Goal: Task Accomplishment & Management: Manage account settings

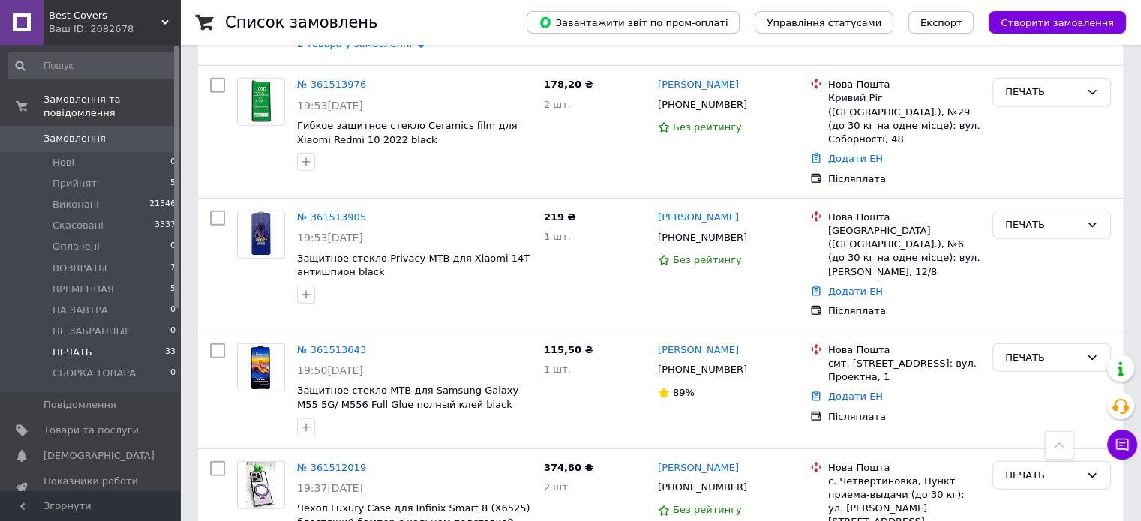
scroll to position [4490, 0]
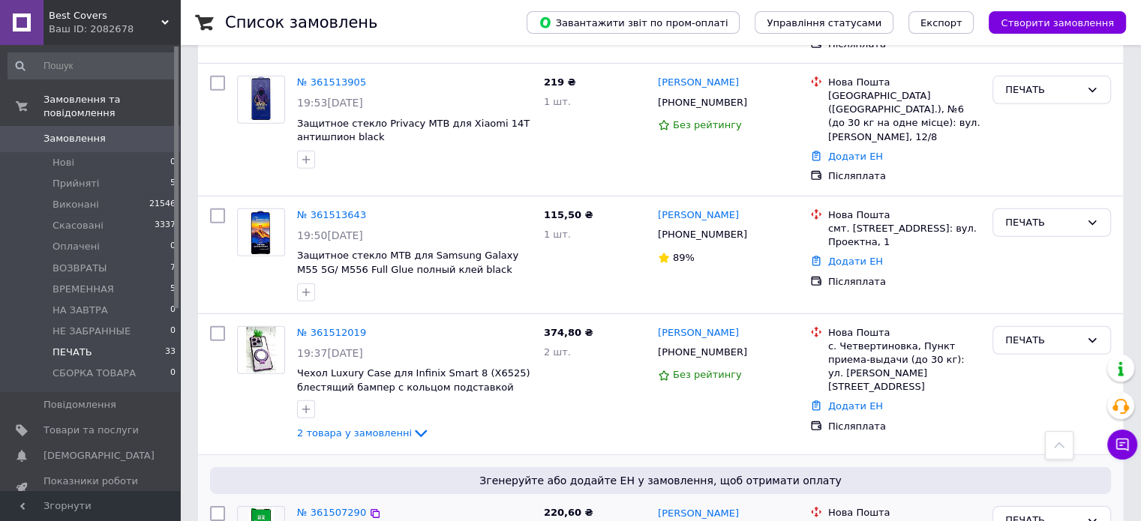
scroll to position [4671, 0]
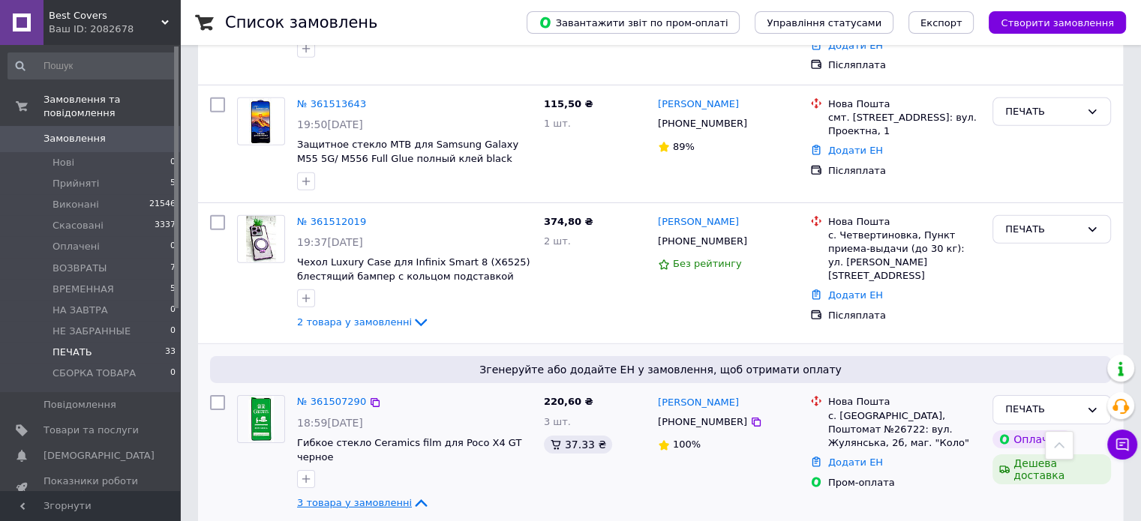
drag, startPoint x: 441, startPoint y: 275, endPoint x: 488, endPoint y: 278, distance: 47.4
copy link "Poco X4 GT"
click at [412, 494] on icon at bounding box center [421, 503] width 18 height 18
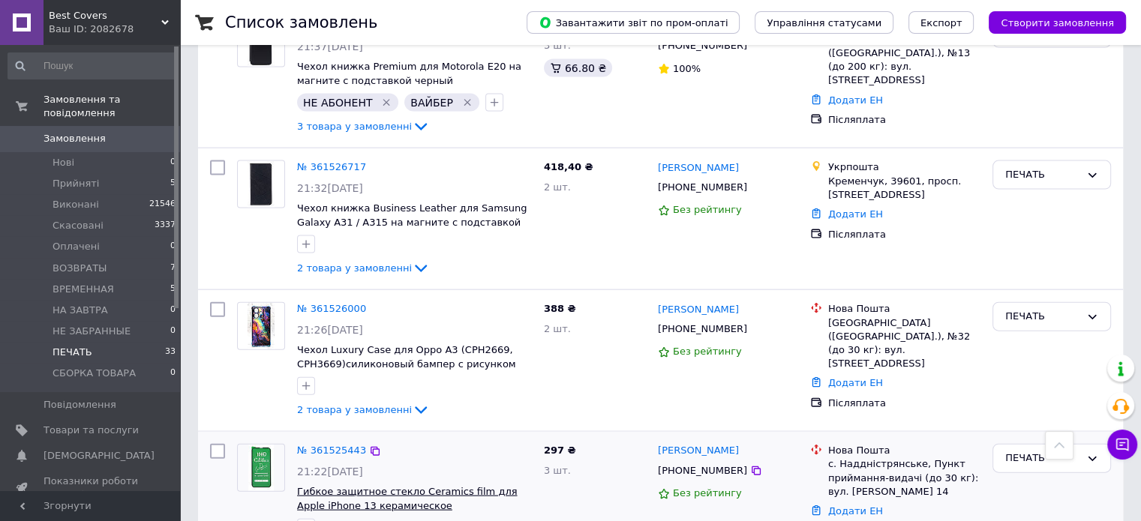
scroll to position [3215, 0]
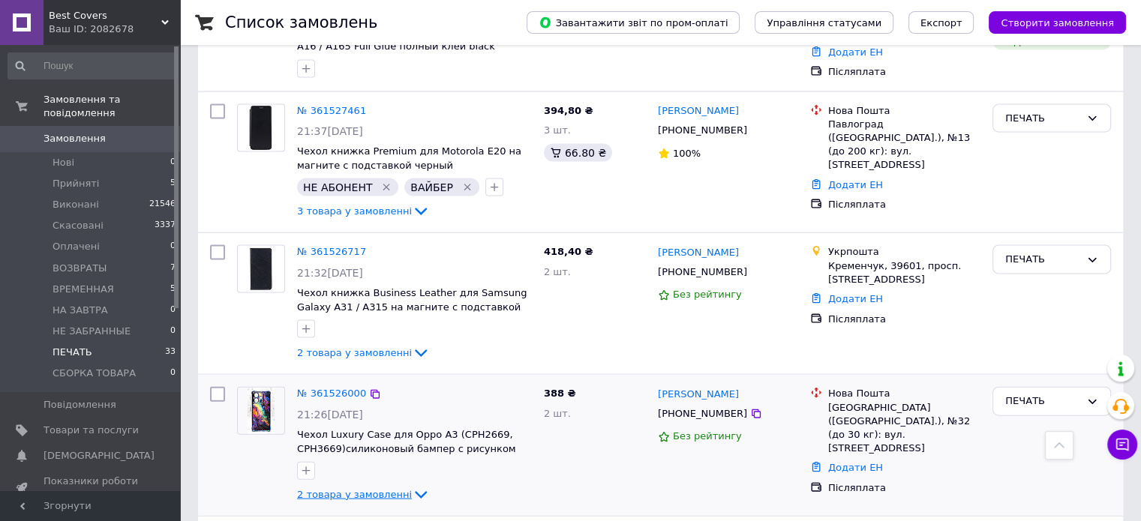
click at [415, 492] on icon at bounding box center [421, 496] width 12 height 8
click at [415, 491] on icon at bounding box center [421, 495] width 12 height 8
click at [412, 486] on icon at bounding box center [421, 495] width 18 height 18
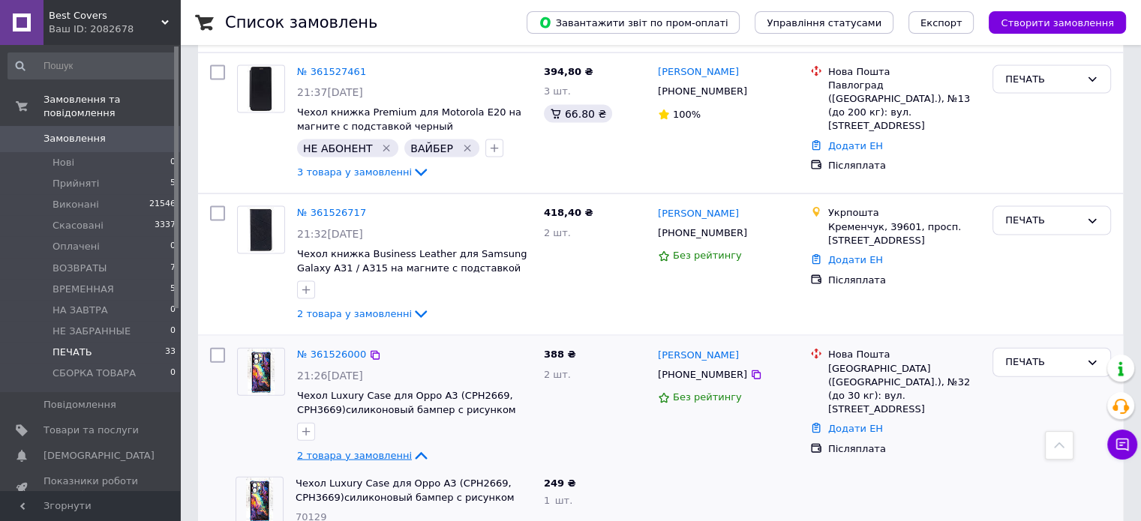
scroll to position [3290, 0]
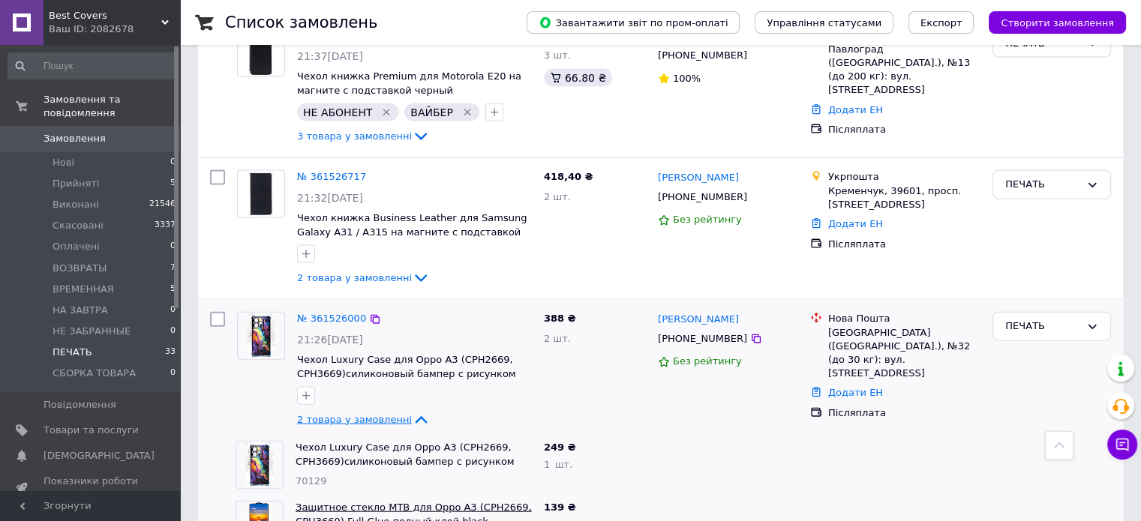
drag, startPoint x: 414, startPoint y: 324, endPoint x: 452, endPoint y: 327, distance: 38.4
click at [452, 502] on link "Защитное стекло MTB для Oppo A3 (CPH2669, CPH3669) Full Glue полный клей black" at bounding box center [414, 515] width 236 height 26
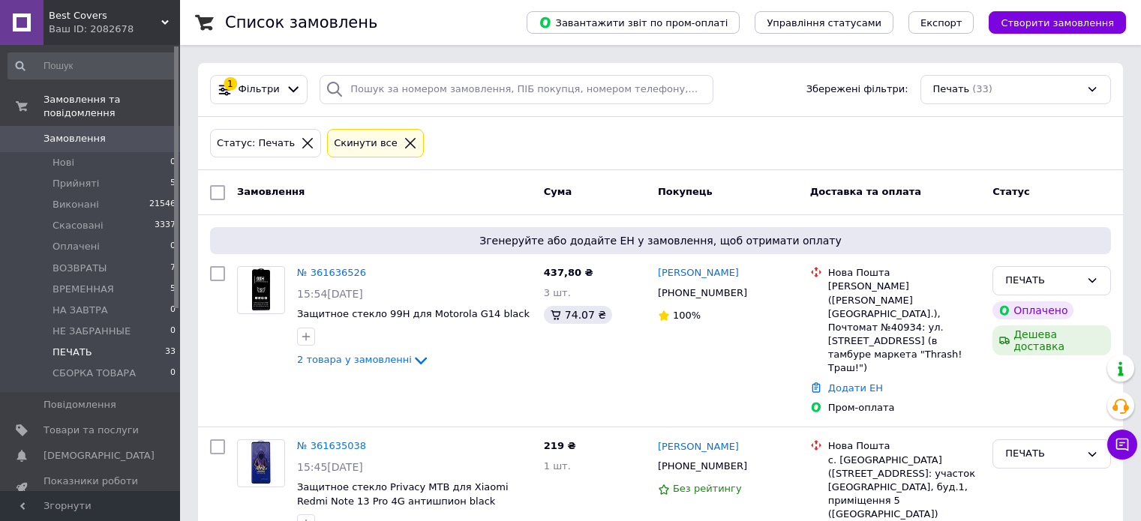
scroll to position [3290, 0]
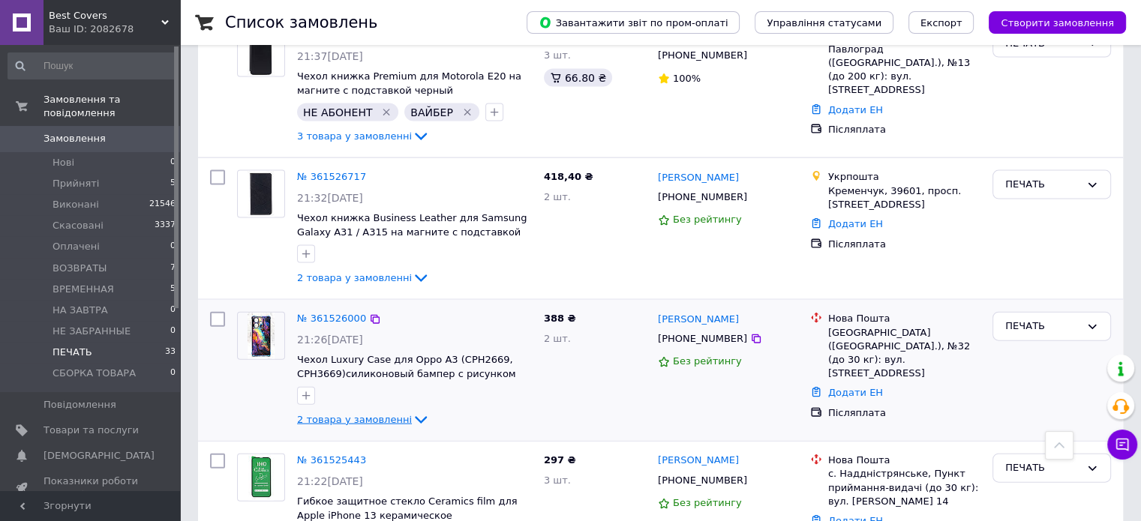
click at [415, 417] on icon at bounding box center [421, 421] width 12 height 8
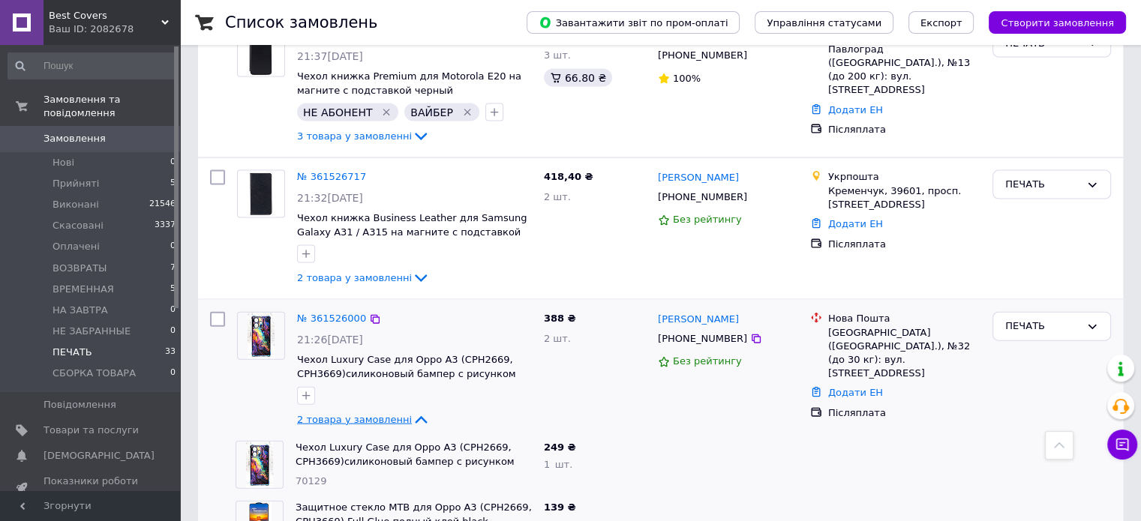
click at [415, 416] on icon at bounding box center [421, 420] width 12 height 8
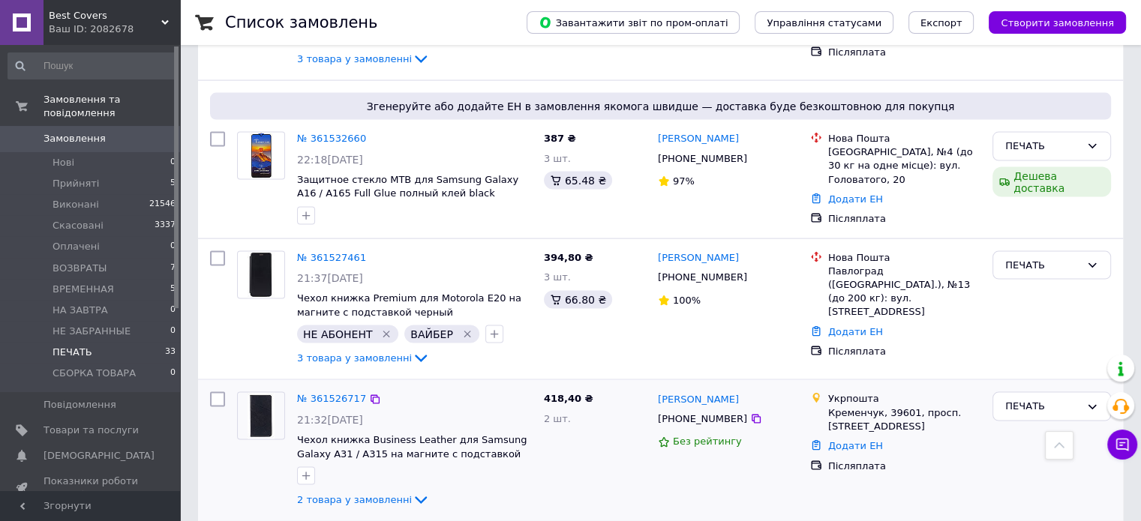
scroll to position [3065, 0]
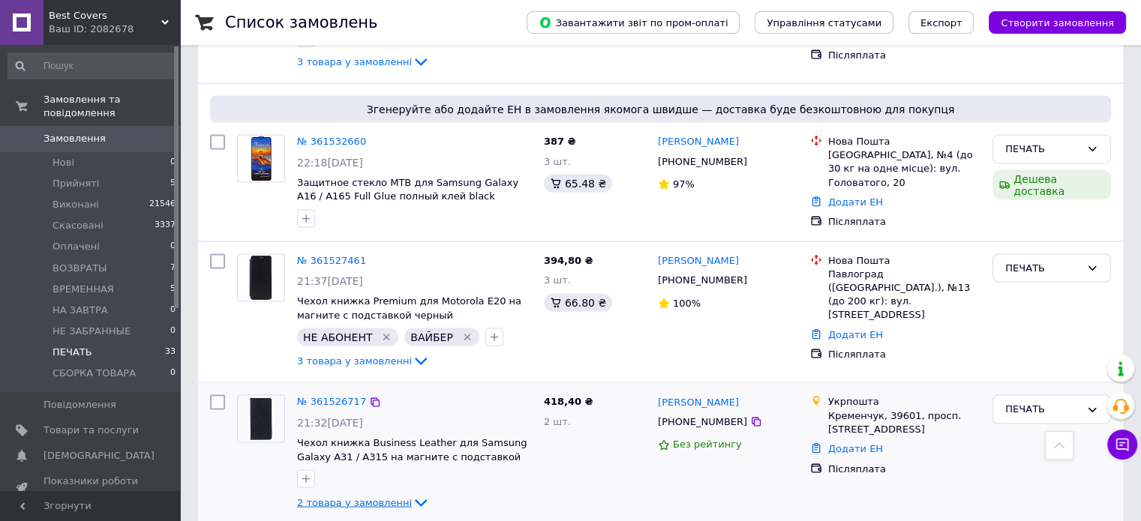
click at [415, 500] on icon at bounding box center [421, 504] width 12 height 8
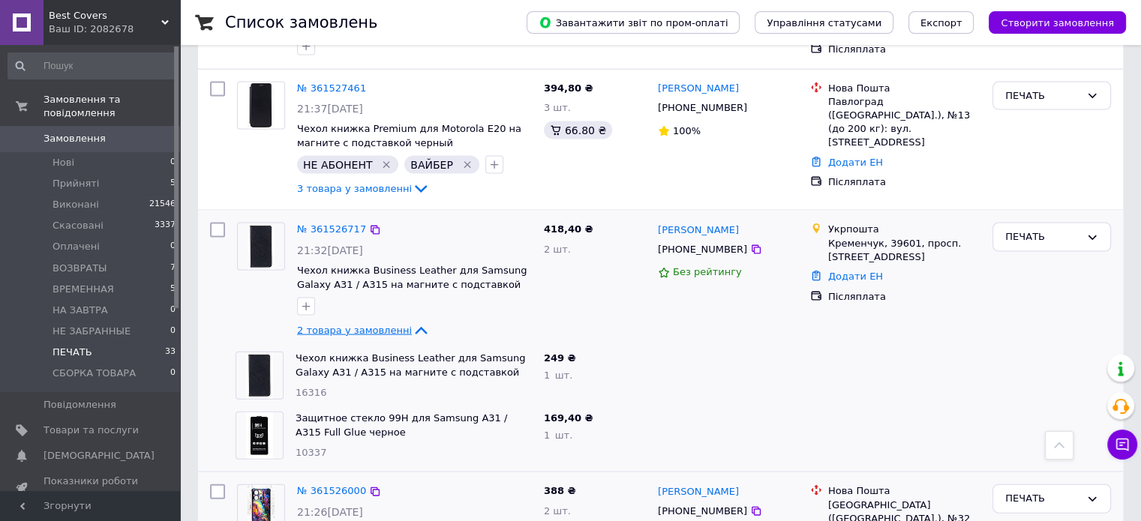
scroll to position [3290, 0]
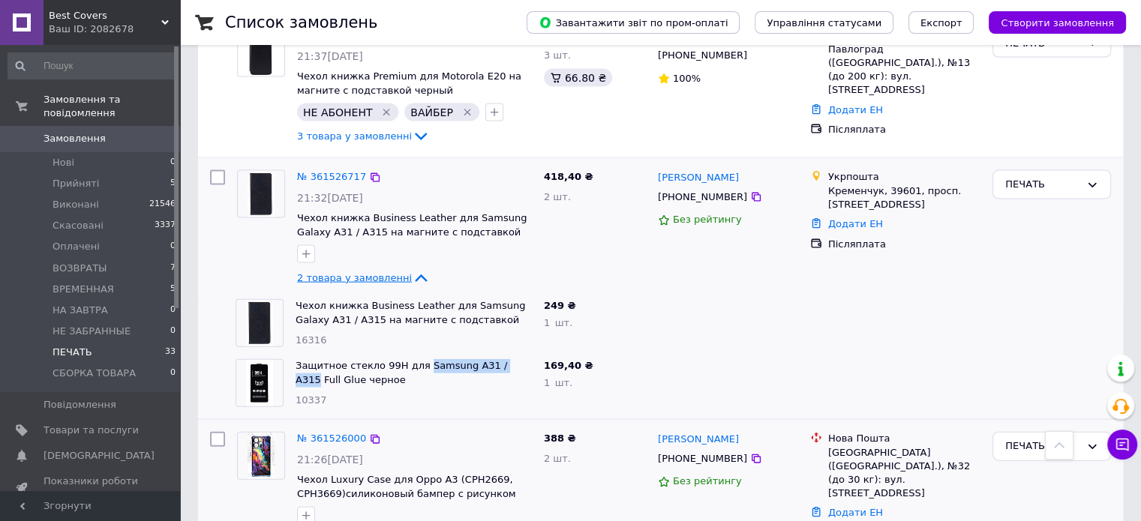
drag, startPoint x: 413, startPoint y: 179, endPoint x: 501, endPoint y: 182, distance: 87.8
click at [501, 353] on div "Защитное стекло 99H для Samsung A31 / A315 Full Glue черное 10337" at bounding box center [414, 383] width 248 height 60
copy link "Samsung A31 / A315"
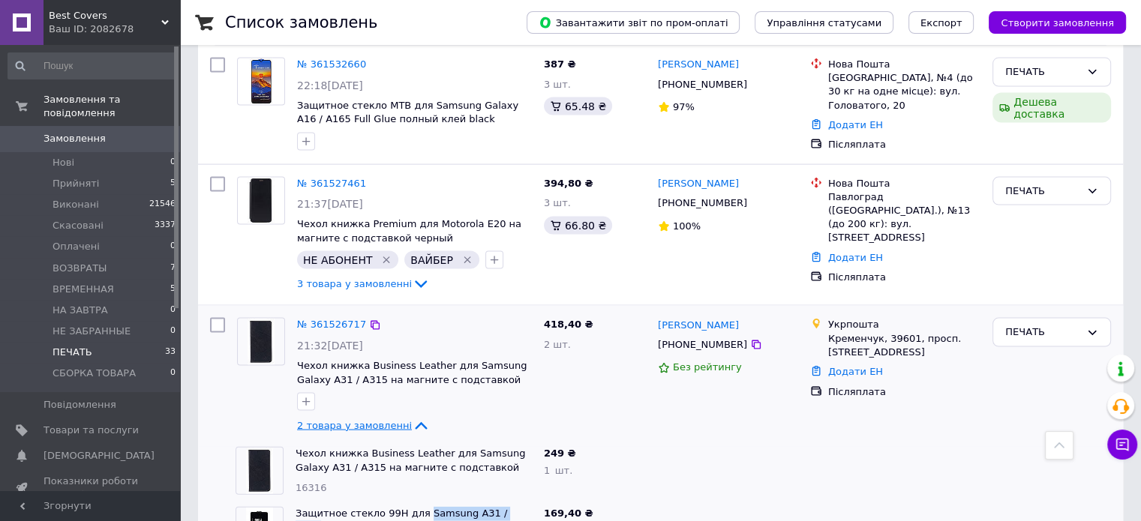
scroll to position [3140, 0]
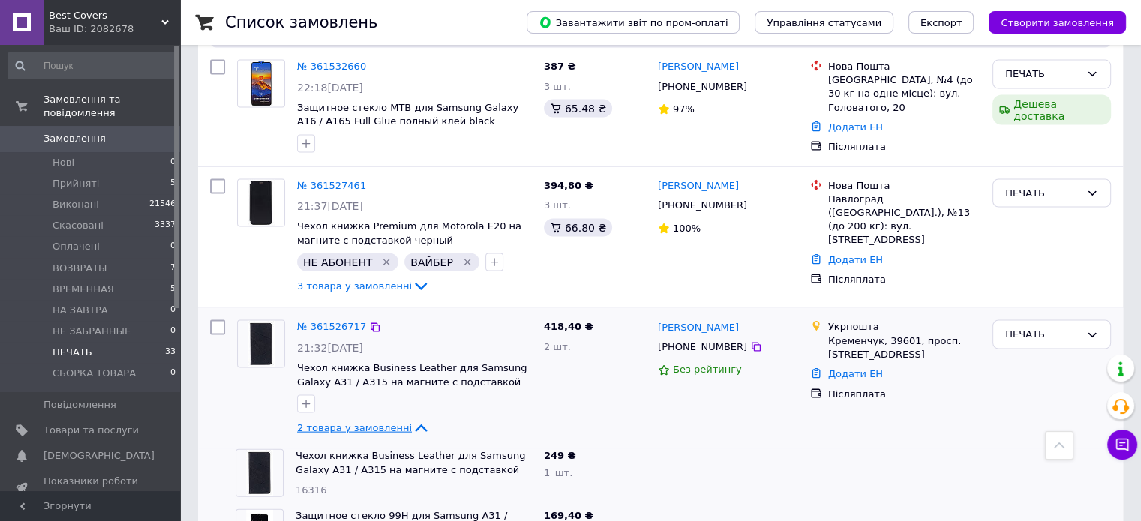
click at [412, 419] on icon at bounding box center [421, 428] width 18 height 18
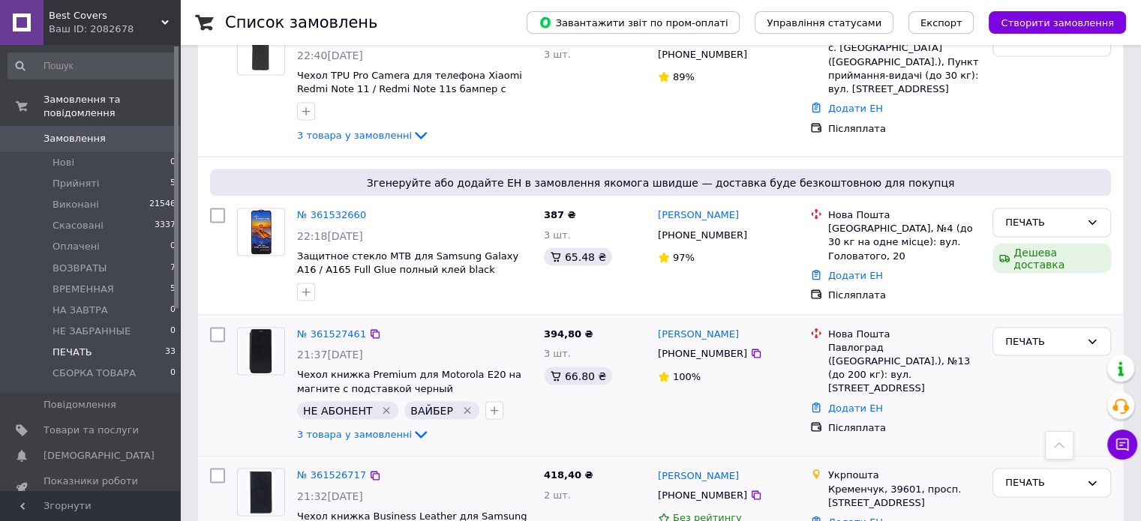
scroll to position [2990, 0]
click at [412, 428] on icon at bounding box center [421, 437] width 18 height 18
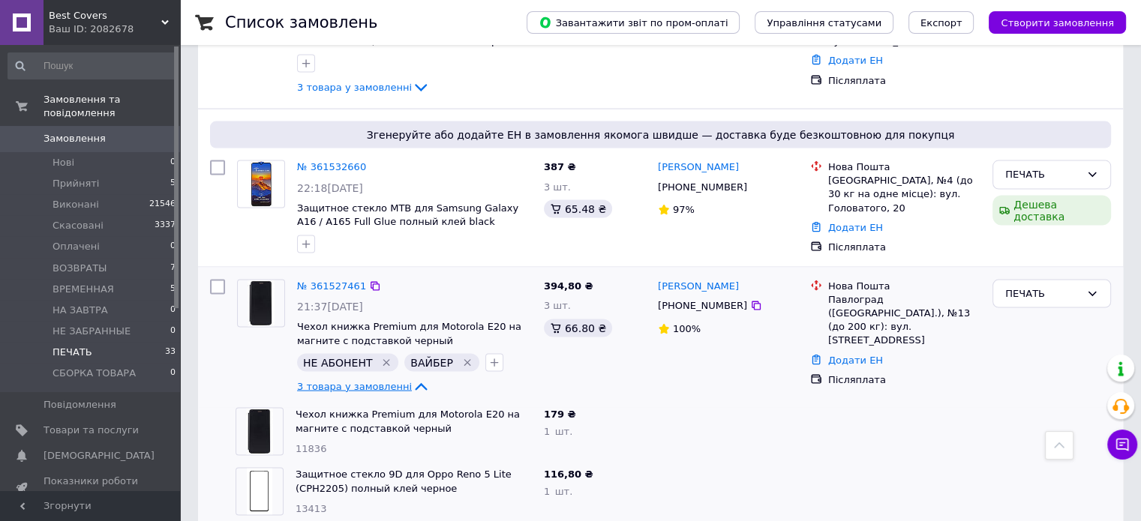
scroll to position [3140, 0]
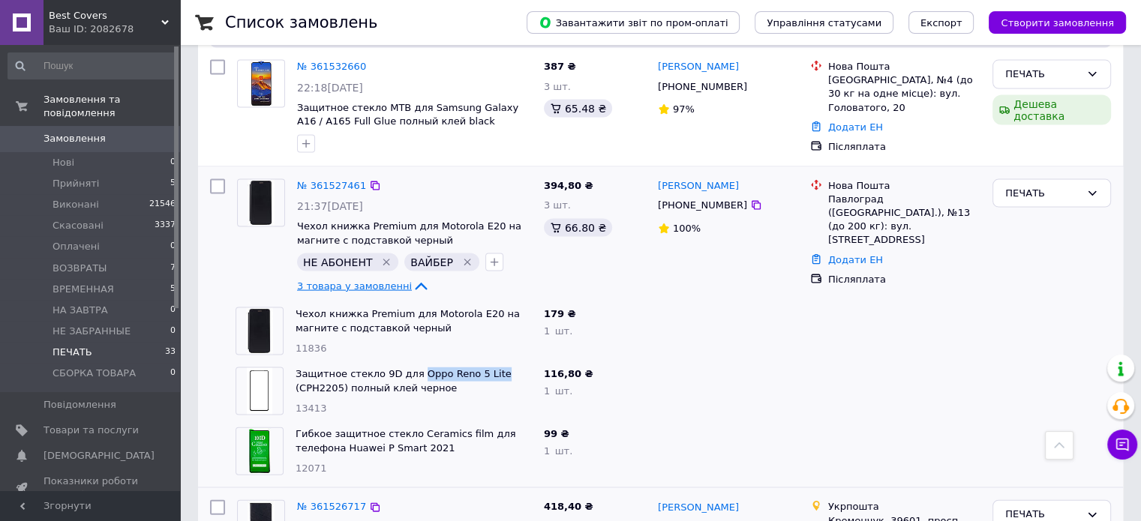
drag, startPoint x: 410, startPoint y: 189, endPoint x: 480, endPoint y: 190, distance: 70.5
click at [480, 362] on div "Защитное стекло 9D для Oppo Reno 5 Lite (CPH2205) полный клей черное 13413" at bounding box center [414, 392] width 248 height 60
copy link "Oppo Reno 5 Lite"
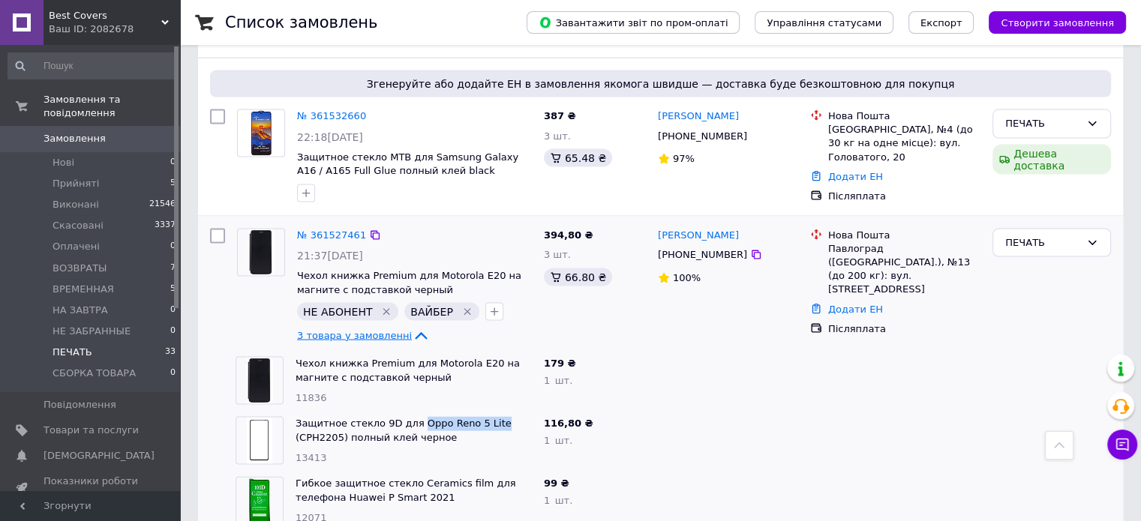
scroll to position [3065, 0]
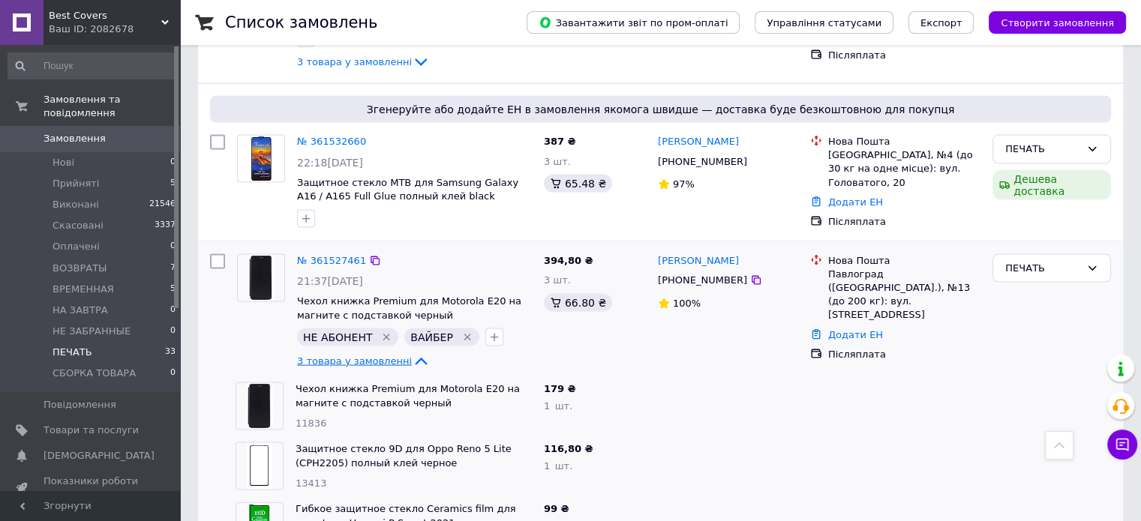
click at [412, 353] on icon at bounding box center [421, 362] width 18 height 18
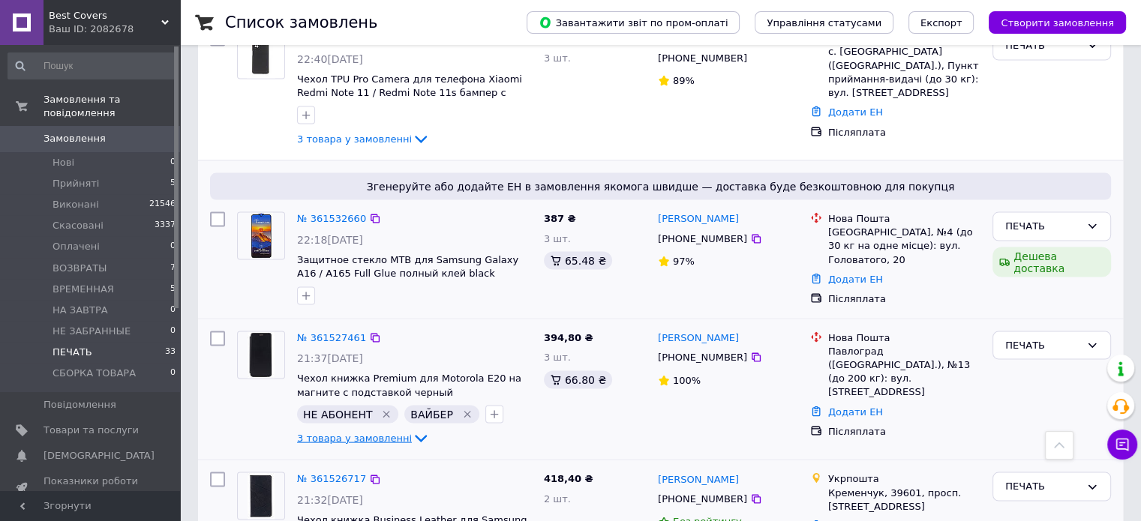
scroll to position [2840, 0]
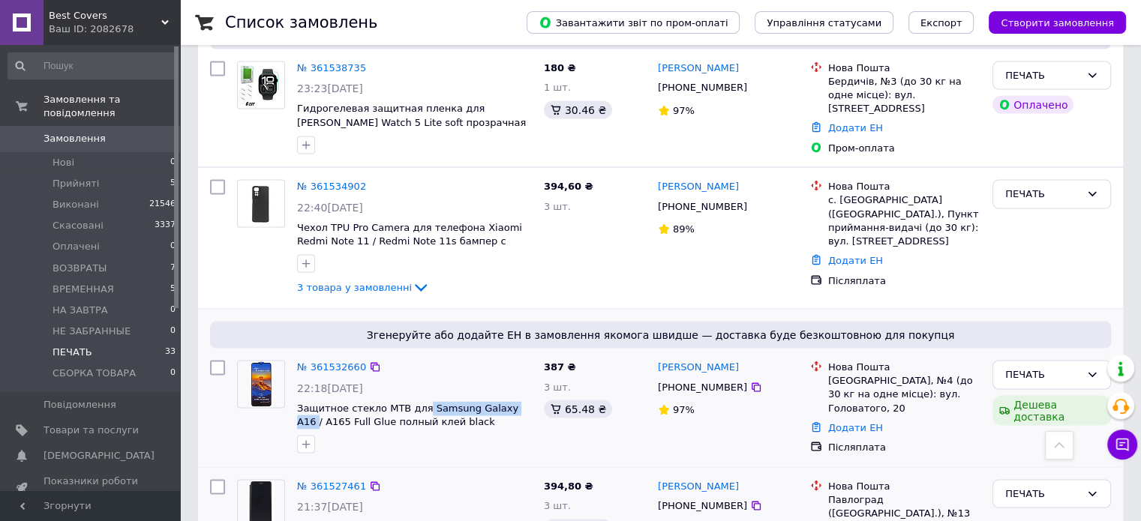
drag, startPoint x: 414, startPoint y: 224, endPoint x: 509, endPoint y: 224, distance: 95.3
click at [509, 354] on div "№ 361532660 22:18, 11.09.2025 Защитное стекло MTB для Samsung Galaxy A16 / A165…" at bounding box center [414, 406] width 247 height 105
click at [488, 359] on div "№ 361532660" at bounding box center [415, 367] width 238 height 17
drag, startPoint x: 415, startPoint y: 222, endPoint x: 319, endPoint y: 251, distance: 100.2
click at [319, 354] on div "№ 361532660 22:18, 11.09.2025 Защитное стекло MTB для Samsung Galaxy A16 / A165…" at bounding box center [414, 406] width 247 height 105
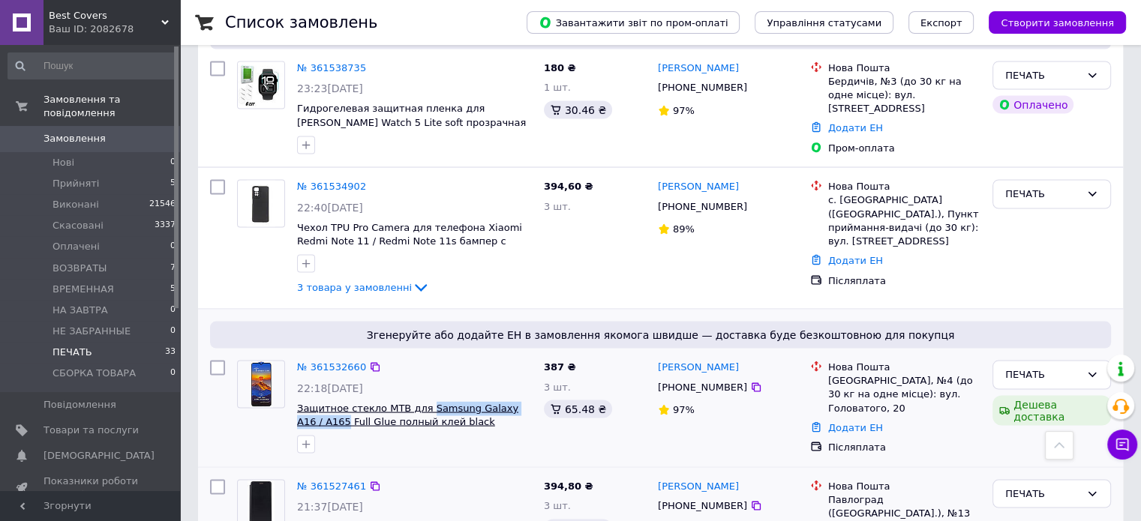
copy span "Samsung Galaxy A16 / A165"
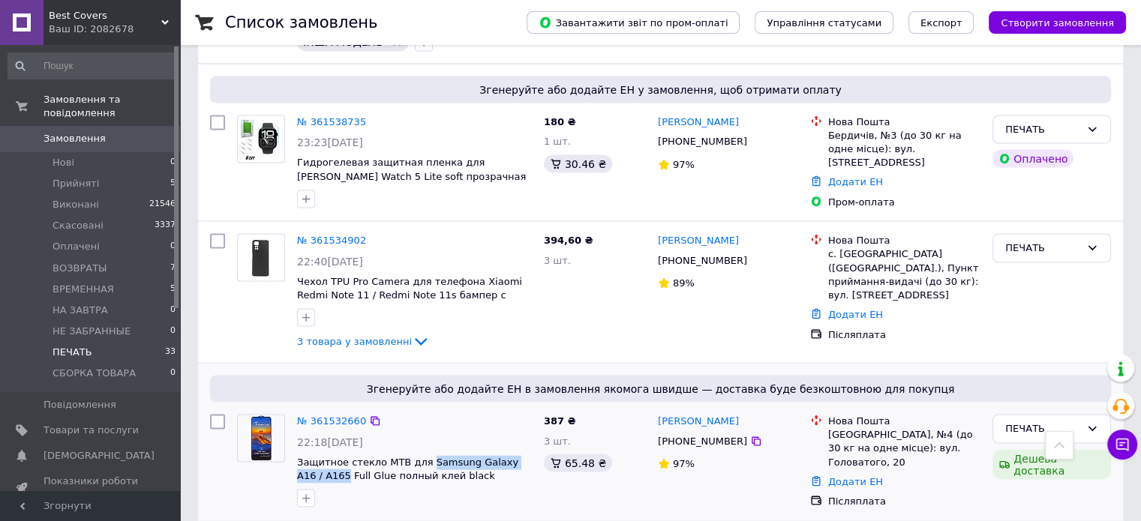
scroll to position [2690, 0]
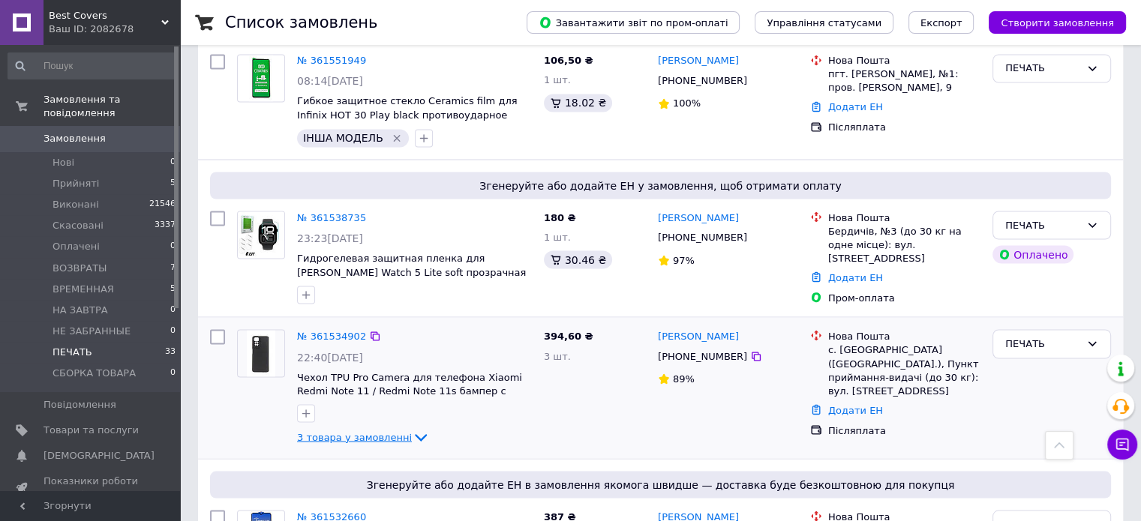
click at [415, 434] on icon at bounding box center [421, 438] width 12 height 8
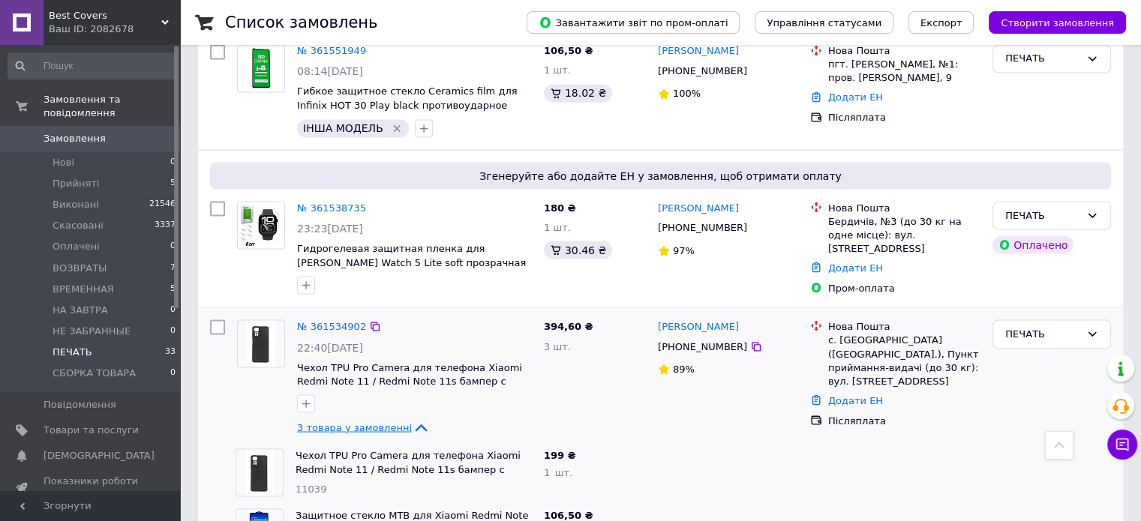
scroll to position [2765, 0]
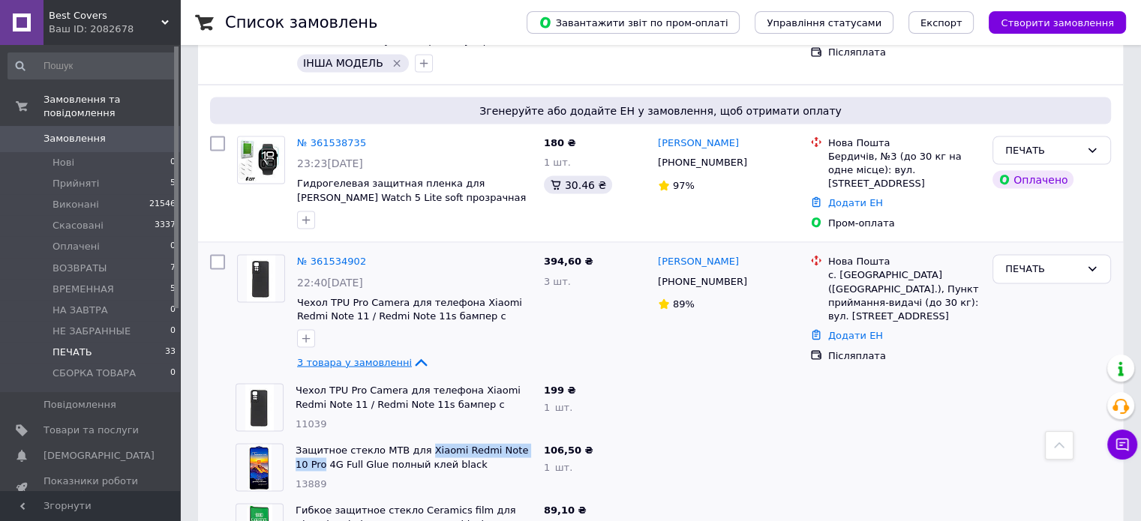
drag, startPoint x: 417, startPoint y: 268, endPoint x: 530, endPoint y: 267, distance: 112.5
click at [530, 437] on div "Защитное стекло MTB для Xiaomi Redmi Note 10 Pro 4G Full Glue полный клей black…" at bounding box center [414, 467] width 248 height 60
copy link "Xiaomi Redmi Note 10 Pro"
drag, startPoint x: 486, startPoint y: 324, endPoint x: 410, endPoint y: 348, distance: 80.2
click at [410, 497] on div "Гибкое защитное стекло Ceramics film для Xiaomi Redmi Note 11 / Note 11s black …" at bounding box center [414, 527] width 248 height 60
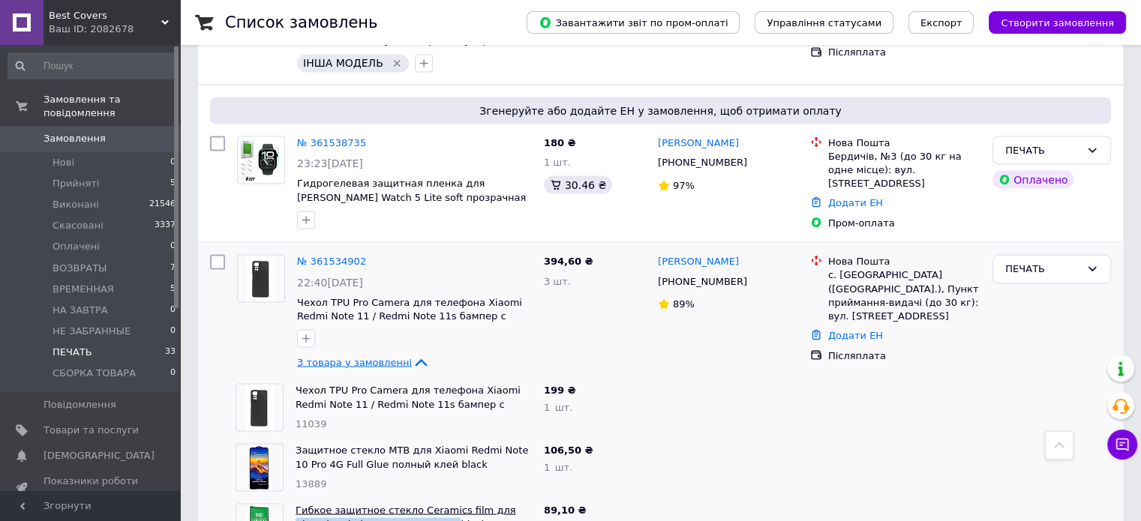
copy link "Xiaomi Redmi Note 11 / Note 11s"
click at [412, 353] on icon at bounding box center [421, 362] width 18 height 18
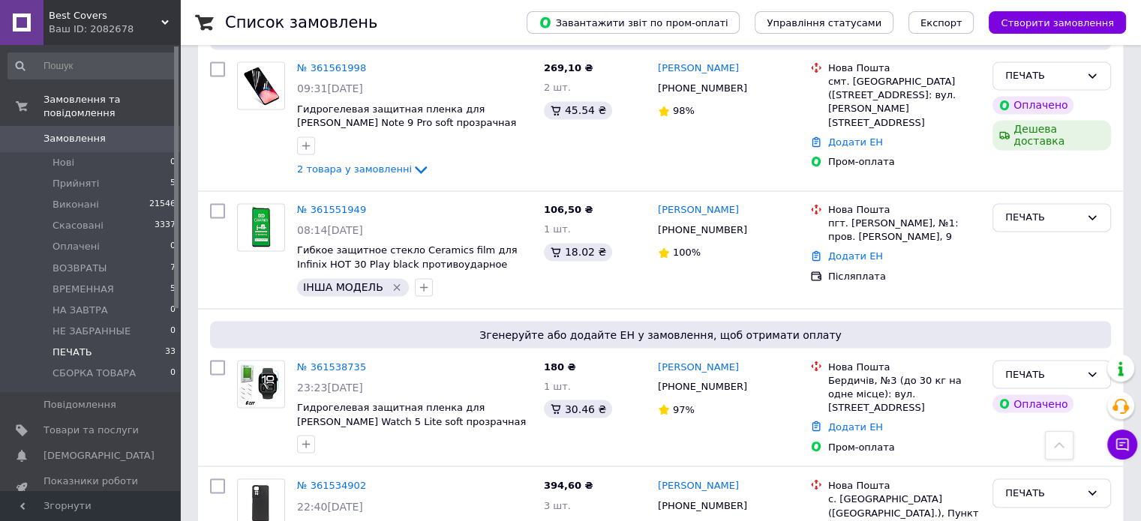
scroll to position [2540, 0]
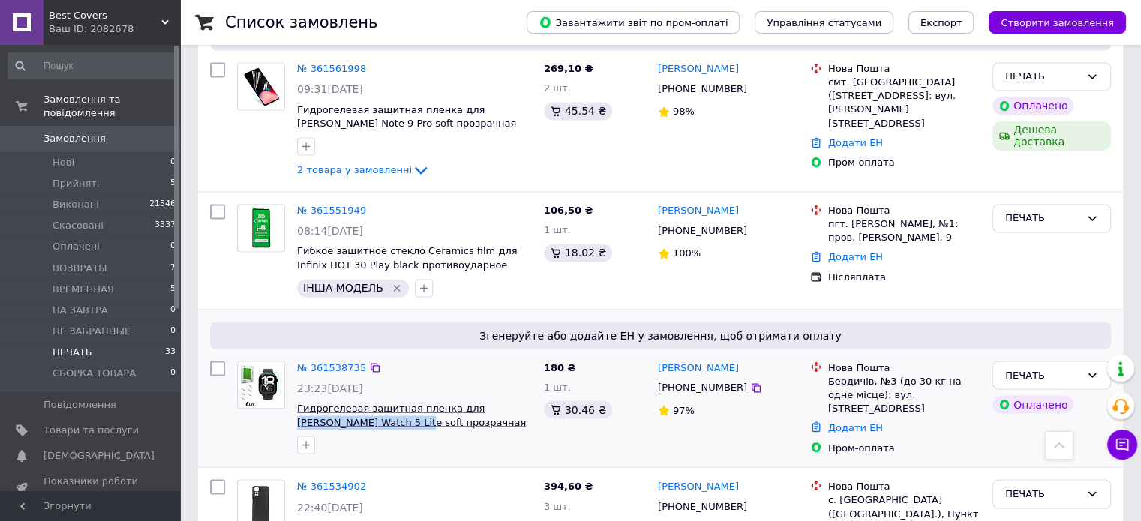
drag, startPoint x: 458, startPoint y: 224, endPoint x: 350, endPoint y: 251, distance: 111.4
click at [350, 355] on div "№ 361538735 23:23, 11.09.2025 Гидрогелевая защитная пленка для Xiaomi Redmi Wat…" at bounding box center [414, 407] width 247 height 105
copy span "Xiaomi Redmi Watch 5 Lite"
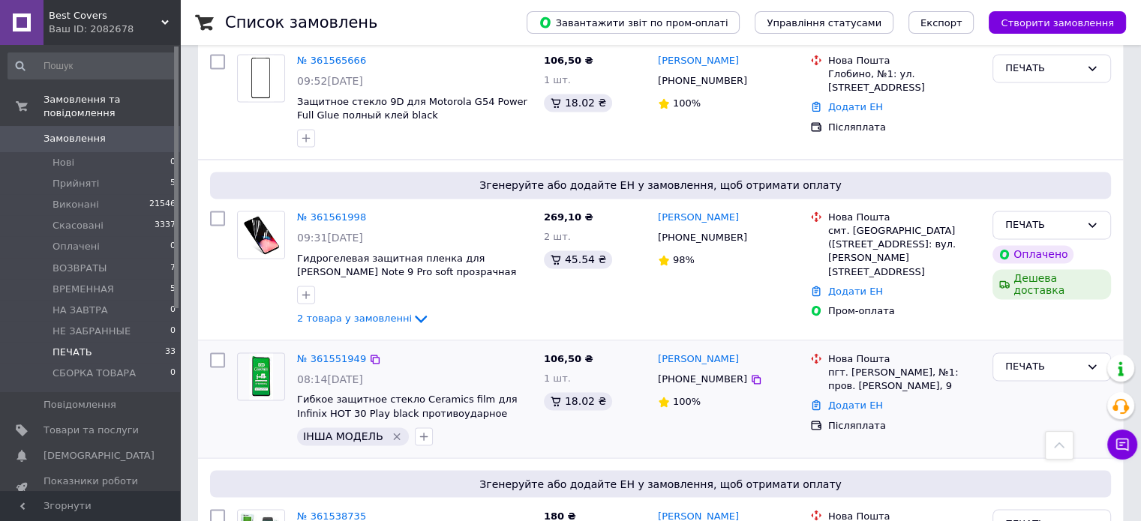
scroll to position [2390, 0]
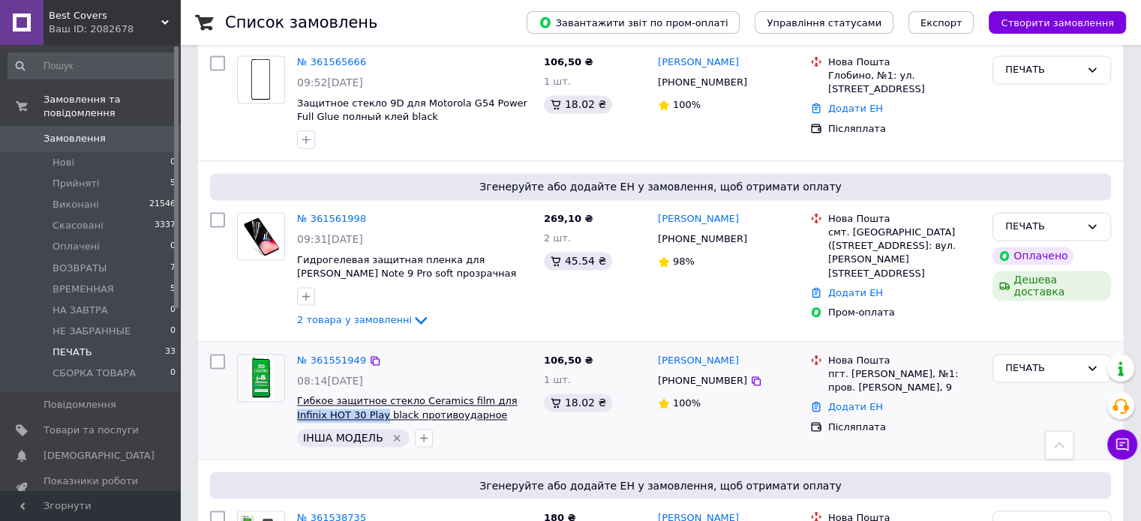
drag, startPoint x: 487, startPoint y: 220, endPoint x: 349, endPoint y: 245, distance: 140.3
click at [349, 348] on div "№ 361551949 08:14, 12.09.2025 Гибкое защитное стекло Ceramics film для Infinix …" at bounding box center [414, 400] width 247 height 105
copy span "Infinix HOT 30 Play"
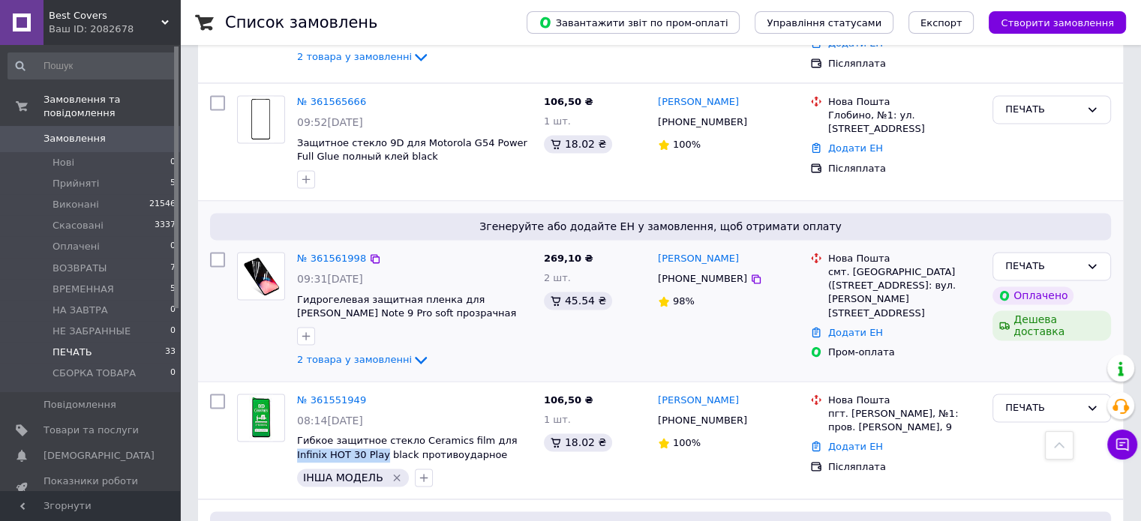
scroll to position [2315, 0]
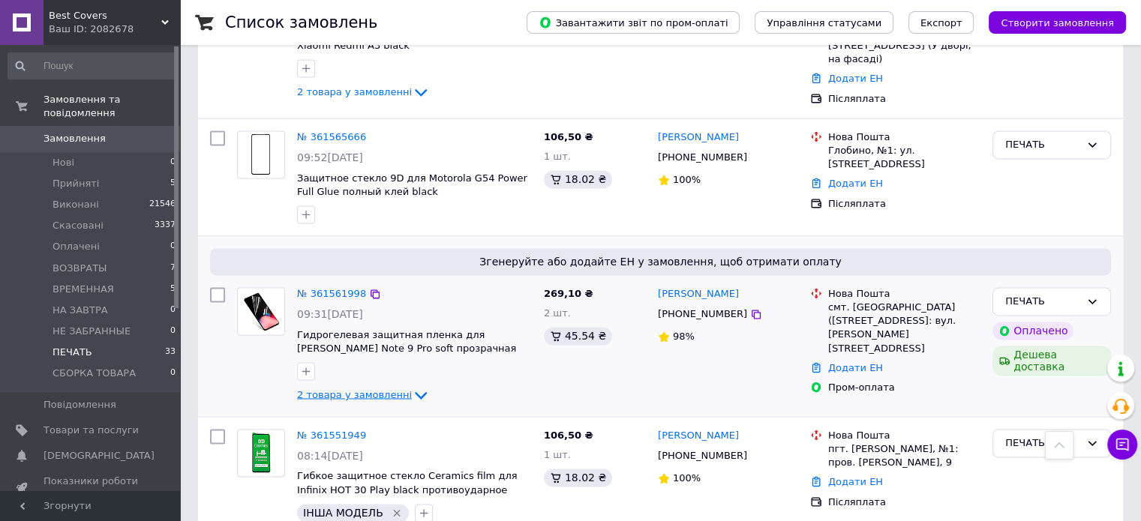
click at [412, 386] on icon at bounding box center [421, 395] width 18 height 18
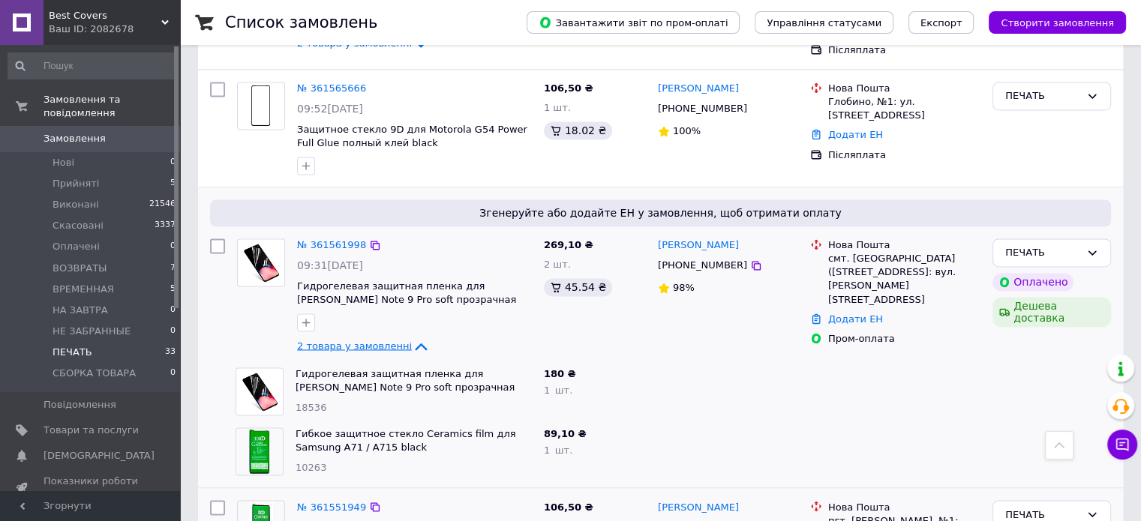
scroll to position [2390, 0]
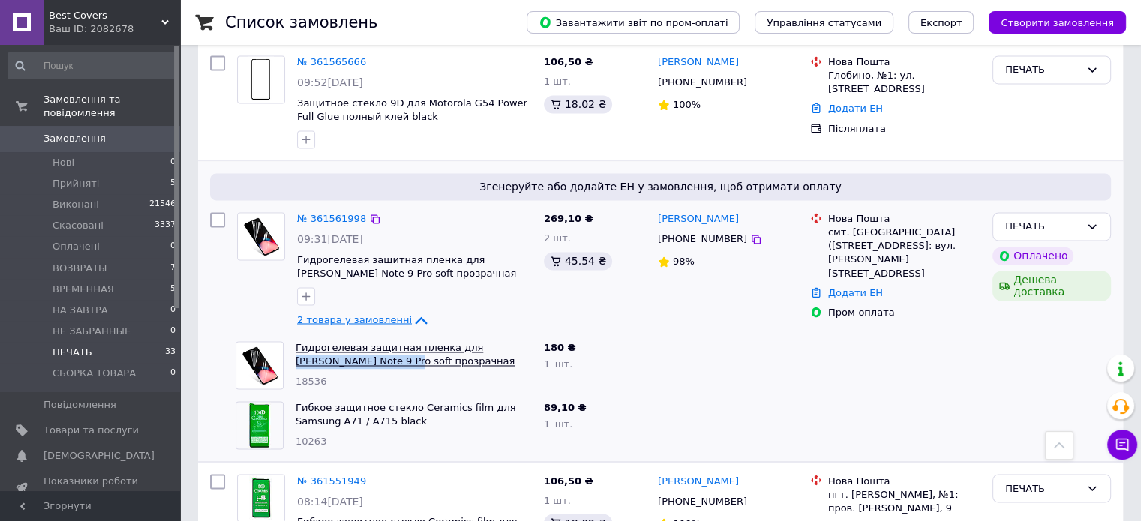
drag, startPoint x: 457, startPoint y: 166, endPoint x: 340, endPoint y: 191, distance: 119.6
click at [340, 335] on div "Гидрогелевая защитная пленка для Xiaomi Redmi Note 9 Pro soft прозрачная глянце…" at bounding box center [414, 365] width 248 height 60
copy link "Xiaomi Redmi Note 9 Pro"
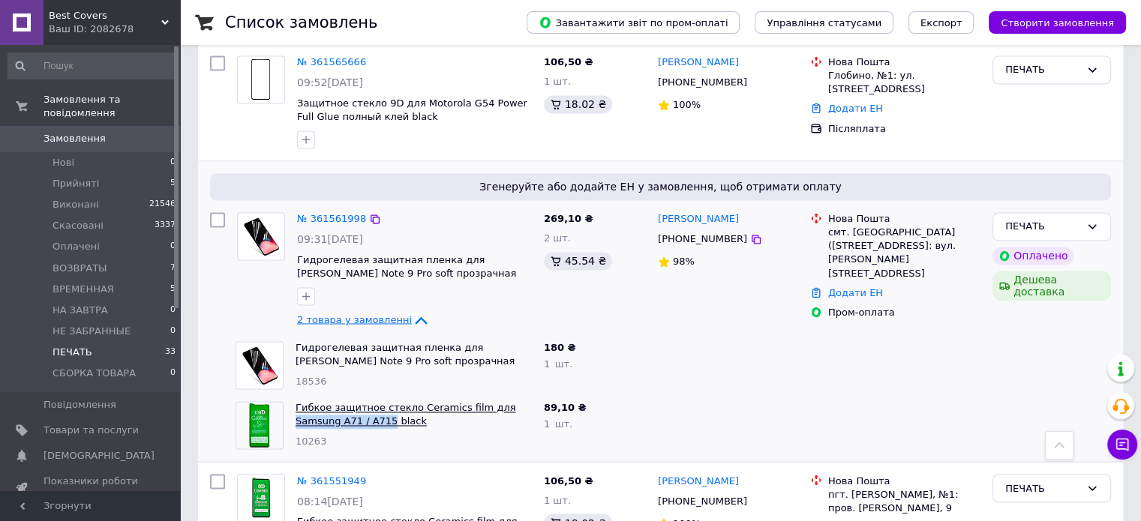
drag, startPoint x: 486, startPoint y: 227, endPoint x: 344, endPoint y: 245, distance: 143.7
click at [344, 395] on div "Гибкое защитное стекло Ceramics film для Samsung A71 / A715 black 10263" at bounding box center [414, 425] width 248 height 60
copy link "Samsung A71 / A715"
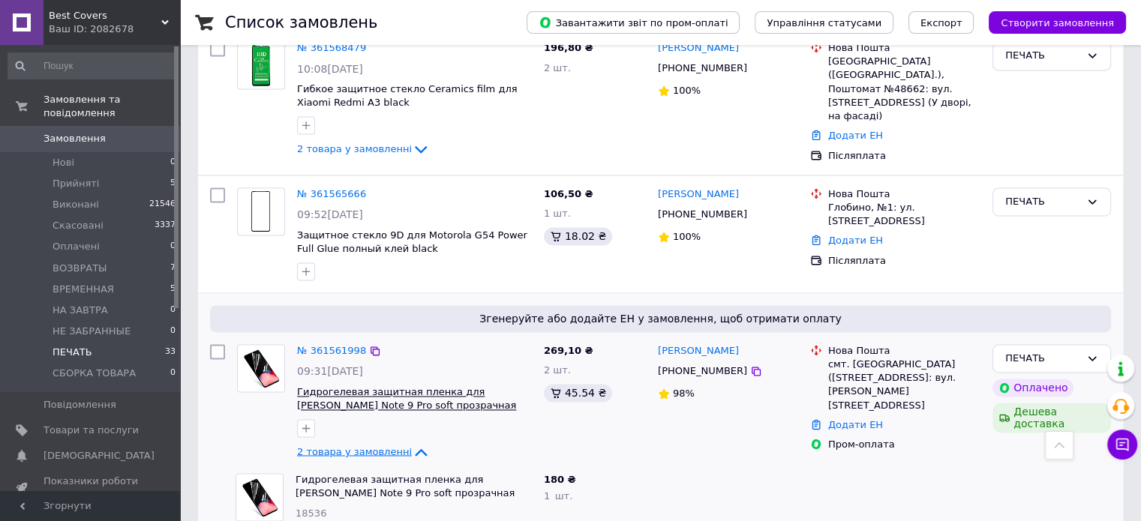
scroll to position [2240, 0]
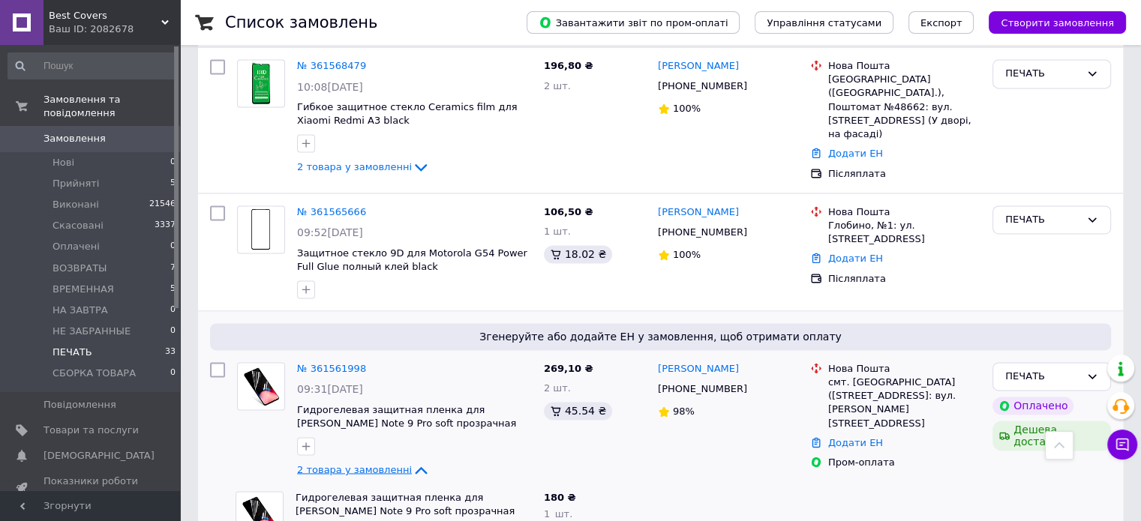
click at [415, 467] on icon at bounding box center [421, 471] width 12 height 8
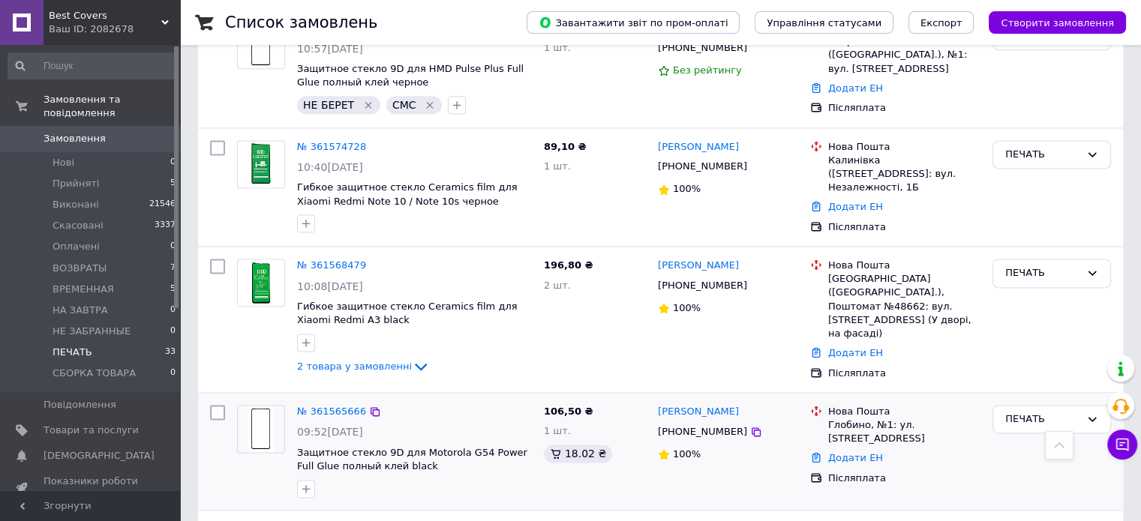
scroll to position [2015, 0]
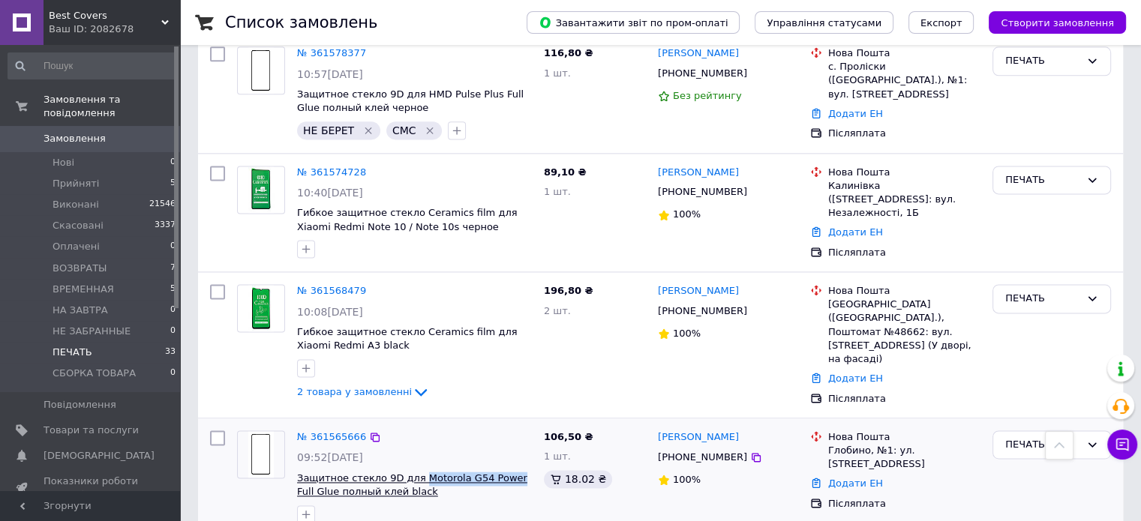
drag, startPoint x: 411, startPoint y: 297, endPoint x: 498, endPoint y: 308, distance: 87.7
click at [498, 425] on div "№ 361565666 09:52, 12.09.2025 Защитное стекло 9D для Motorola G54 Power Full Gl…" at bounding box center [414, 477] width 247 height 105
copy span "Motorola G54 Power"
click at [475, 503] on div at bounding box center [414, 515] width 241 height 24
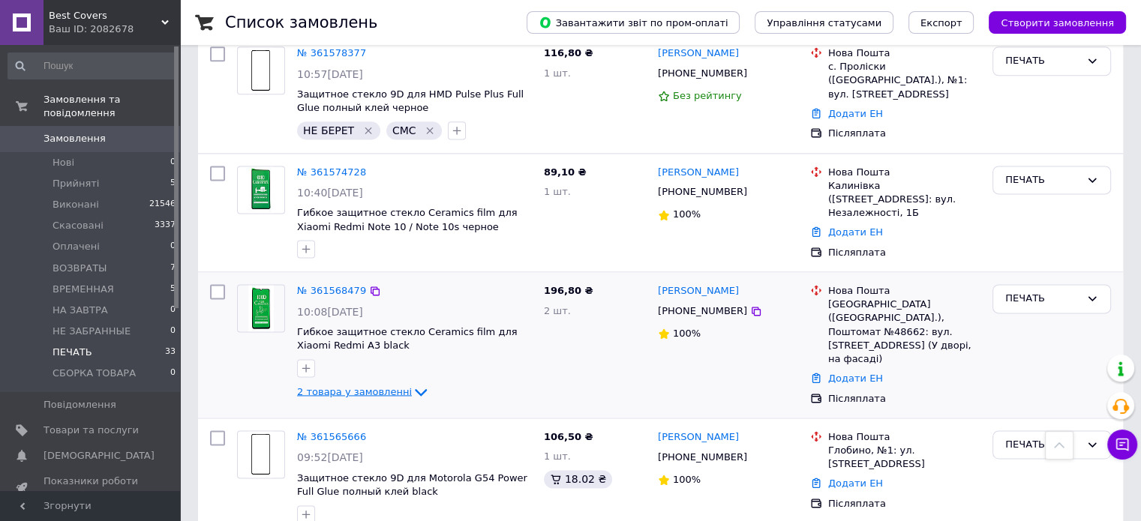
click at [395, 386] on span "2 товара у замовленні" at bounding box center [354, 391] width 115 height 11
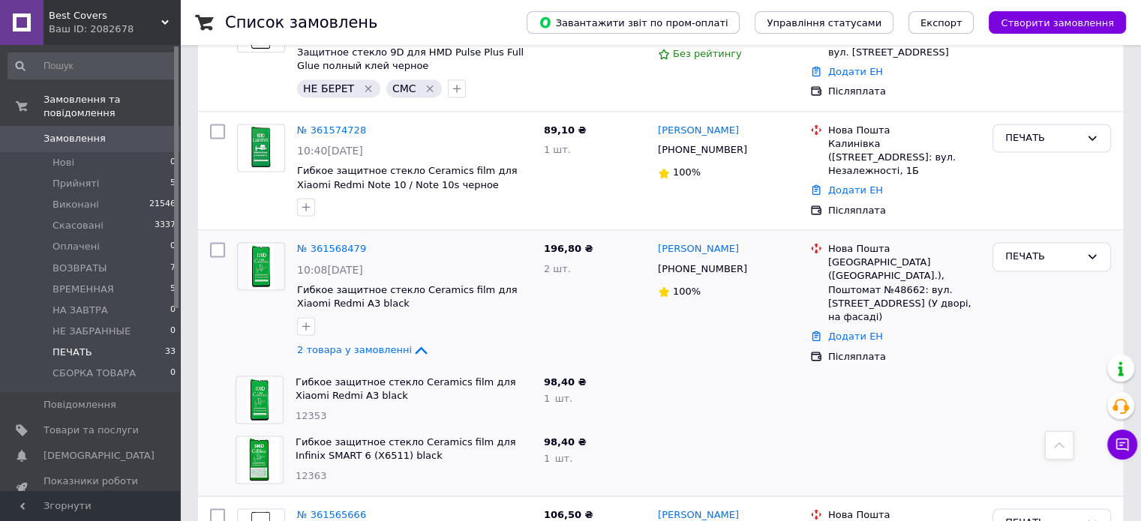
scroll to position [2090, 0]
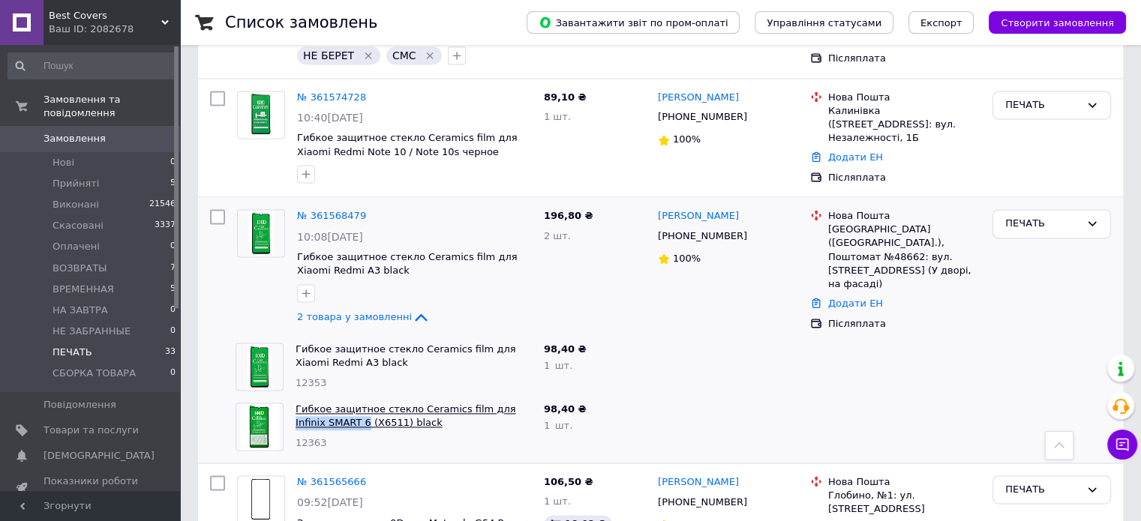
drag, startPoint x: 487, startPoint y: 229, endPoint x: 335, endPoint y: 254, distance: 153.6
click at [335, 397] on div "Гибкое защитное стекло Ceramics film для Infinix SMART 6 (X6511) black 12363" at bounding box center [414, 427] width 248 height 60
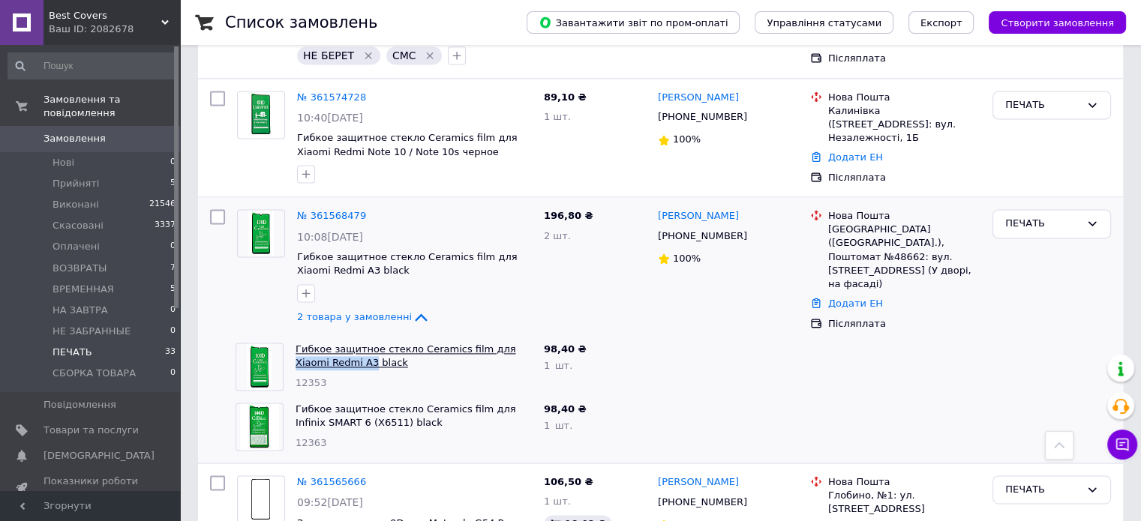
drag, startPoint x: 486, startPoint y: 167, endPoint x: 337, endPoint y: 191, distance: 151.2
click at [337, 337] on div "Гибкое защитное стекло Ceramics film для Xiaomi Redmi A3 black 12353" at bounding box center [414, 367] width 248 height 60
click at [412, 308] on icon at bounding box center [421, 317] width 18 height 18
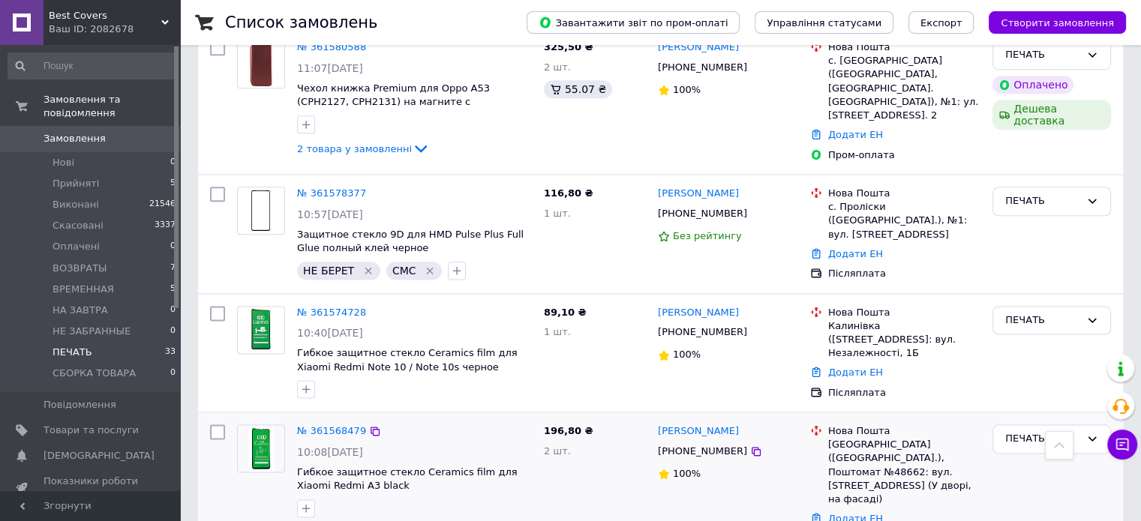
scroll to position [1864, 0]
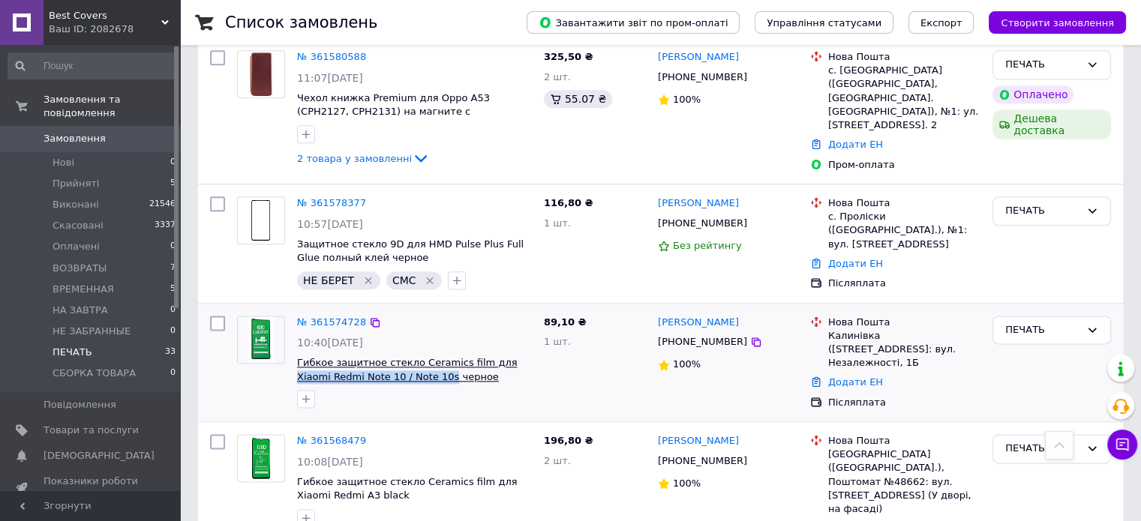
drag, startPoint x: 486, startPoint y: 187, endPoint x: 410, endPoint y: 217, distance: 82.2
click at [410, 310] on div "№ 361574728 10:40, 12.09.2025 Гибкое защитное стекло Ceramics film для Xiaomi R…" at bounding box center [414, 362] width 247 height 105
click at [509, 387] on div at bounding box center [414, 399] width 241 height 24
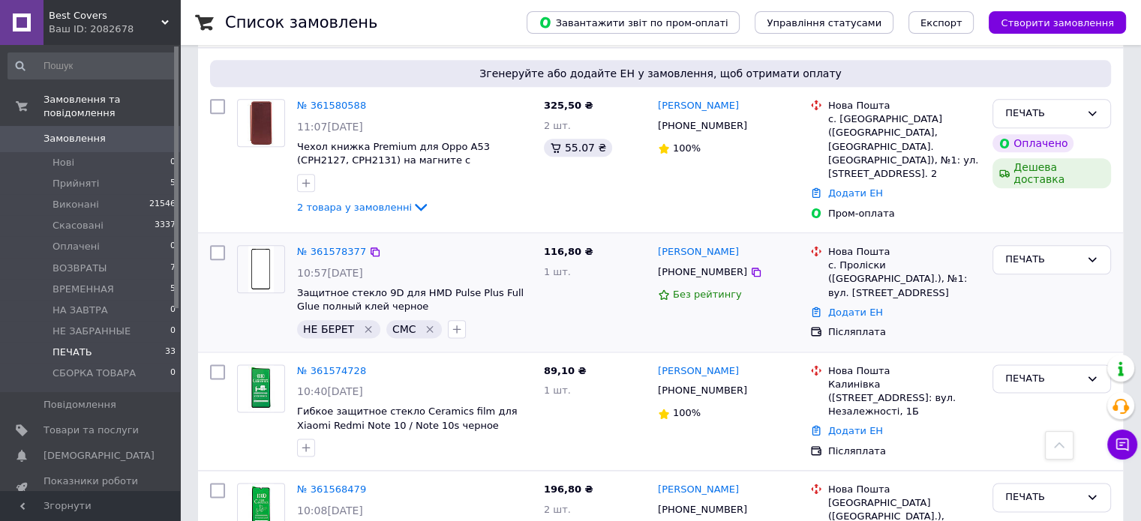
scroll to position [1789, 0]
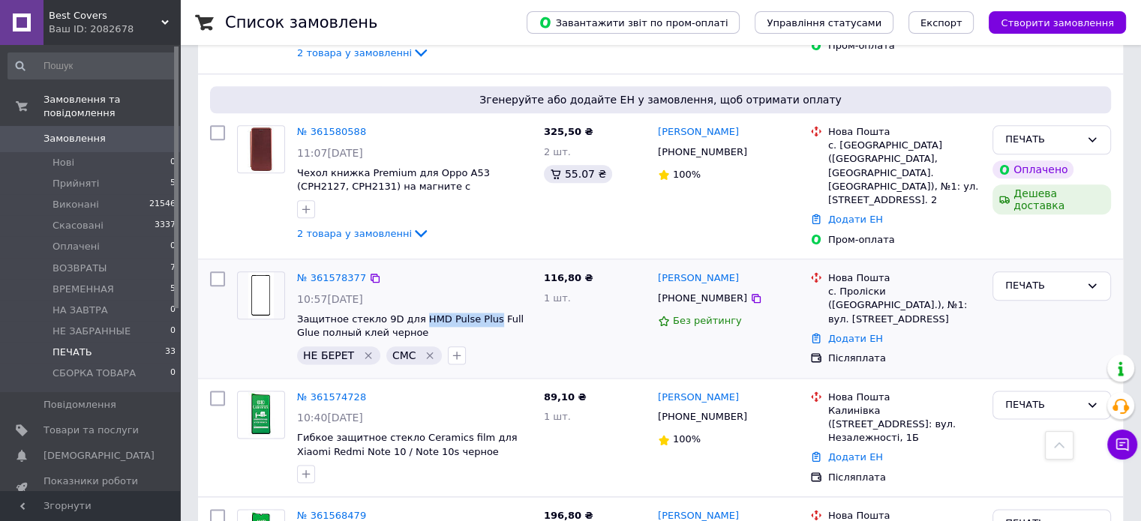
drag, startPoint x: 410, startPoint y: 143, endPoint x: 477, endPoint y: 146, distance: 67.6
click at [477, 266] on div "№ 361578377 10:57, 12.09.2025 Защитное стекло 9D для HMD Pulse Plus Full Glue п…" at bounding box center [414, 318] width 247 height 105
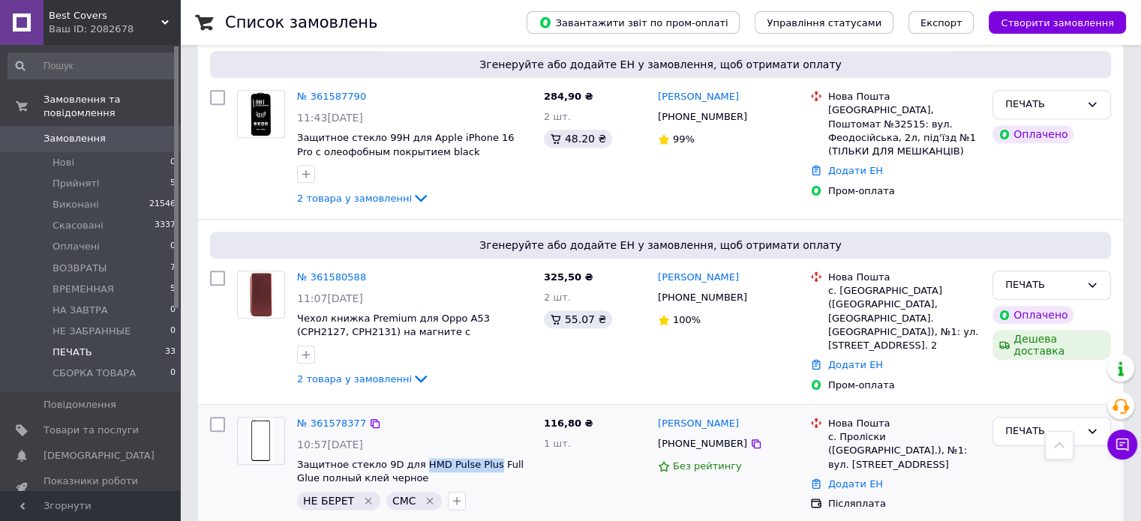
scroll to position [1564, 0]
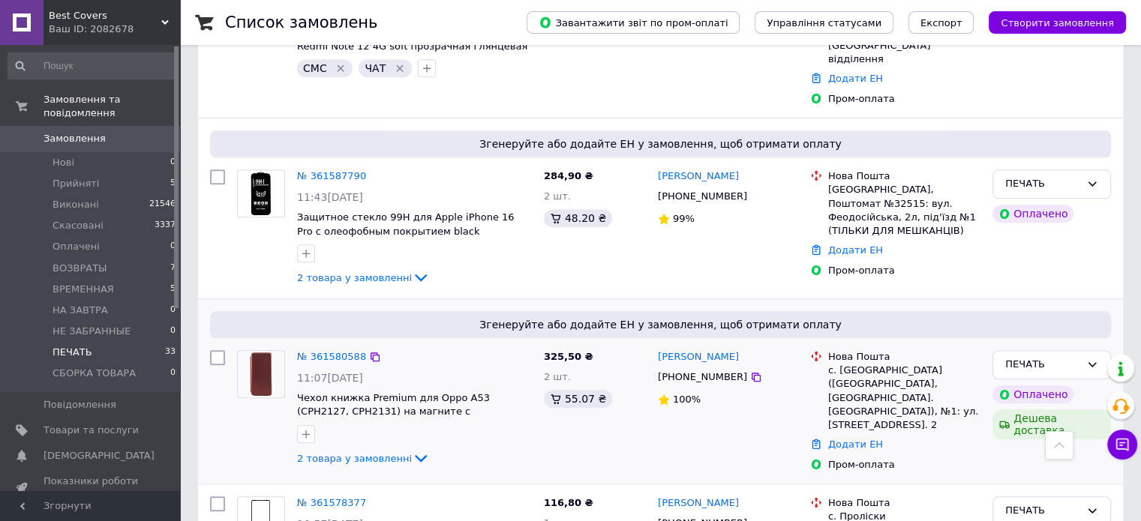
drag, startPoint x: 408, startPoint y: 296, endPoint x: 422, endPoint y: 291, distance: 14.5
click at [412, 449] on icon at bounding box center [421, 458] width 18 height 18
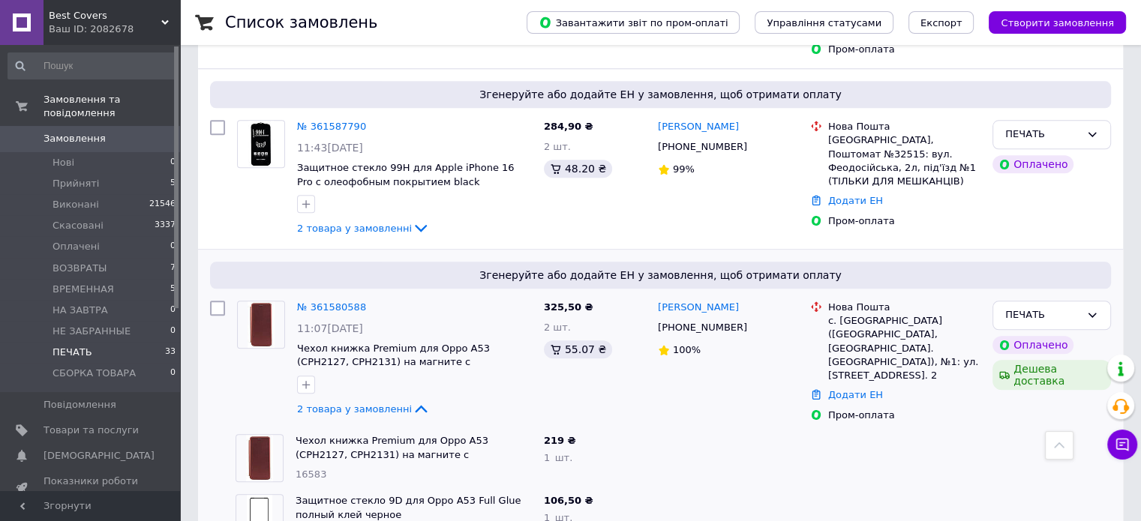
scroll to position [1639, 0]
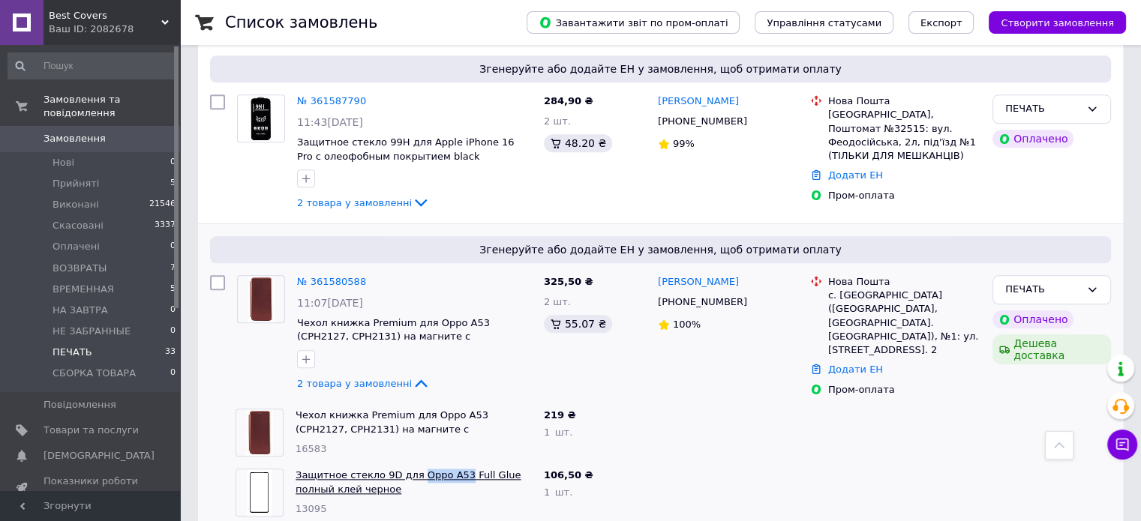
drag, startPoint x: 407, startPoint y: 300, endPoint x: 442, endPoint y: 314, distance: 37.3
click at [453, 463] on div "Защитное стекло 9D для Oppo A53 Full Glue полный клей черное 13095" at bounding box center [414, 493] width 248 height 60
click at [415, 380] on icon at bounding box center [421, 384] width 12 height 8
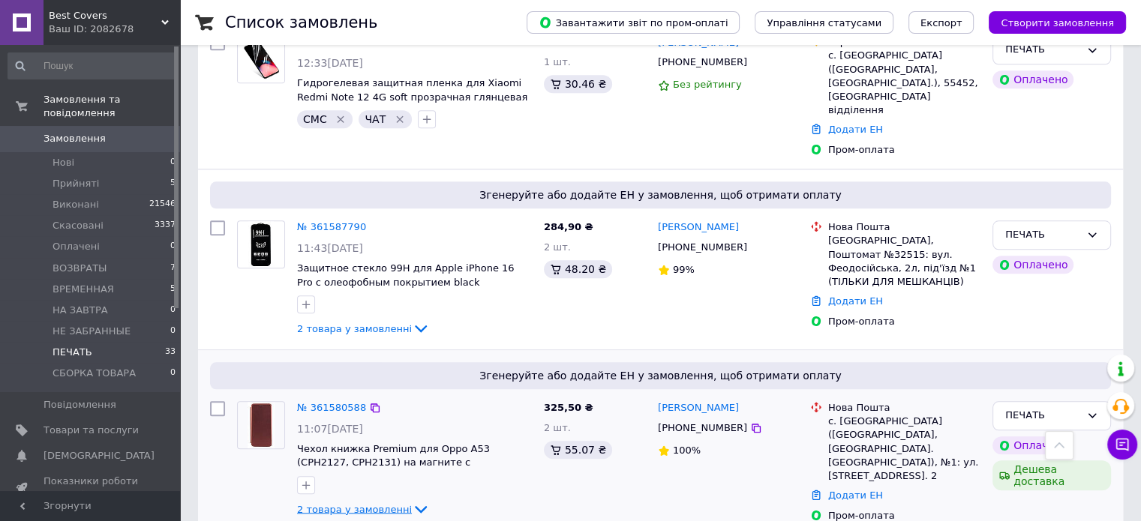
scroll to position [1489, 0]
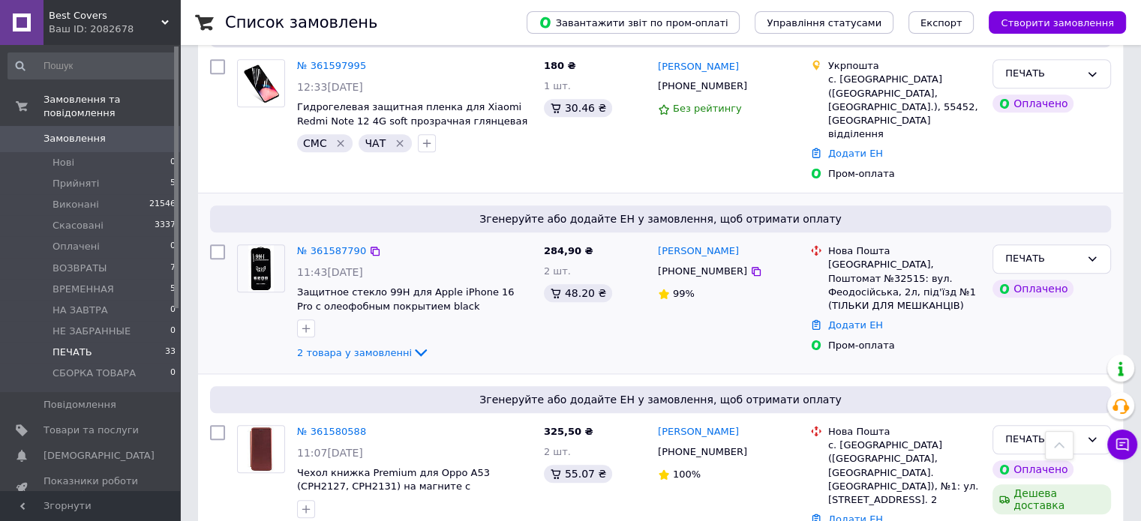
drag, startPoint x: 406, startPoint y: 191, endPoint x: 444, endPoint y: 181, distance: 39.7
click at [412, 344] on icon at bounding box center [421, 353] width 18 height 18
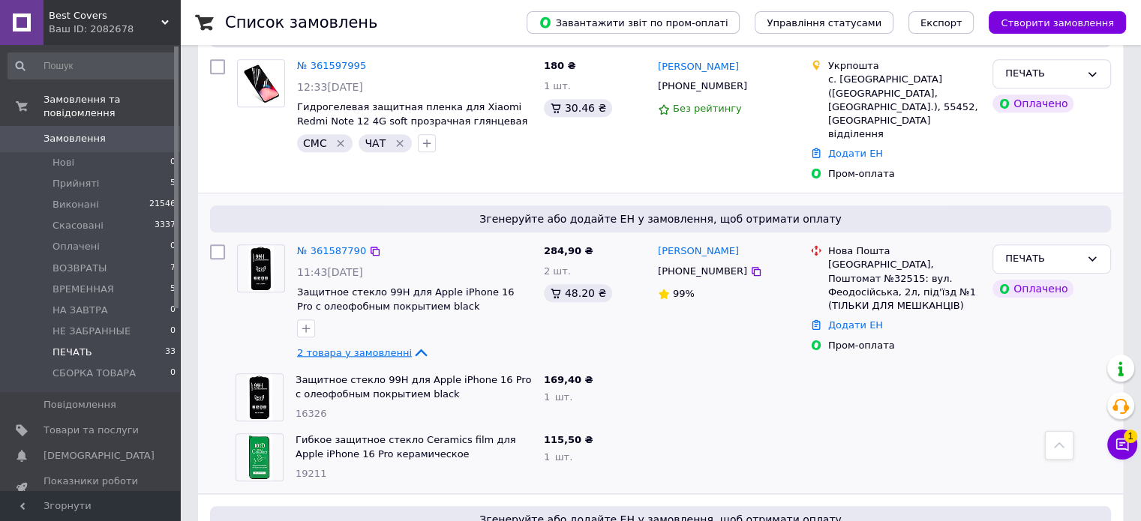
click at [412, 344] on icon at bounding box center [421, 353] width 18 height 18
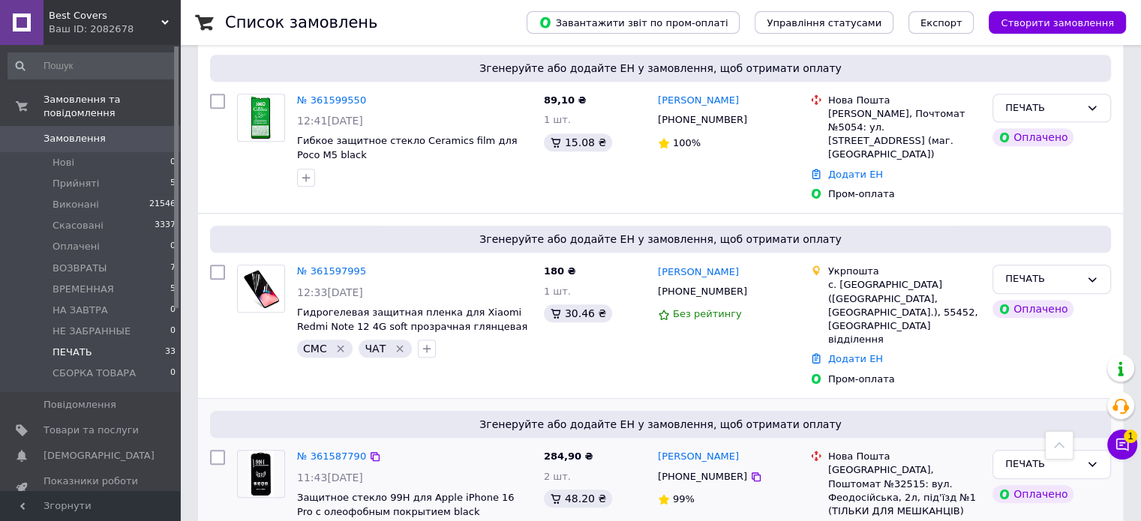
scroll to position [1264, 0]
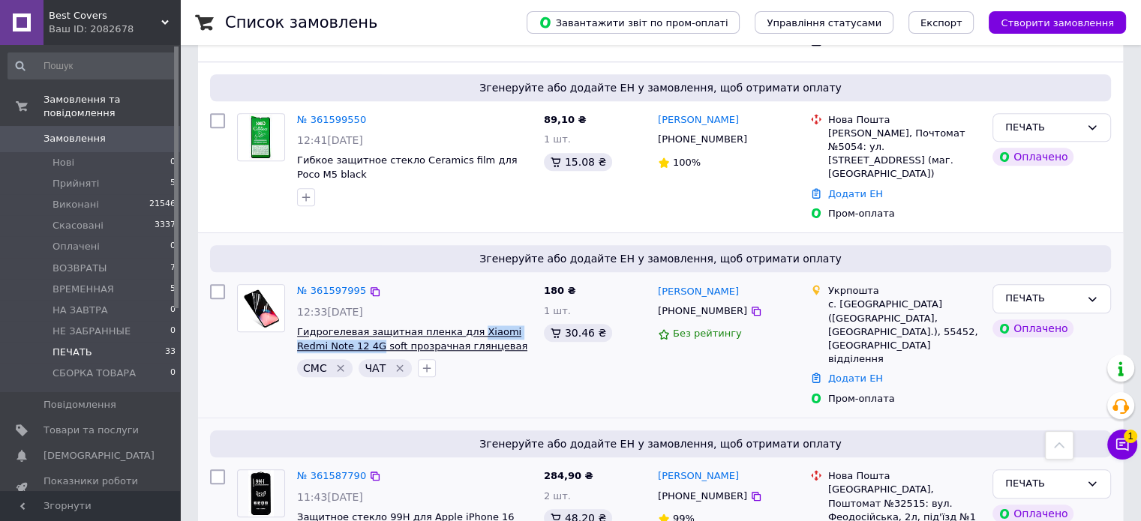
drag, startPoint x: 458, startPoint y: 191, endPoint x: 345, endPoint y: 215, distance: 115.1
click at [345, 278] on div "№ 361597995 12:33, 12.09.2025 Гидрогелевая защитная пленка для Xiaomi Redmi Not…" at bounding box center [414, 330] width 247 height 105
click at [512, 356] on div "СМС   ЧАТ" at bounding box center [414, 368] width 241 height 24
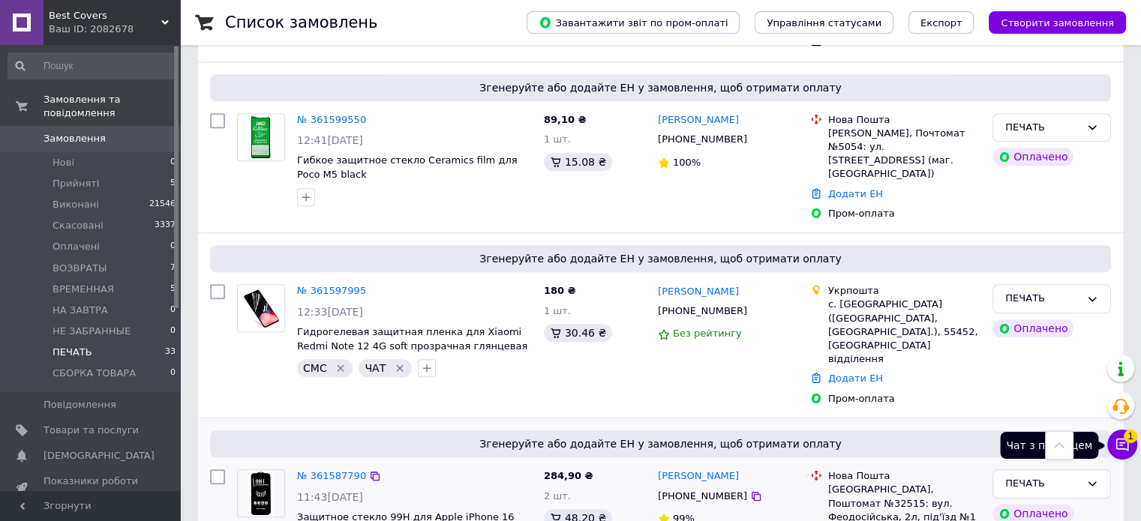
click at [1121, 452] on button "Чат з покупцем 1" at bounding box center [1122, 445] width 30 height 30
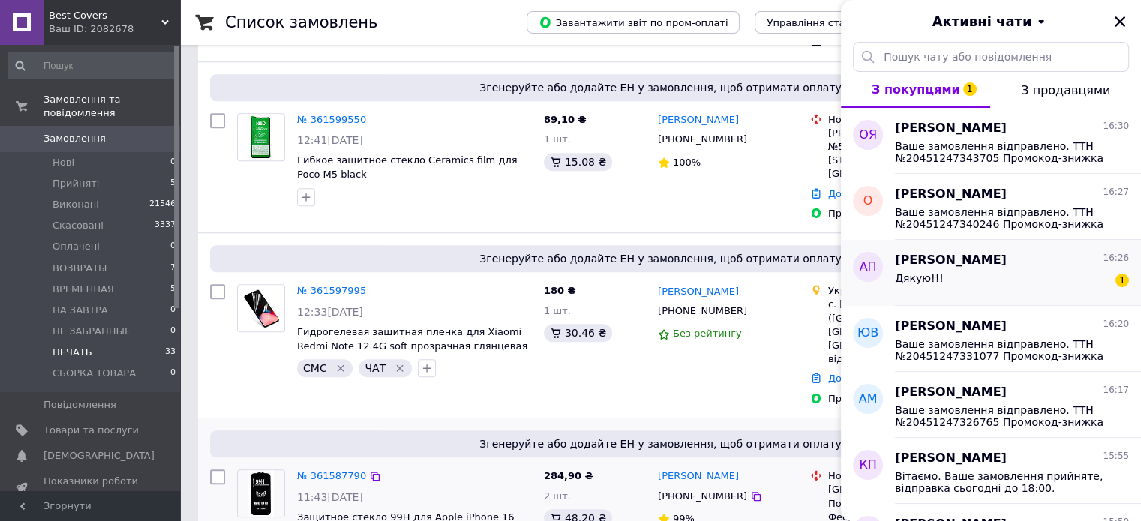
click at [1002, 269] on div "Дякую!!! 1" at bounding box center [1012, 281] width 234 height 24
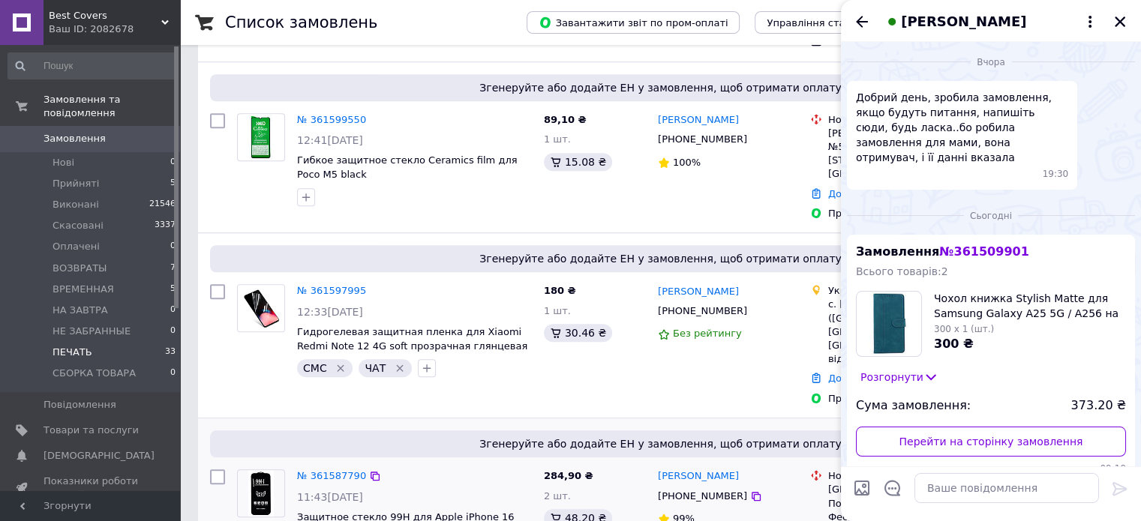
scroll to position [1894, 0]
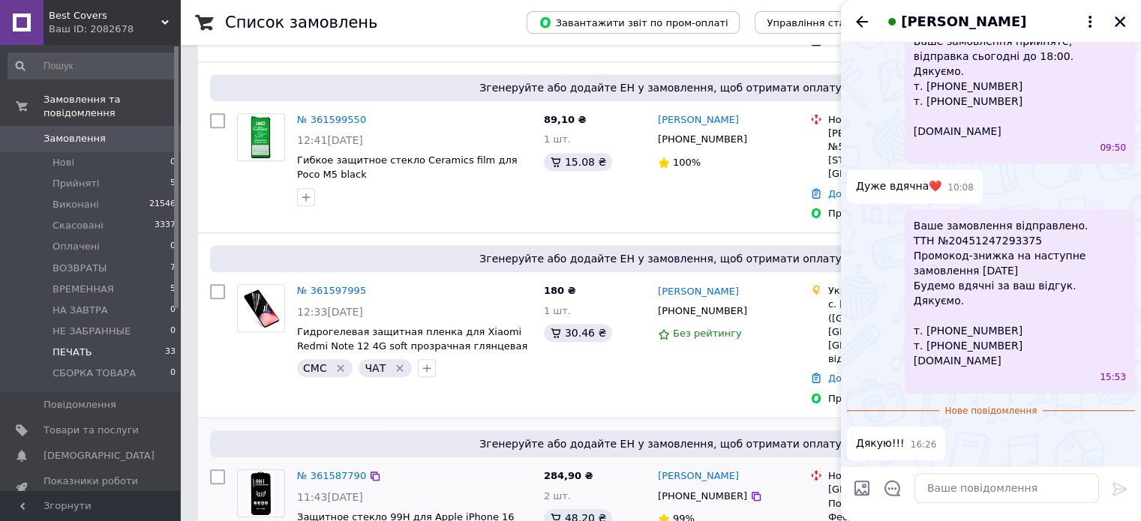
click at [1119, 24] on icon "Закрити" at bounding box center [1120, 22] width 14 height 14
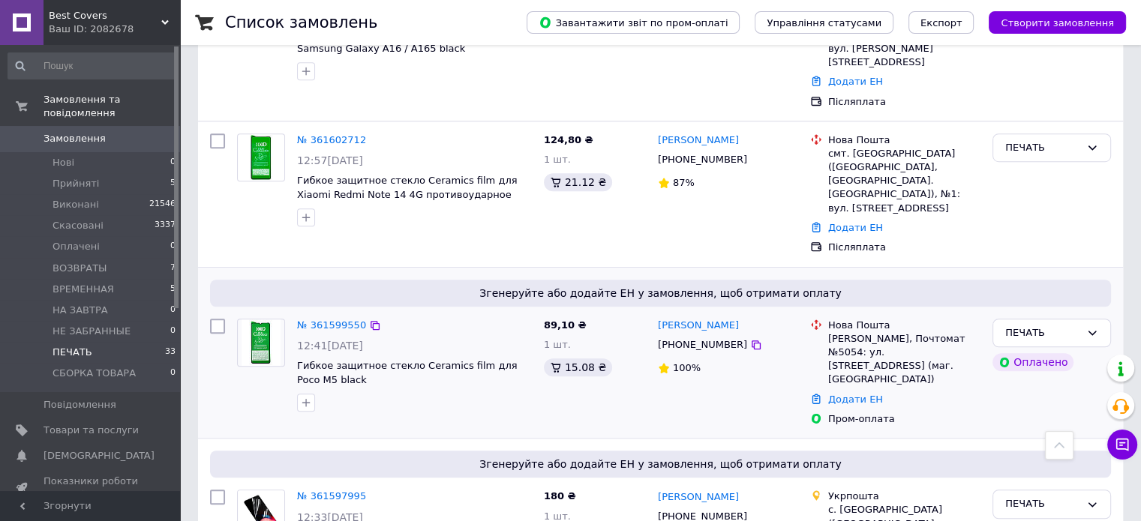
scroll to position [1039, 0]
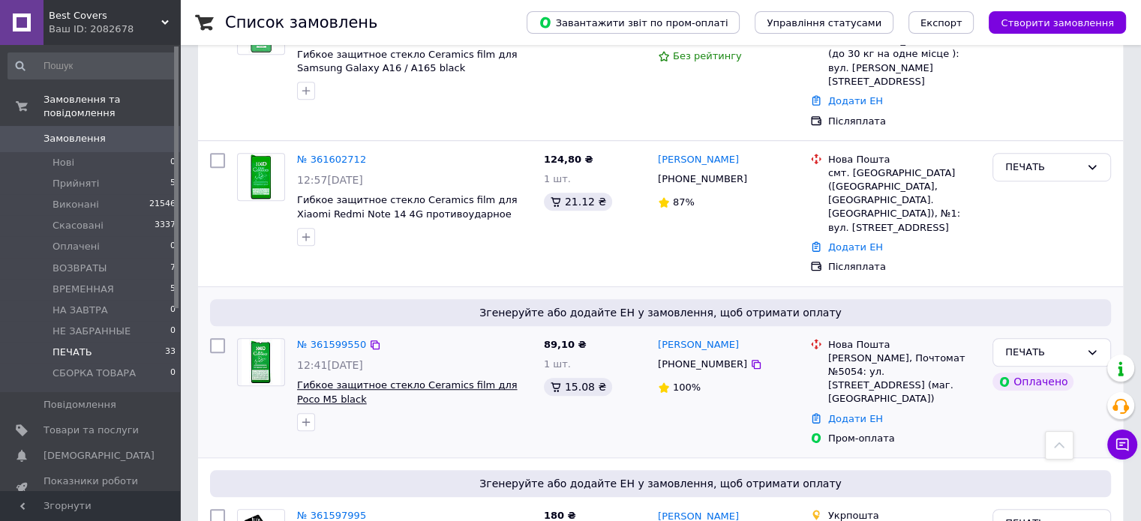
drag, startPoint x: 485, startPoint y: 254, endPoint x: 521, endPoint y: 275, distance: 42.0
click at [522, 332] on div "№ 361599550 12:41, 12.09.2025 Гибкое защитное стекло Ceramics film для Poco M5 …" at bounding box center [414, 384] width 247 height 105
click at [518, 379] on span "Гибкое защитное стекло Ceramics film для Poco M5 black" at bounding box center [414, 393] width 235 height 28
drag, startPoint x: 488, startPoint y: 258, endPoint x: 526, endPoint y: 264, distance: 38.0
click at [526, 332] on div "№ 361599550 12:41, 12.09.2025 Гибкое защитное стекло Ceramics film для Poco M5 …" at bounding box center [414, 384] width 247 height 105
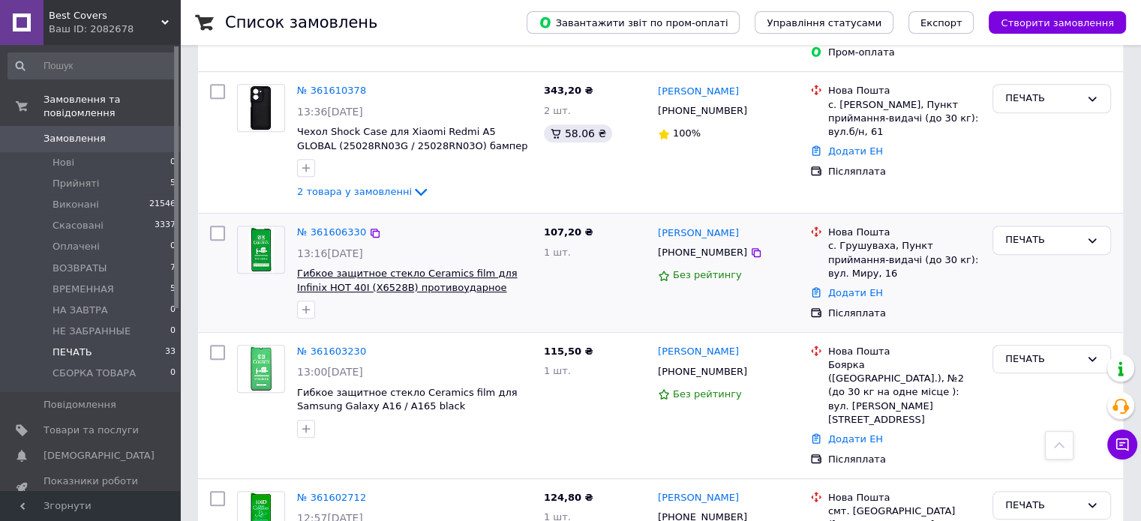
scroll to position [664, 0]
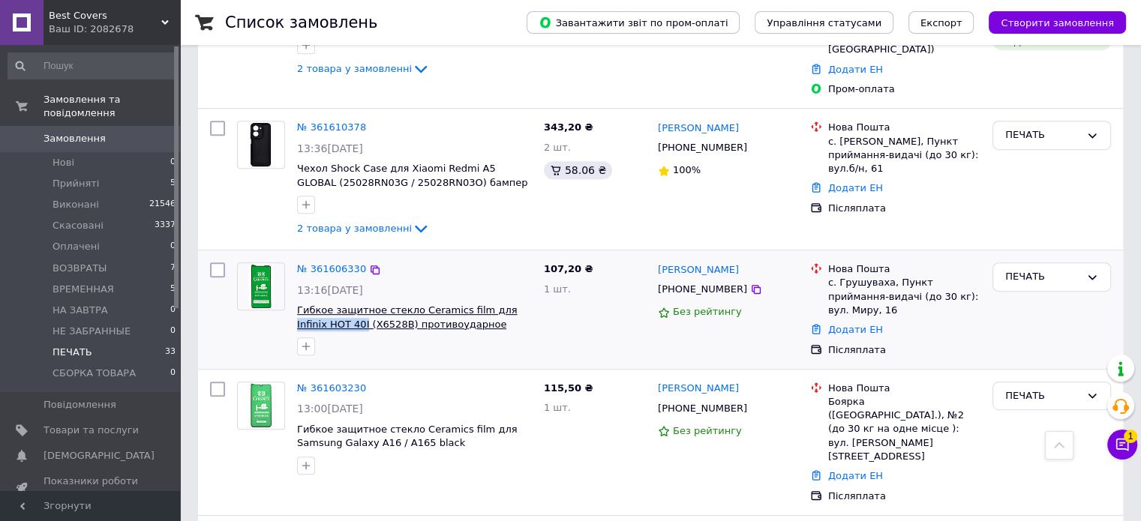
drag, startPoint x: 487, startPoint y: 225, endPoint x: 332, endPoint y: 252, distance: 156.9
click at [332, 257] on div "№ 361606330 13:16, 12.09.2025 Гибкое защитное стекло Ceramics film для Infinix …" at bounding box center [414, 309] width 247 height 105
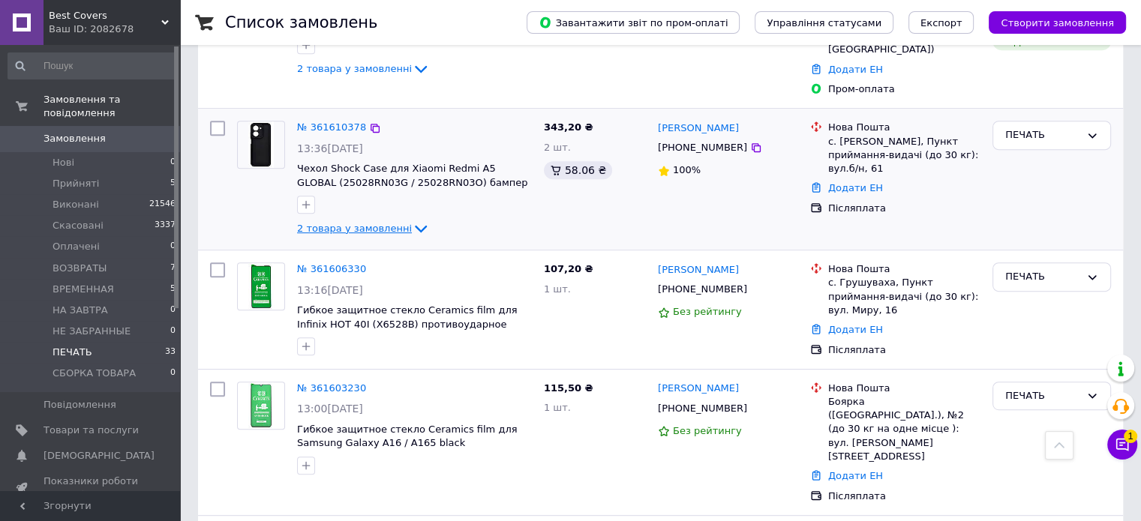
click at [412, 220] on icon at bounding box center [421, 229] width 18 height 18
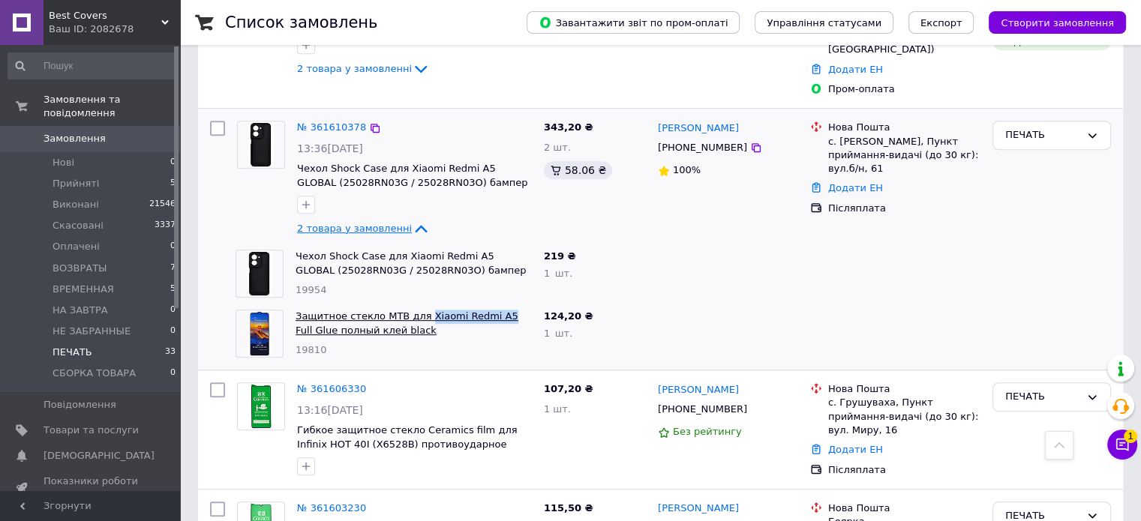
drag, startPoint x: 437, startPoint y: 236, endPoint x: 488, endPoint y: 239, distance: 51.1
click at [488, 304] on div "Защитное стекло MTB для Xiaomi Redmi A5 Full Glue полный клей black 19810" at bounding box center [414, 334] width 248 height 60
click at [412, 220] on icon at bounding box center [421, 229] width 18 height 18
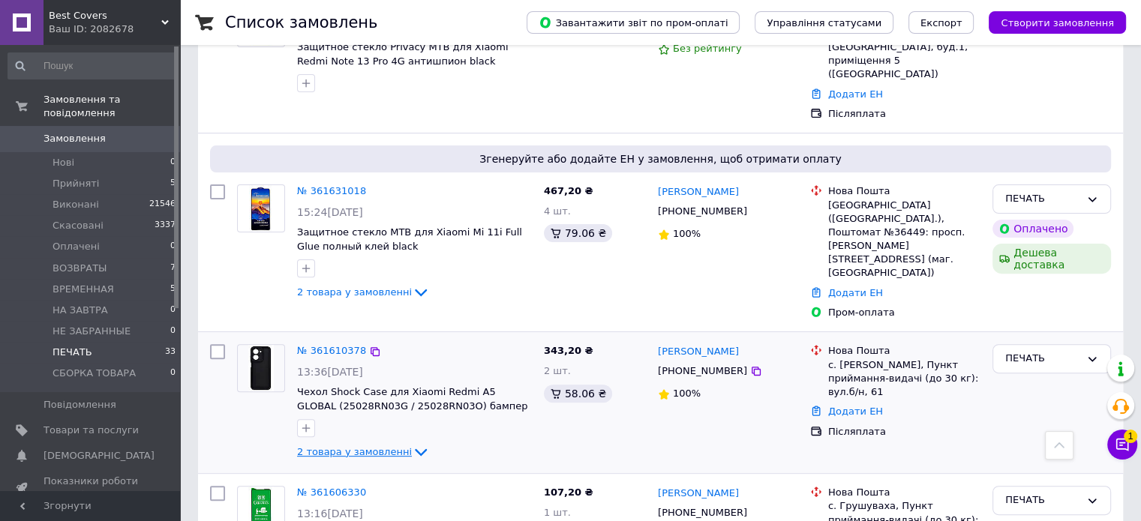
scroll to position [439, 0]
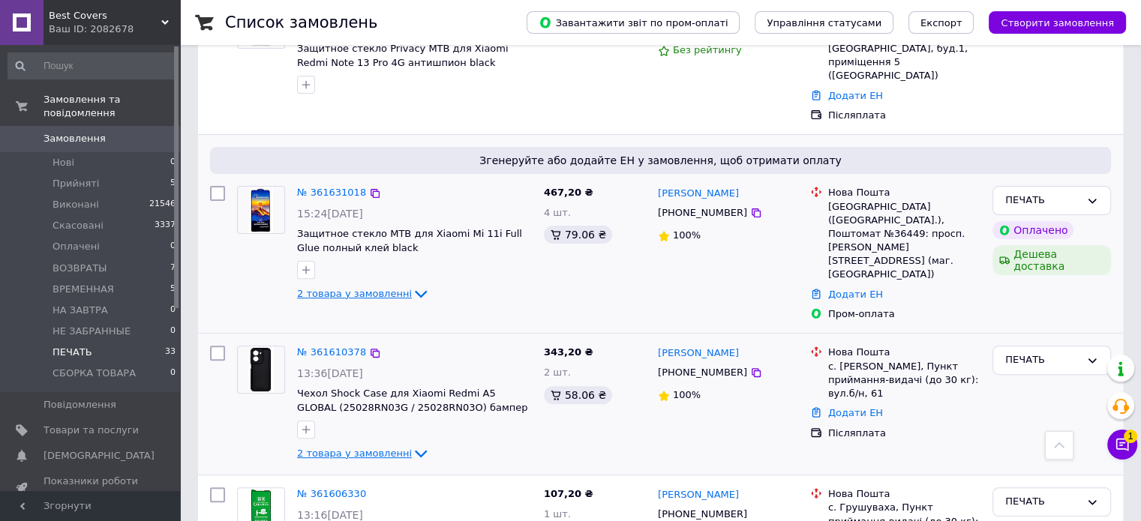
click at [412, 285] on icon at bounding box center [421, 294] width 18 height 18
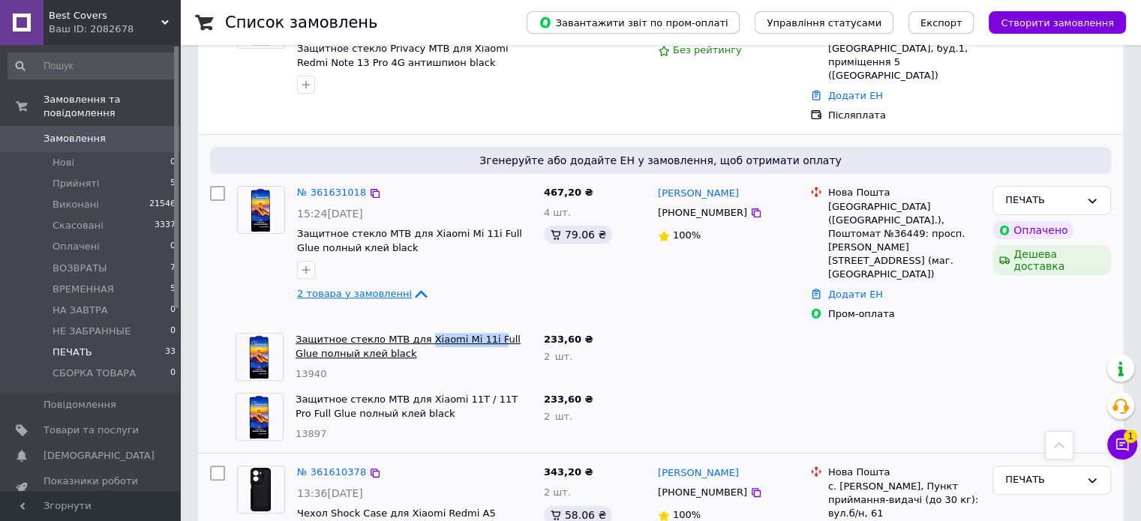
drag, startPoint x: 414, startPoint y: 257, endPoint x: 479, endPoint y: 262, distance: 64.7
click at [479, 327] on div "Защитное стекло MTB для Xiaomi Mi 11i Full Glue полный клей black 13940" at bounding box center [414, 357] width 248 height 60
drag, startPoint x: 416, startPoint y: 316, endPoint x: 505, endPoint y: 317, distance: 89.3
click at [505, 387] on div "Защитное стекло MTB для Xiaomi 11T / 11T Pro Full Glue полный клей black 13897" at bounding box center [414, 417] width 248 height 60
click at [412, 285] on icon at bounding box center [421, 294] width 18 height 18
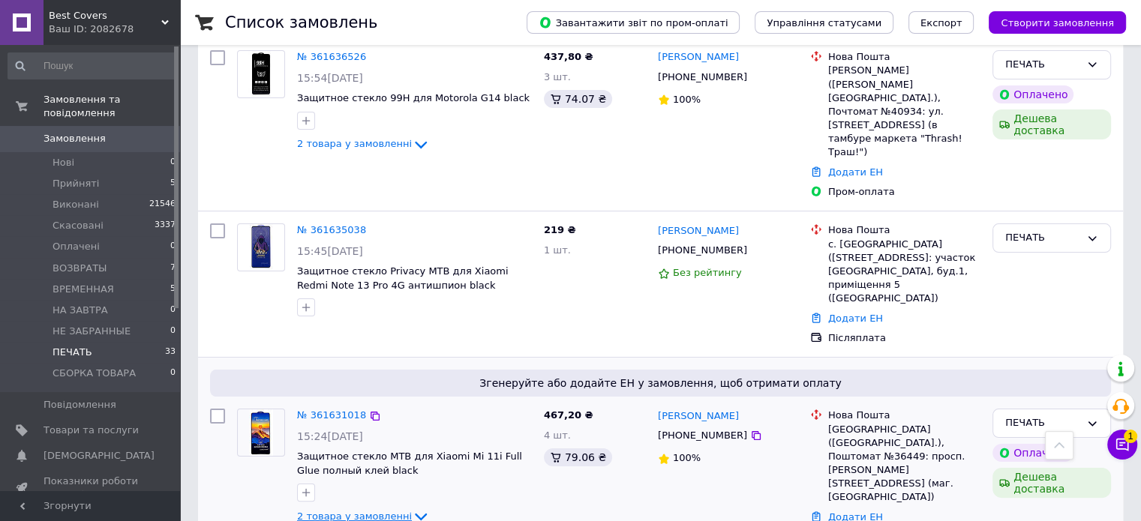
scroll to position [214, 0]
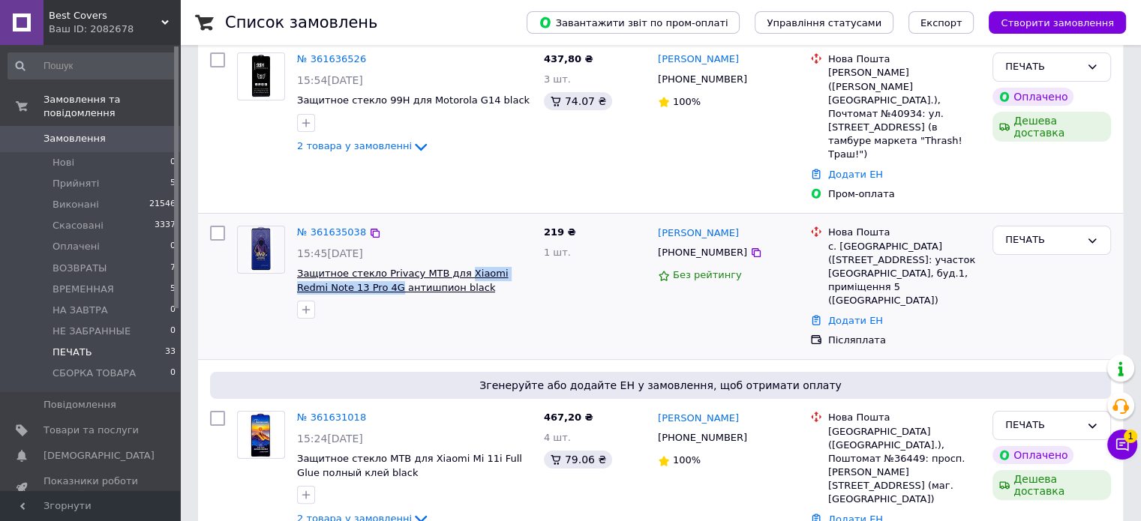
drag, startPoint x: 449, startPoint y: 220, endPoint x: 361, endPoint y: 248, distance: 92.3
click at [361, 248] on div "№ 361635038 15:45, 12.09.2025 Защитное стекло Privacy MTB для Xiaomi Redmi Note…" at bounding box center [414, 272] width 247 height 105
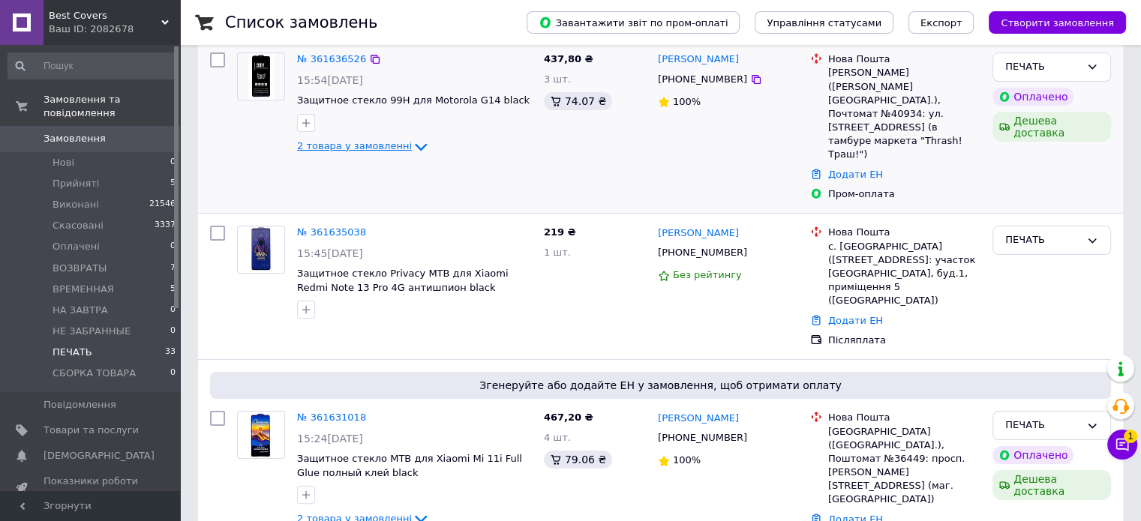
click at [412, 140] on icon at bounding box center [421, 147] width 18 height 18
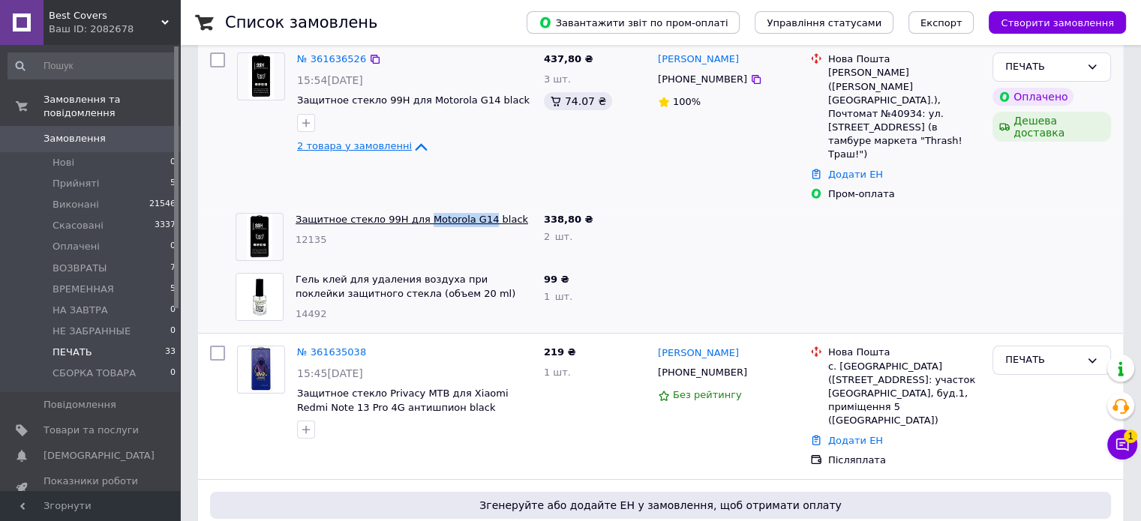
drag, startPoint x: 441, startPoint y: 170, endPoint x: 473, endPoint y: 176, distance: 32.7
click at [473, 207] on div "Защитное стекло 99H для Motorola G14 black 12135" at bounding box center [414, 237] width 248 height 60
click at [412, 140] on icon at bounding box center [421, 147] width 18 height 18
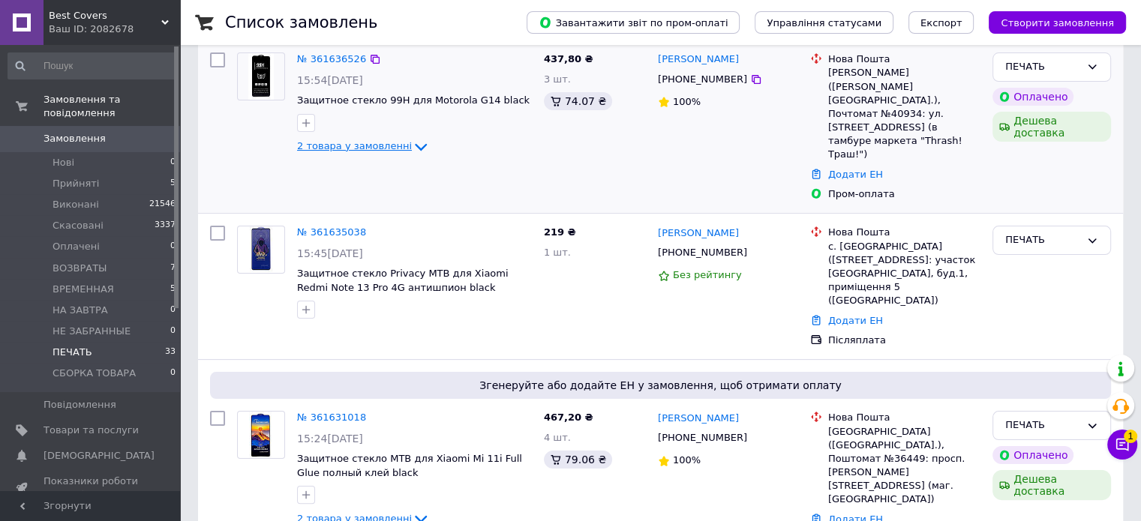
click at [415, 144] on icon at bounding box center [421, 147] width 12 height 8
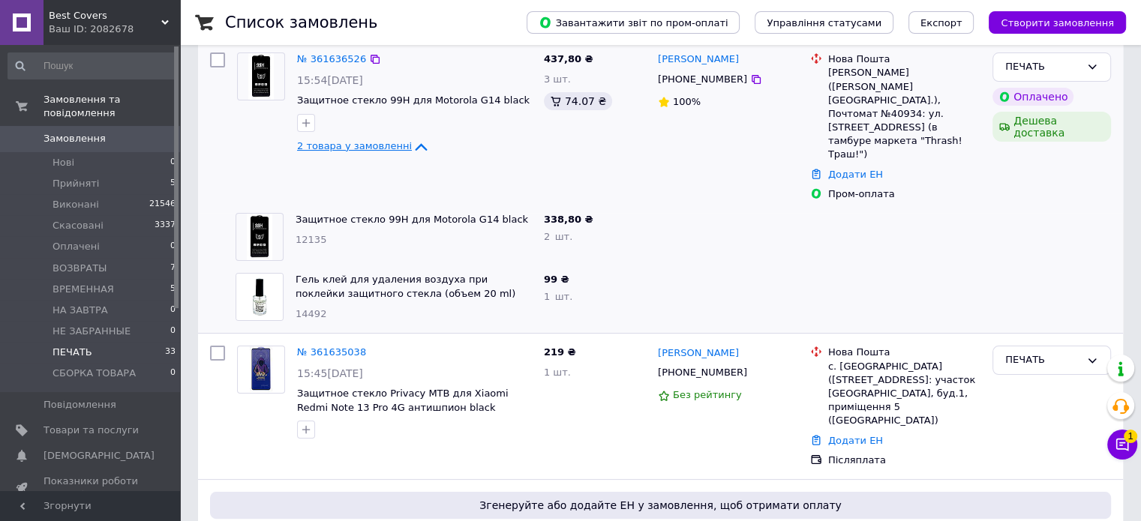
click at [412, 144] on icon at bounding box center [421, 147] width 18 height 18
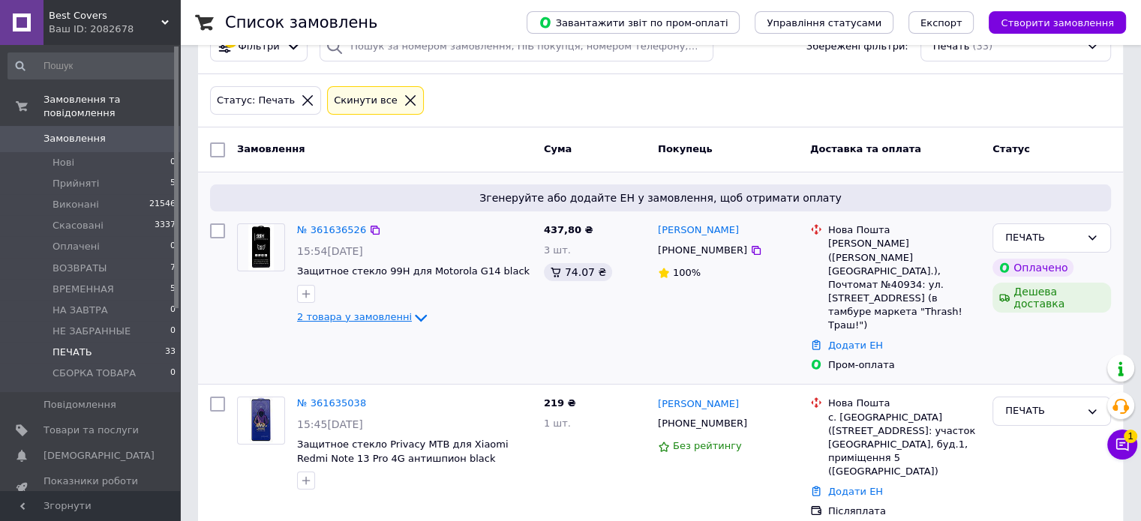
scroll to position [0, 0]
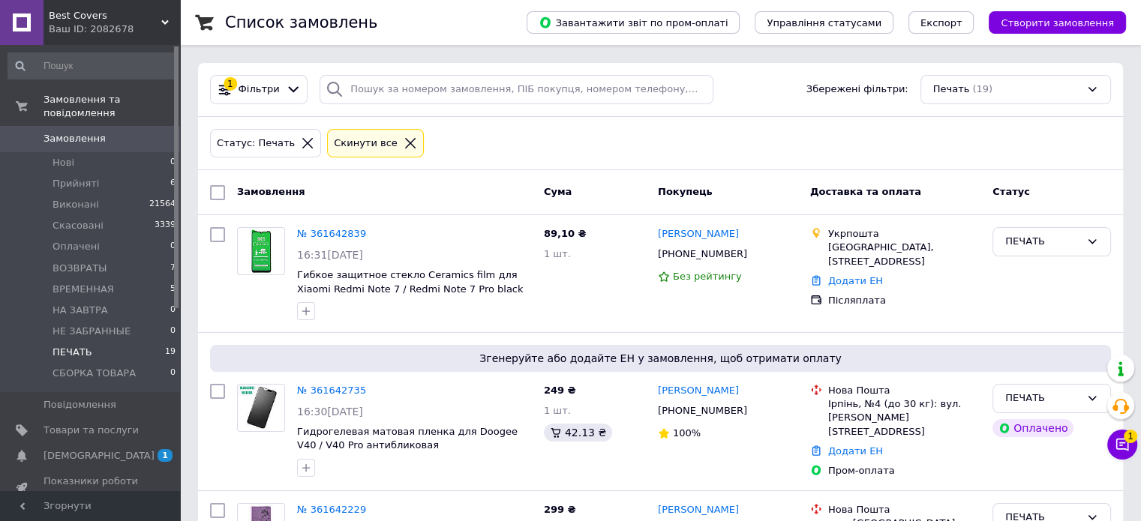
click at [1125, 443] on icon at bounding box center [1122, 445] width 13 height 13
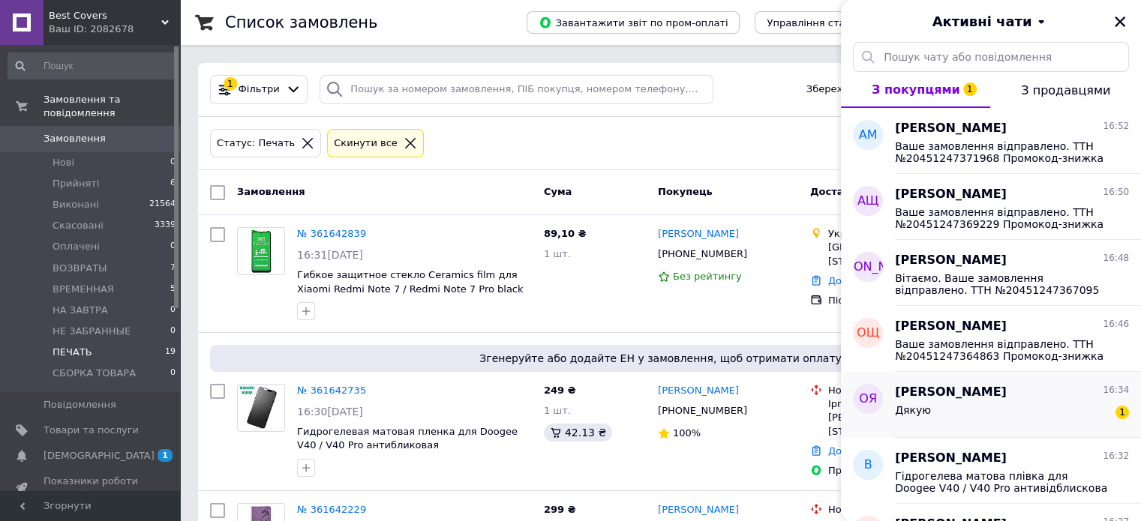
click at [1005, 420] on div "Дякую 1" at bounding box center [1012, 413] width 234 height 24
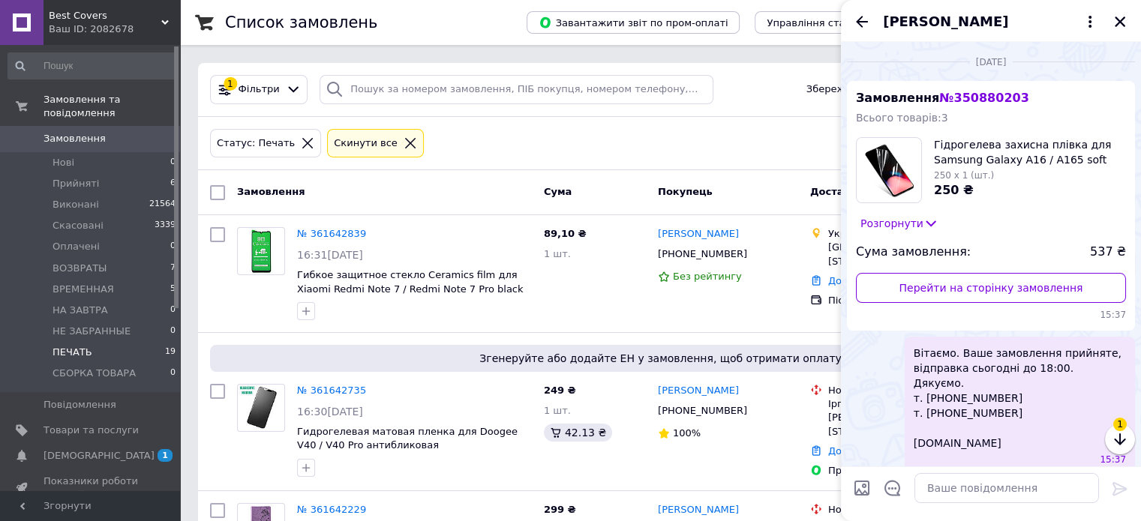
scroll to position [1012, 0]
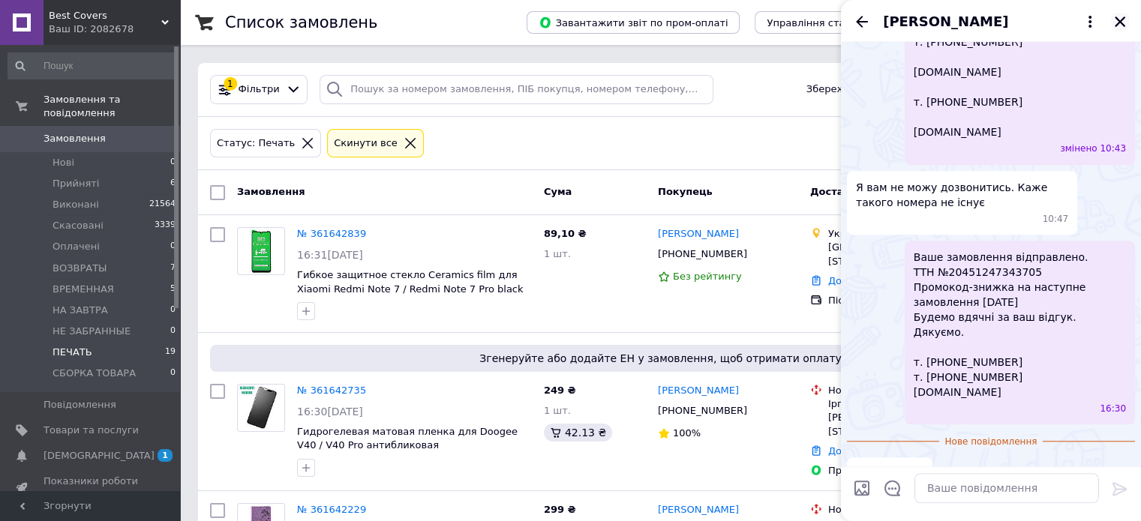
click at [1120, 20] on icon "Закрити" at bounding box center [1120, 22] width 11 height 11
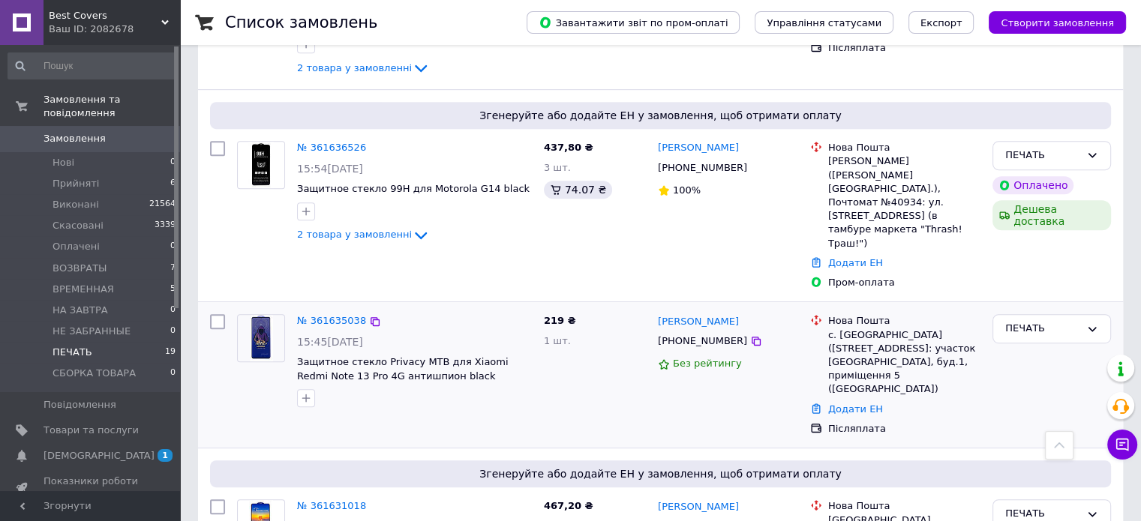
scroll to position [525, 0]
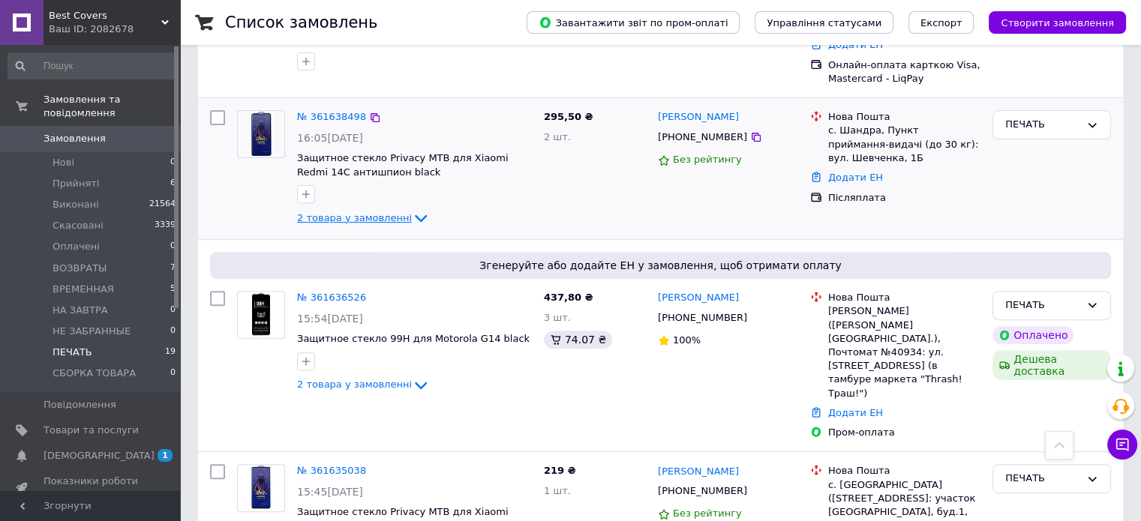
click at [412, 215] on icon at bounding box center [421, 218] width 18 height 18
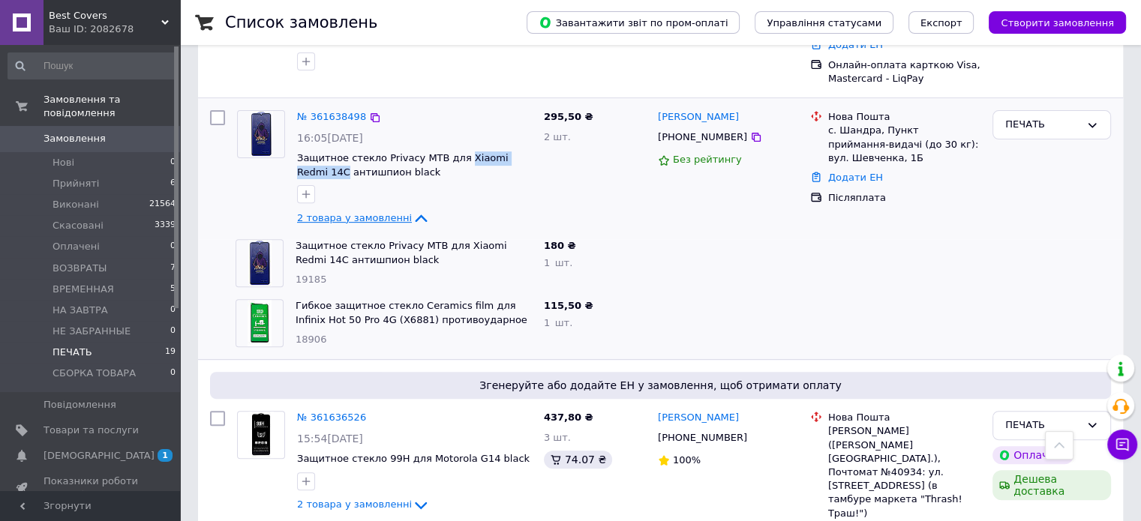
drag, startPoint x: 450, startPoint y: 146, endPoint x: 528, endPoint y: 149, distance: 78.1
click at [528, 149] on div "№ 361638498 16:05, 12.09.2025 Защитное стекло Privacy MTB для Xiaomi Redmi 14C …" at bounding box center [414, 168] width 247 height 129
copy span "Xiaomi Redmi 14C"
drag, startPoint x: 490, startPoint y: 293, endPoint x: 335, endPoint y: 320, distance: 156.9
click at [335, 320] on div "Гибкое защитное стекло Ceramics film для Infinix Hot 50 Pro 4G (X6881) противоу…" at bounding box center [414, 323] width 248 height 60
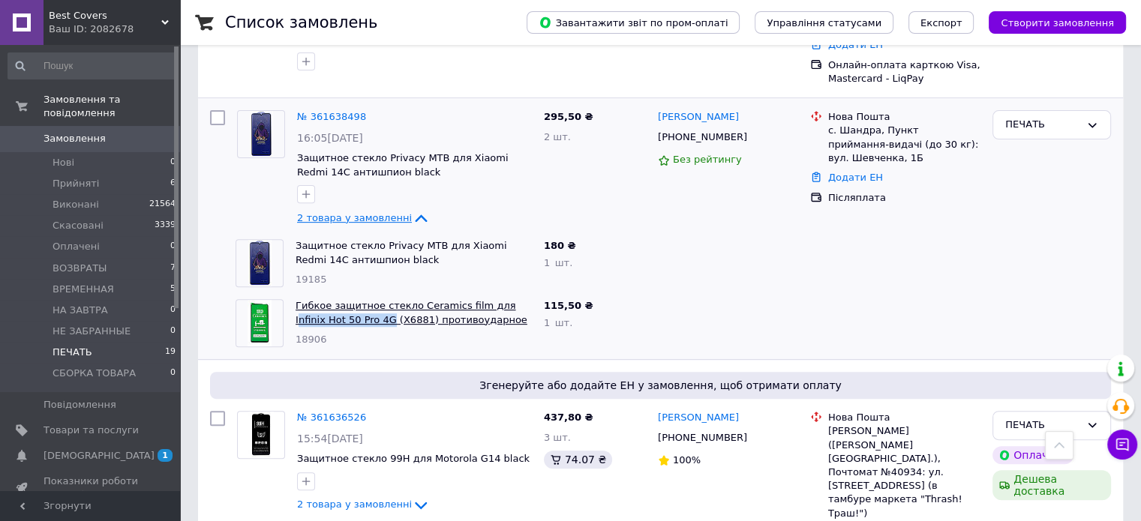
copy link "nfinix Hot 50 Pro 4G"
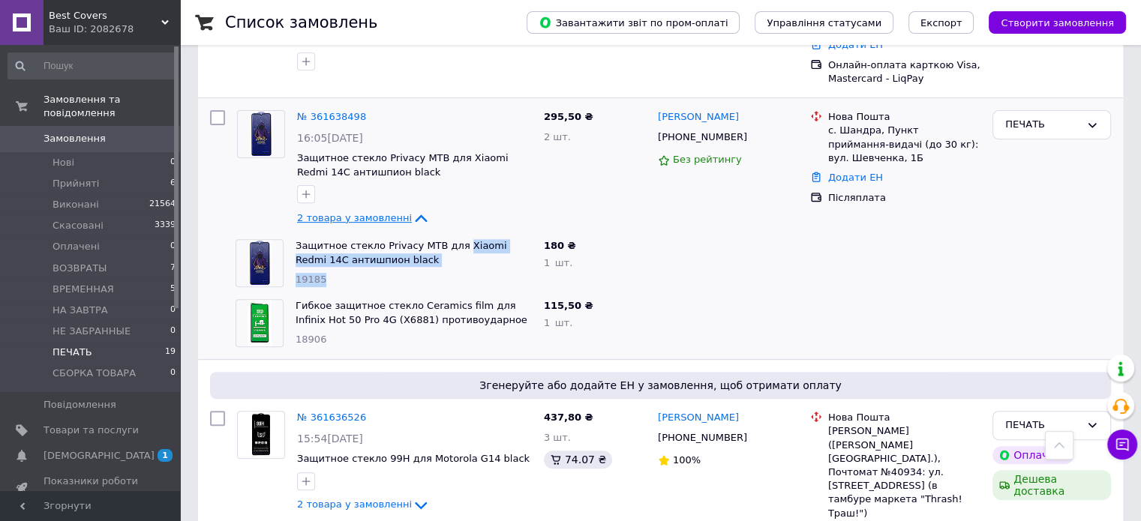
drag, startPoint x: 447, startPoint y: 233, endPoint x: 537, endPoint y: 242, distance: 90.5
click at [537, 242] on div "Защитное стекло Privacy MTB для Xiaomi Redmi 14C антишпион black 19185 180 ₴ 1 …" at bounding box center [660, 263] width 913 height 60
drag, startPoint x: 497, startPoint y: 270, endPoint x: 467, endPoint y: 215, distance: 62.5
click at [495, 273] on div "19185" at bounding box center [414, 280] width 236 height 14
click at [477, 204] on div "№ 361638498 16:05, 12.09.2025 Защитное стекло Privacy MTB для Xiaomi Redmi 14C …" at bounding box center [414, 168] width 247 height 129
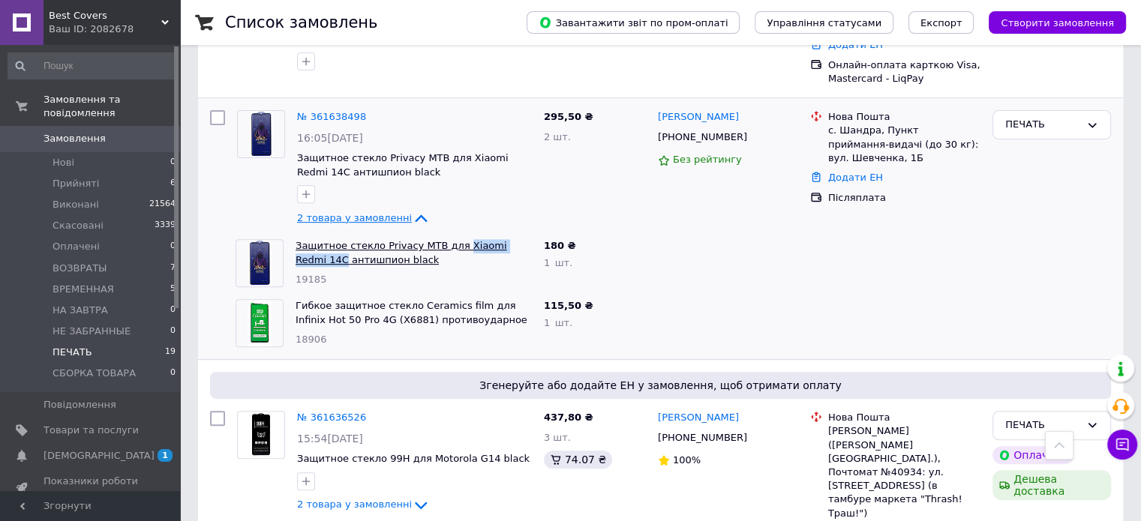
drag, startPoint x: 488, startPoint y: 233, endPoint x: 503, endPoint y: 248, distance: 21.2
click at [527, 233] on div "Защитное стекло Privacy MTB для Xiaomi Redmi 14C антишпион black 19185" at bounding box center [414, 263] width 248 height 60
copy link "Xiaomi Redmi 14C"
click at [412, 210] on icon at bounding box center [421, 218] width 18 height 18
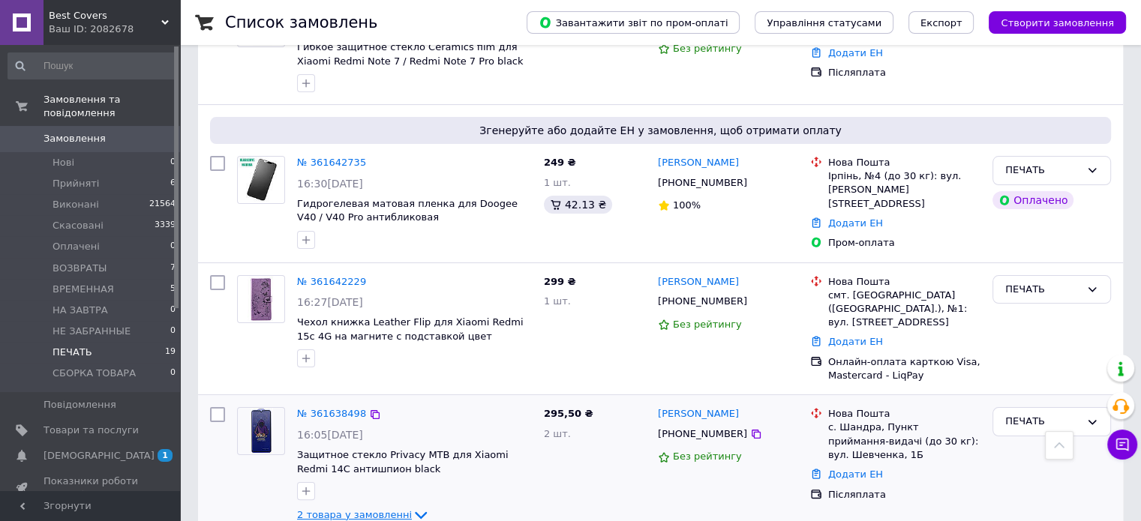
scroll to position [225, 0]
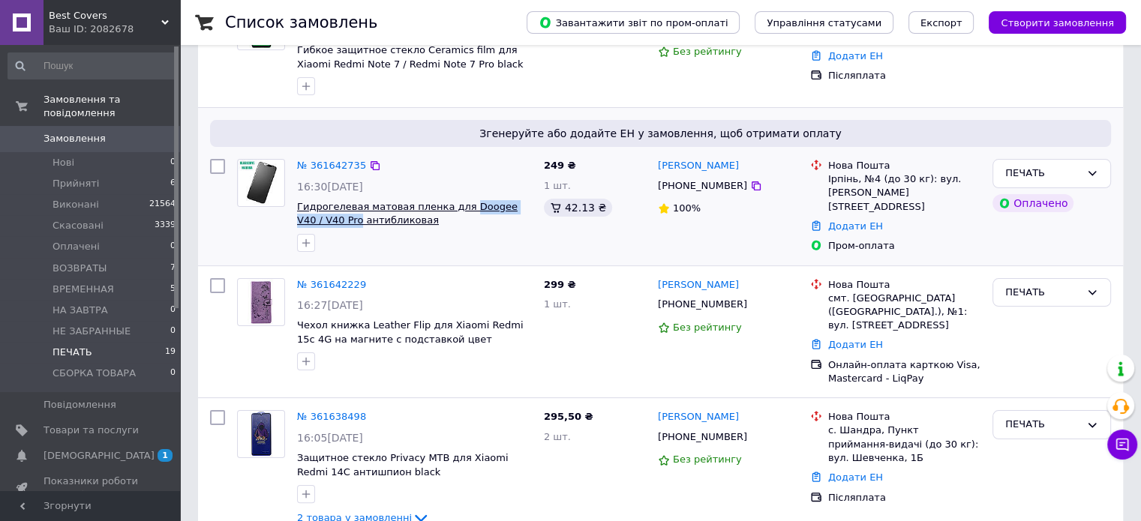
drag, startPoint x: 451, startPoint y: 196, endPoint x: 311, endPoint y: 225, distance: 142.6
click at [311, 225] on div "№ 361642735 16:30, 12.09.2025 Гидрогелевая матовая пленка для Doogee V40 / V40 …" at bounding box center [414, 205] width 247 height 105
copy span "Doogee V40 / V40 Pro"
click at [467, 239] on div at bounding box center [414, 243] width 241 height 24
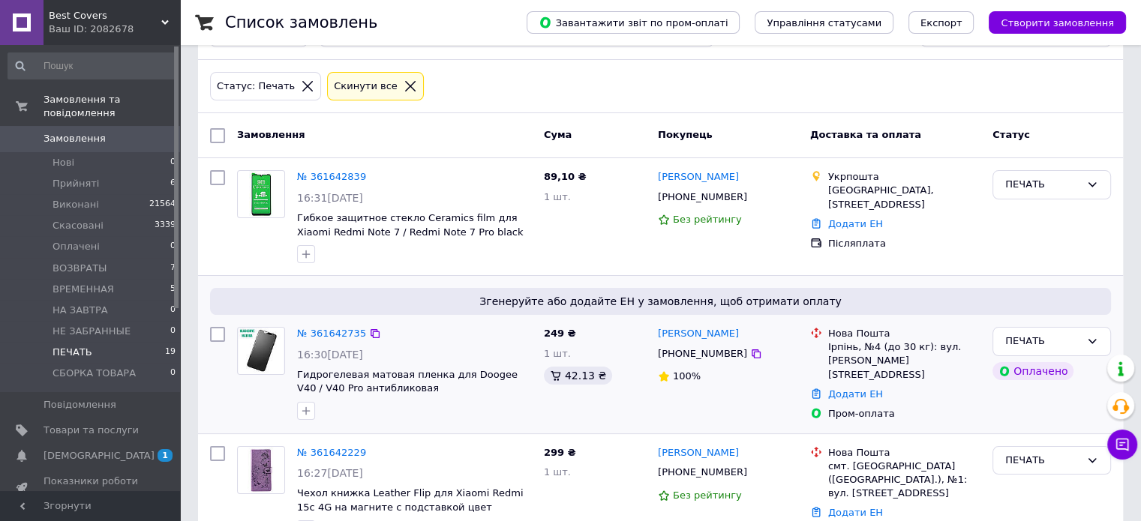
scroll to position [0, 0]
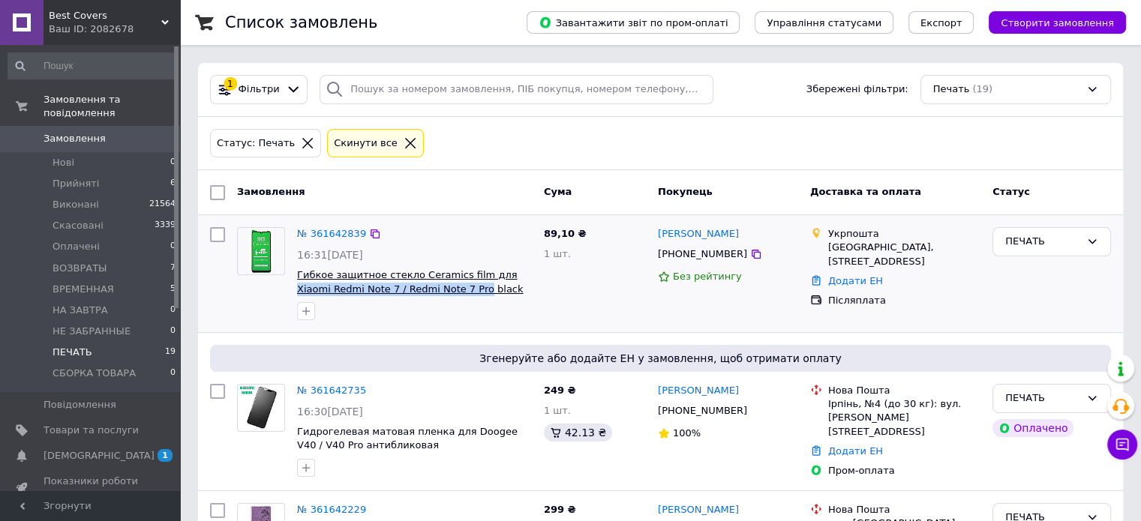
drag, startPoint x: 488, startPoint y: 265, endPoint x: 439, endPoint y: 287, distance: 53.4
click at [439, 287] on div "№ 361642839 16:31, 12.09.2025 Гибкое защитное стекло Ceramics film для Xiaomi R…" at bounding box center [414, 273] width 247 height 105
copy span "Xiaomi Redmi Note 7 / Redmi Note 7 Pro"
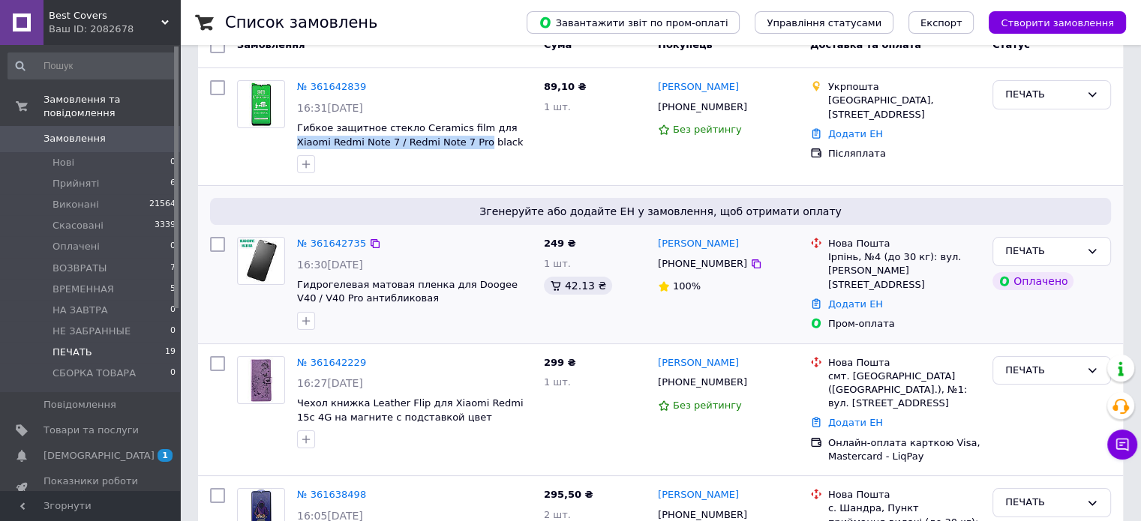
scroll to position [150, 0]
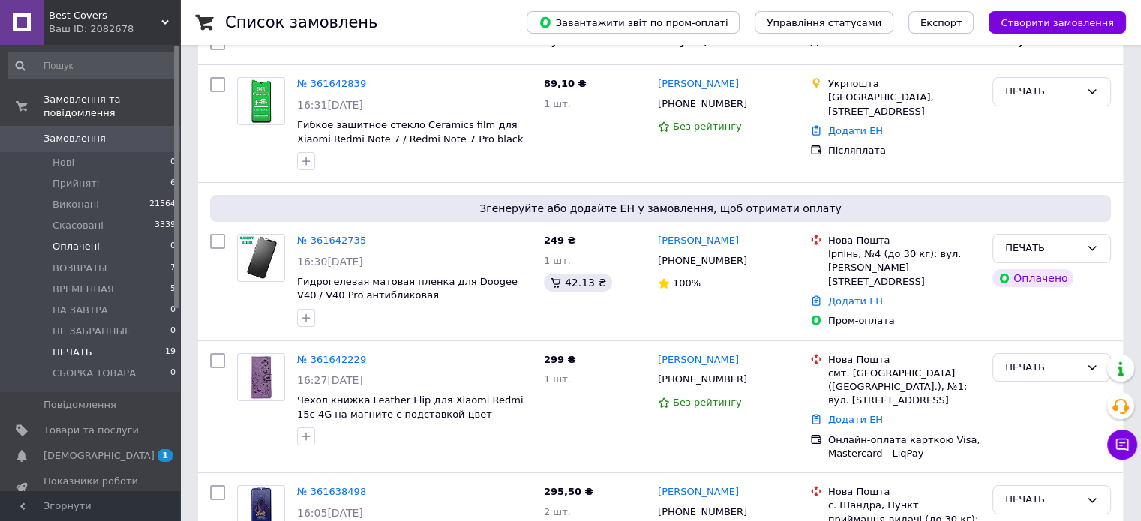
click at [69, 240] on span "Оплачені" at bounding box center [76, 247] width 47 height 14
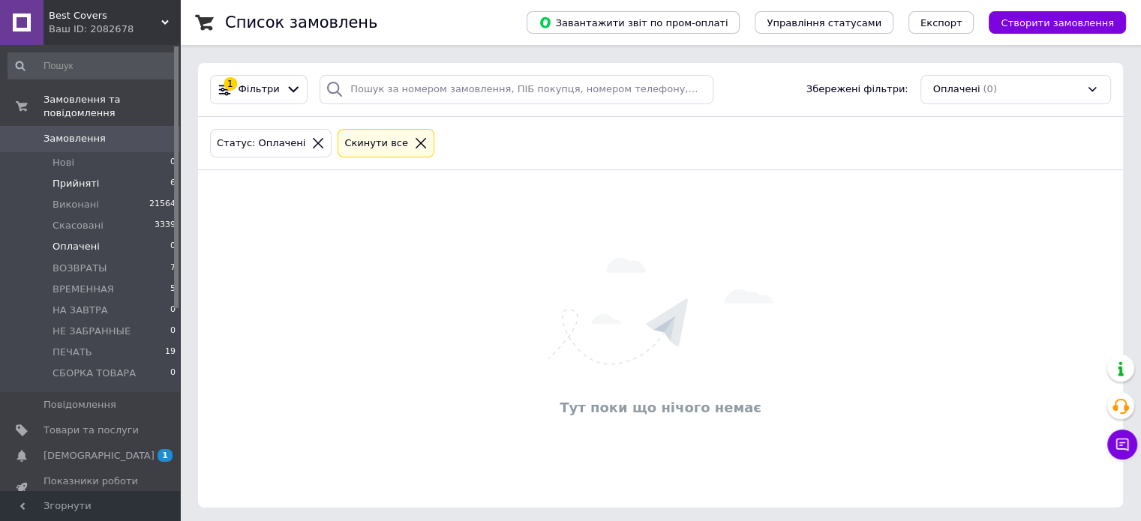
click at [76, 177] on span "Прийняті" at bounding box center [76, 184] width 47 height 14
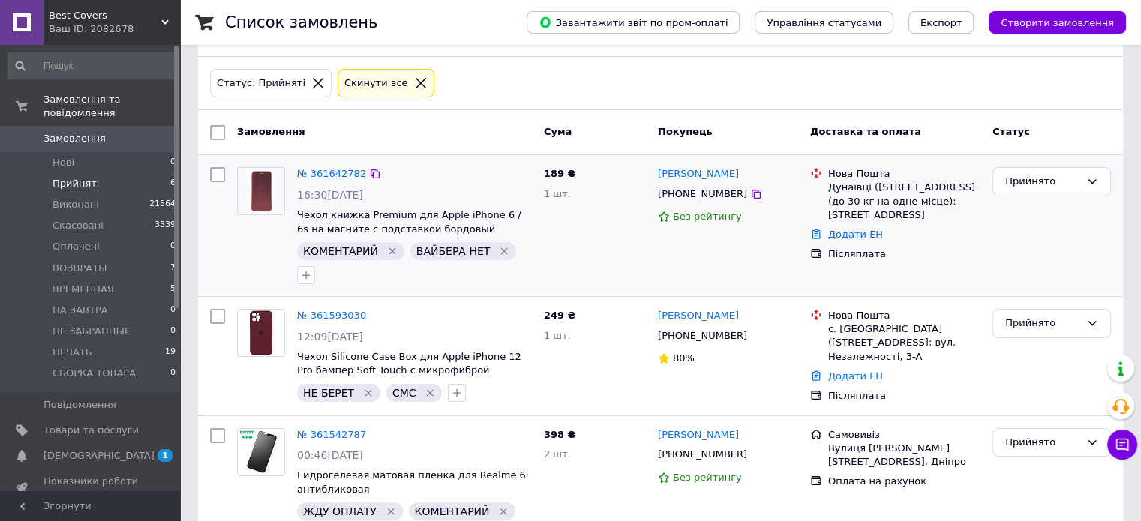
scroll to position [225, 0]
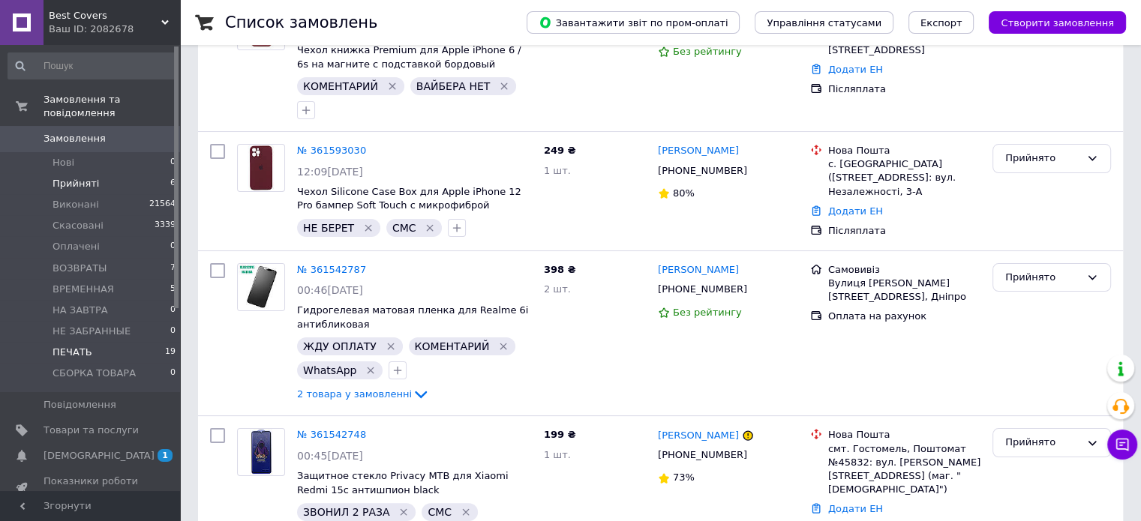
click at [68, 346] on span "ПЕЧАТЬ" at bounding box center [73, 353] width 40 height 14
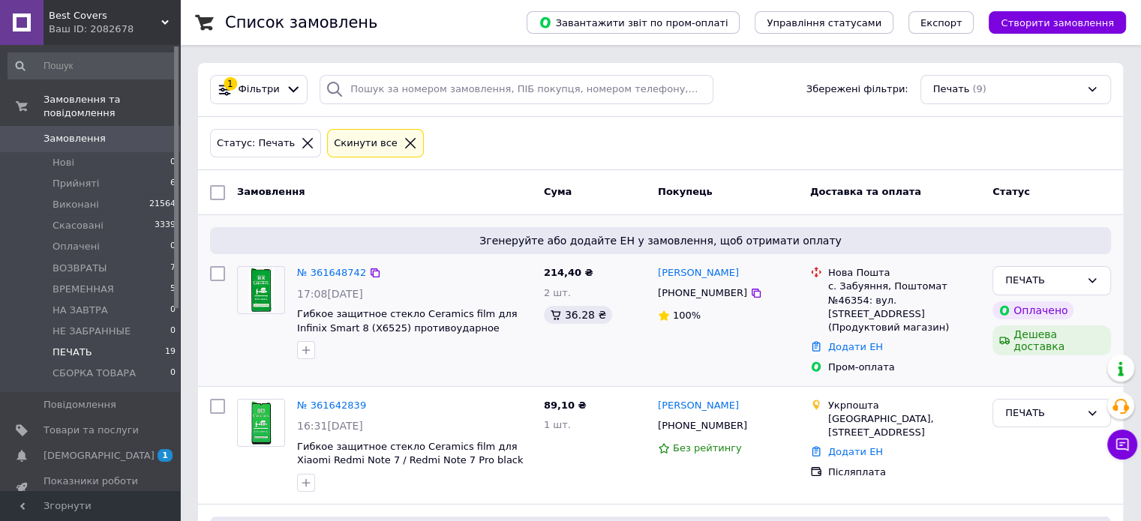
scroll to position [75, 0]
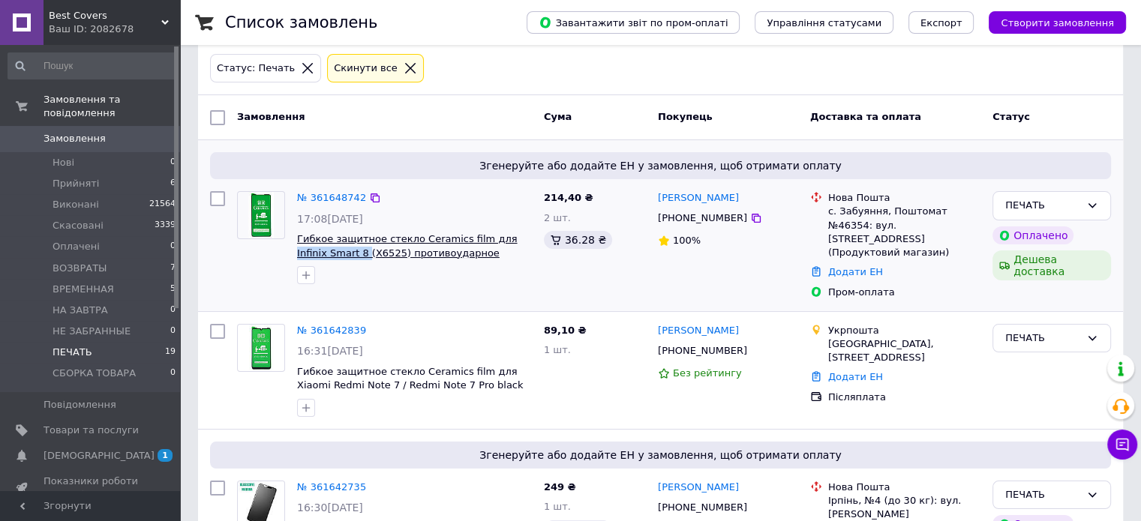
drag, startPoint x: 488, startPoint y: 230, endPoint x: 332, endPoint y: 254, distance: 157.3
click at [332, 254] on div "№ 361648742 17:08, 12.09.2025 Гибкое защитное стекло Ceramics film для Infinix …" at bounding box center [414, 237] width 247 height 105
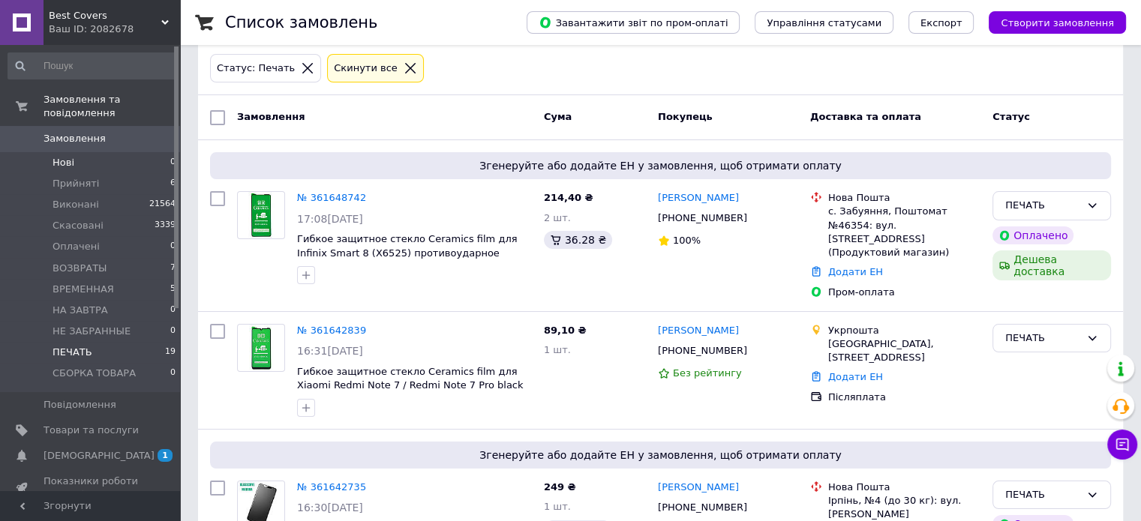
click at [63, 156] on span "Нові" at bounding box center [64, 163] width 22 height 14
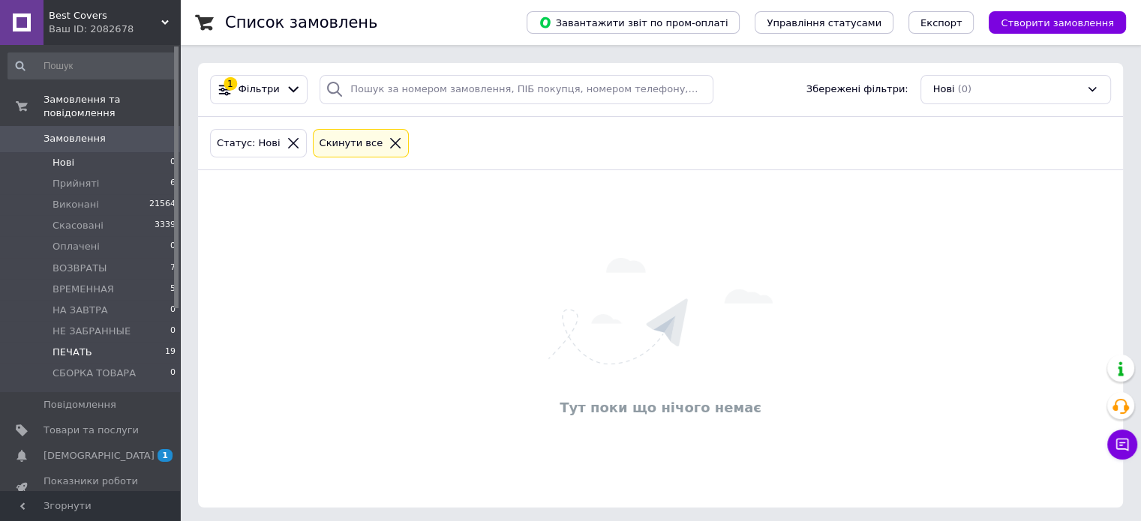
click at [69, 346] on span "ПЕЧАТЬ" at bounding box center [73, 353] width 40 height 14
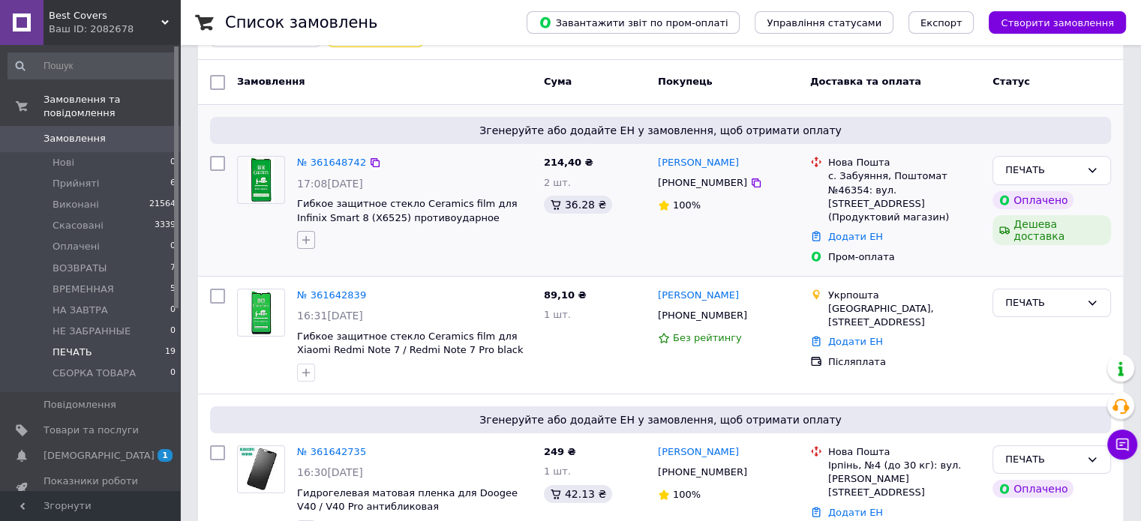
scroll to position [225, 0]
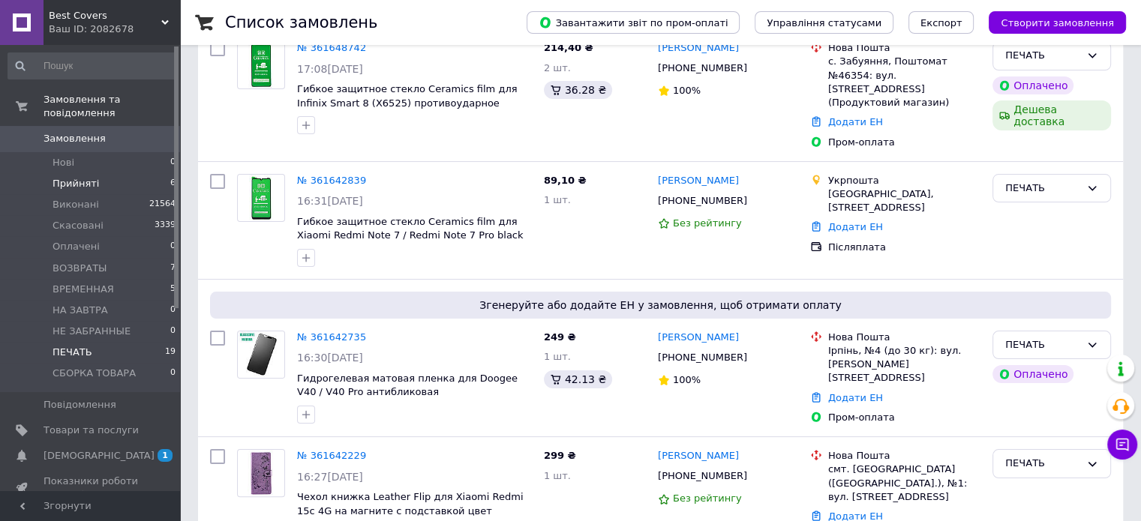
click at [77, 177] on span "Прийняті" at bounding box center [76, 184] width 47 height 14
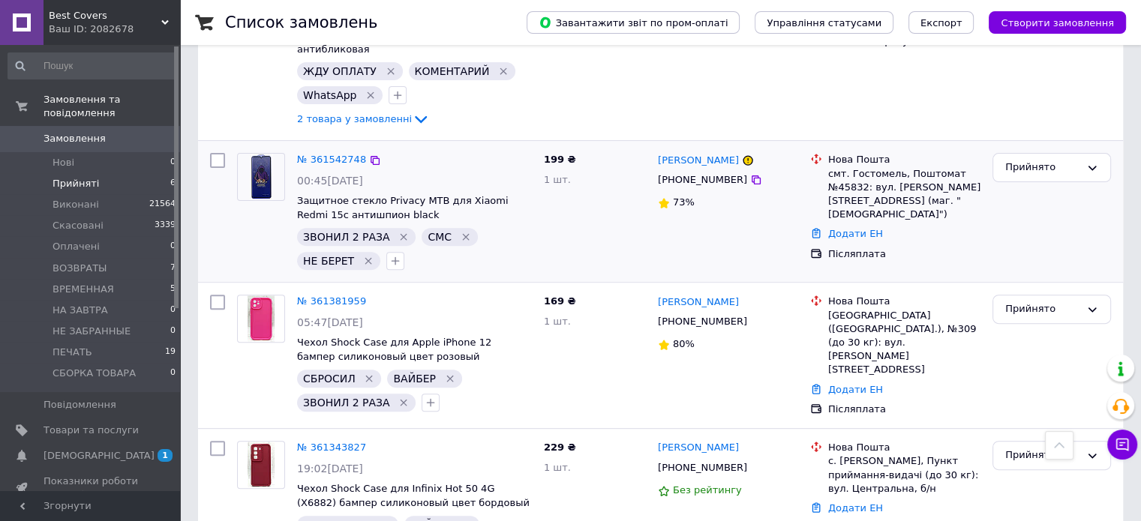
scroll to position [549, 0]
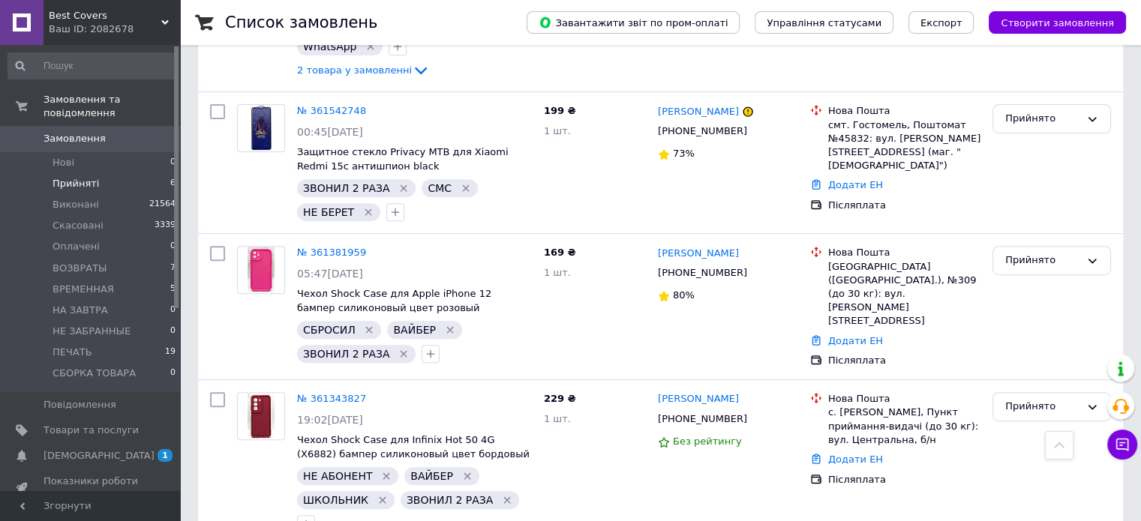
click at [84, 177] on span "Прийняті" at bounding box center [76, 184] width 47 height 14
click at [78, 152] on li "Нові 0" at bounding box center [92, 162] width 185 height 21
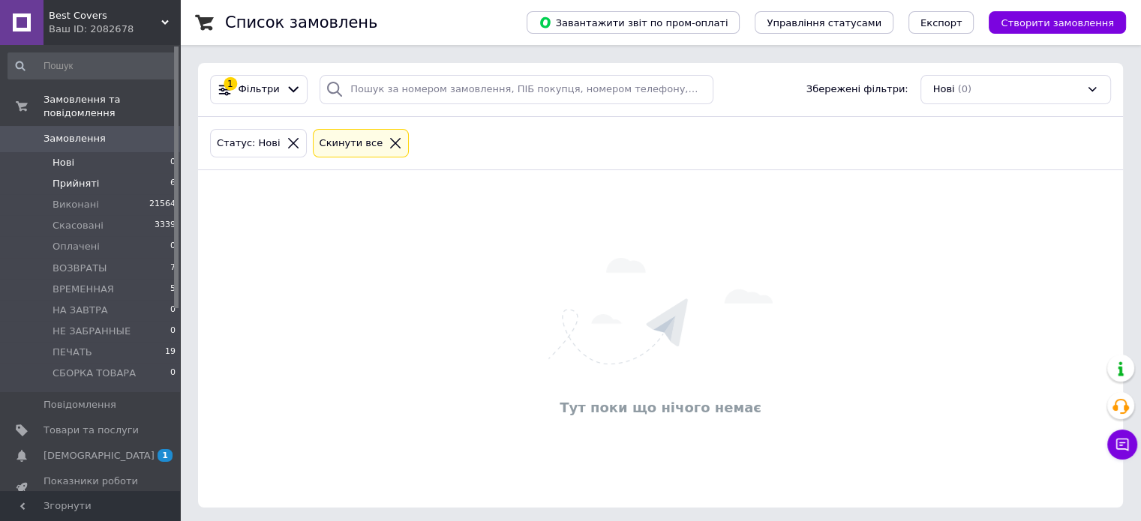
click at [83, 177] on span "Прийняті" at bounding box center [76, 184] width 47 height 14
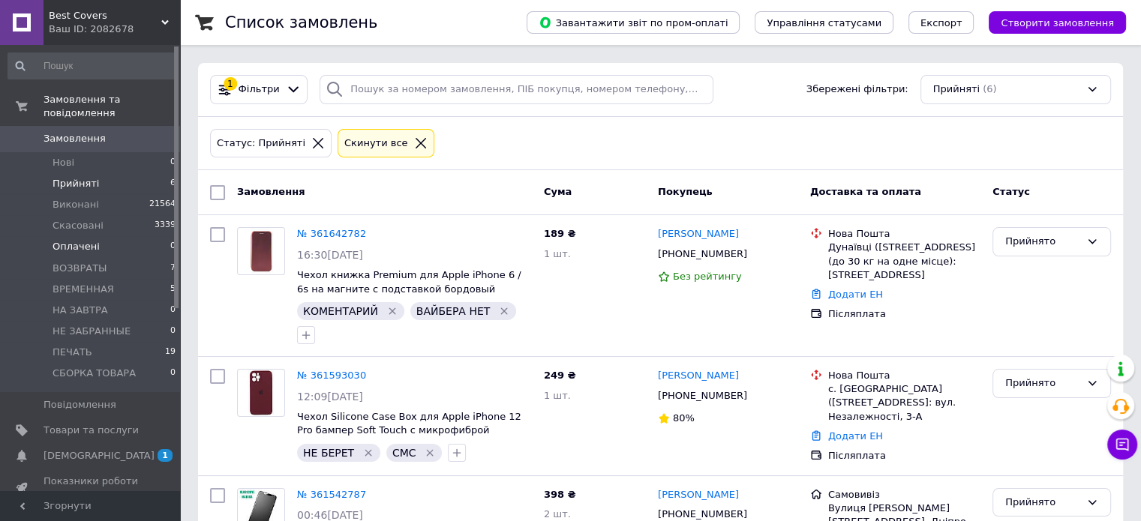
click at [86, 240] on span "Оплачені" at bounding box center [76, 247] width 47 height 14
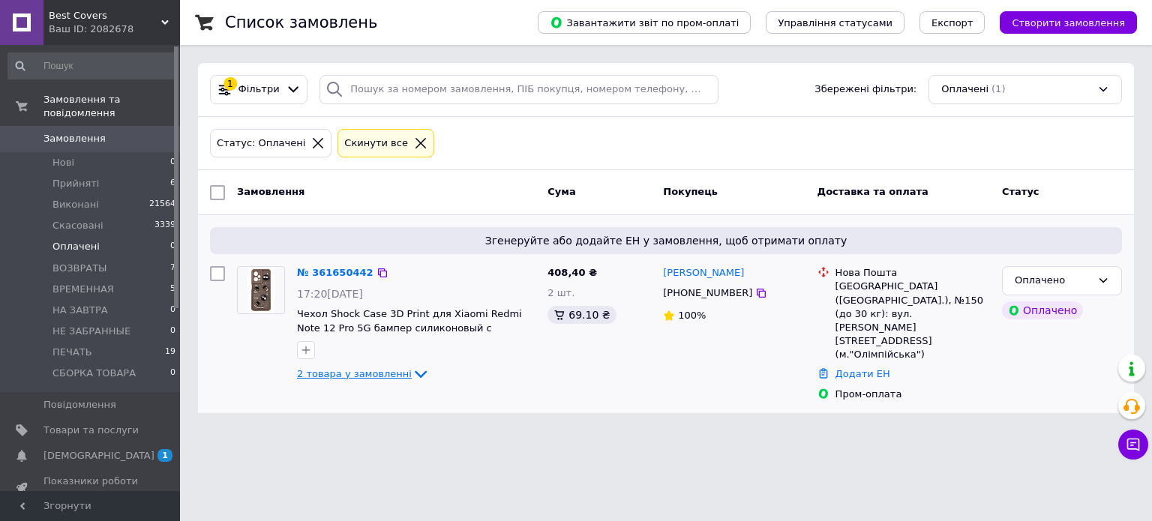
click at [412, 374] on icon at bounding box center [421, 374] width 18 height 18
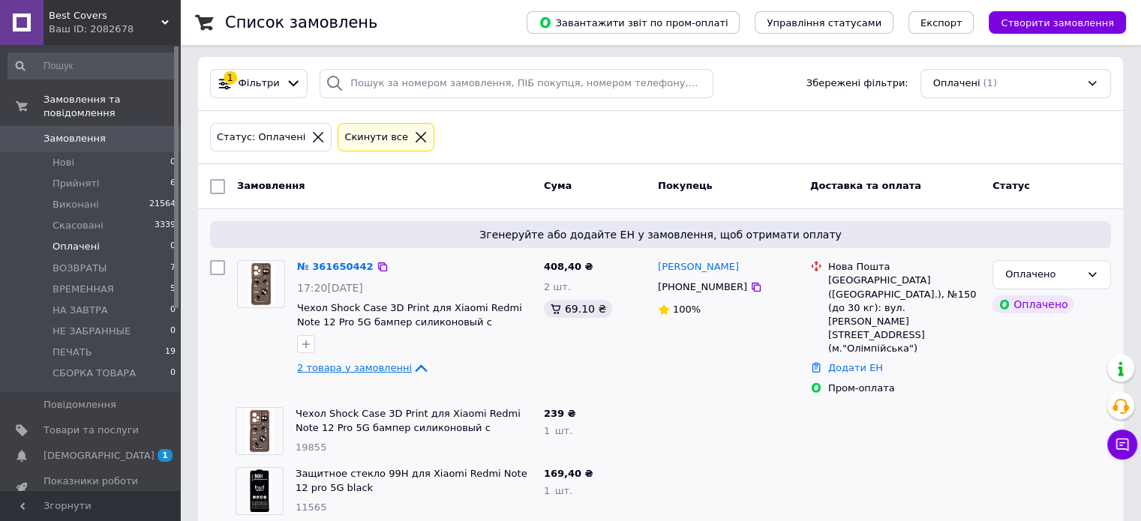
scroll to position [11, 0]
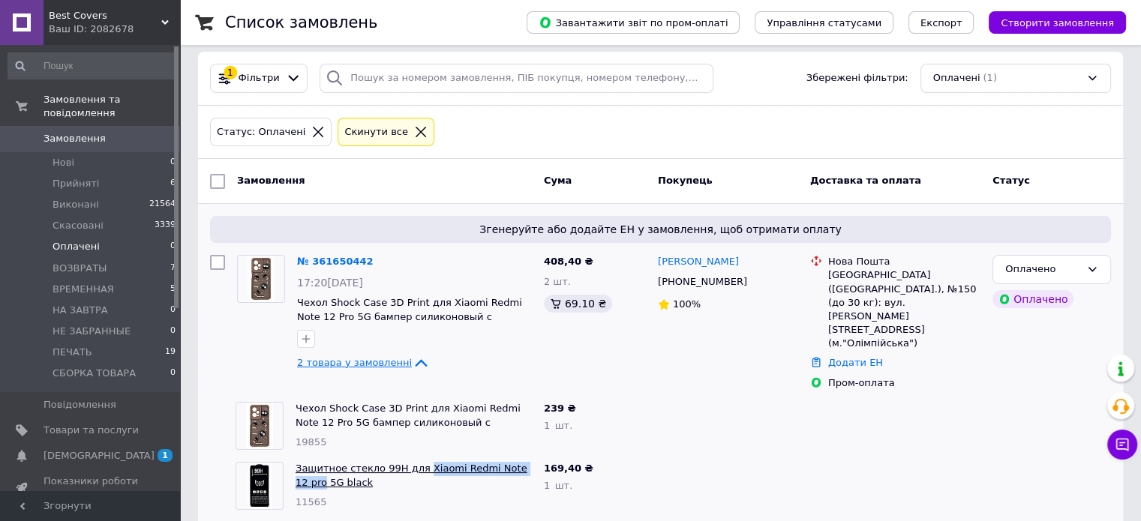
drag, startPoint x: 416, startPoint y: 437, endPoint x: 524, endPoint y: 449, distance: 108.7
click at [525, 456] on div "Защитное стекло 99H для Xiaomi Redmi Note 12 pro 5G black 11565" at bounding box center [414, 486] width 248 height 60
copy link "Xiaomi Redmi Note 12 pro"
click at [60, 156] on span "Нові" at bounding box center [64, 163] width 22 height 14
